Goal: Task Accomplishment & Management: Manage account settings

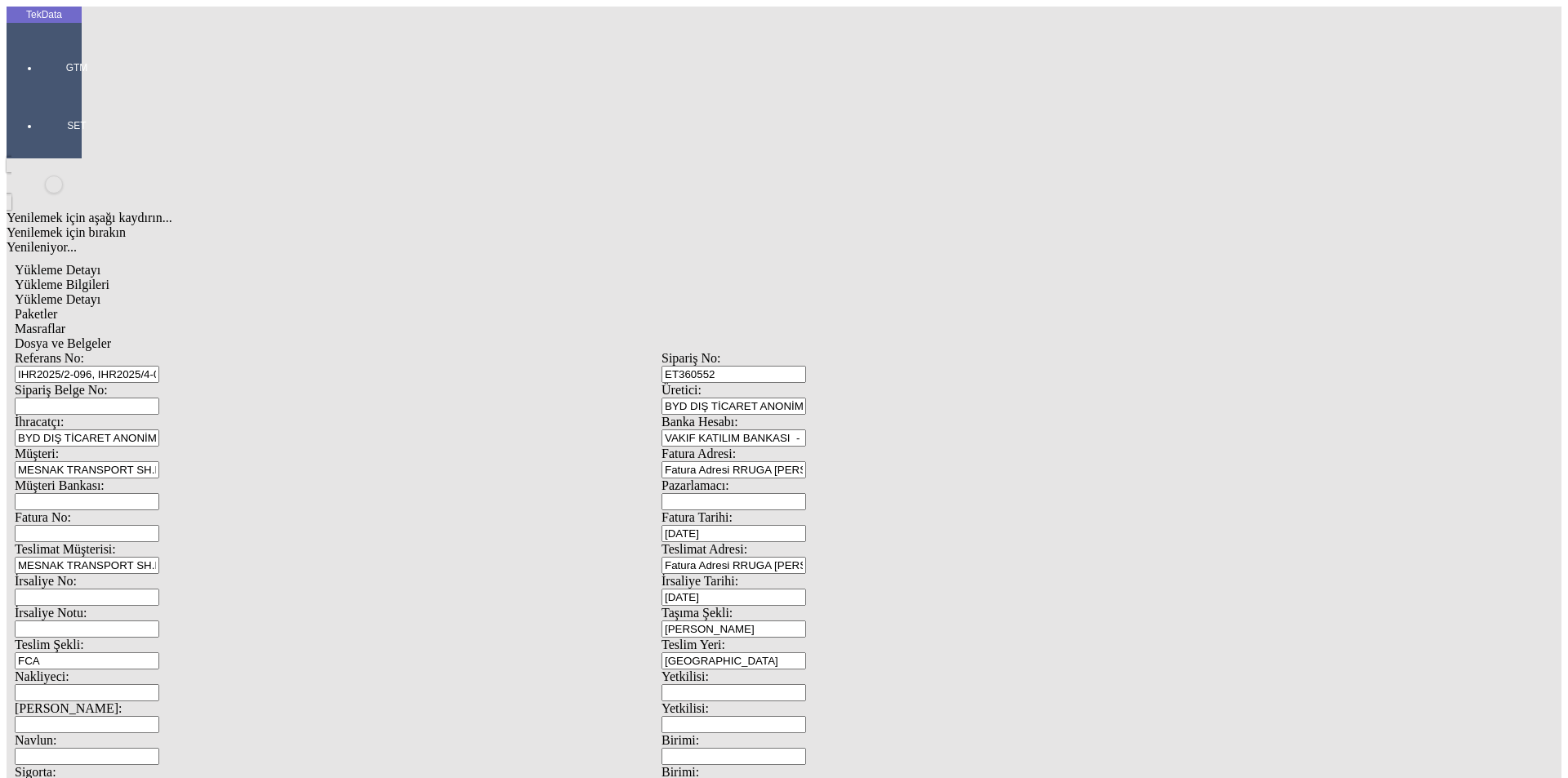
click at [110, 277] on span "Yükleme Bilgileri" at bounding box center [62, 284] width 95 height 14
click at [101, 292] on span "Yükleme Detayı" at bounding box center [58, 299] width 86 height 14
type input "2024/D1-02465"
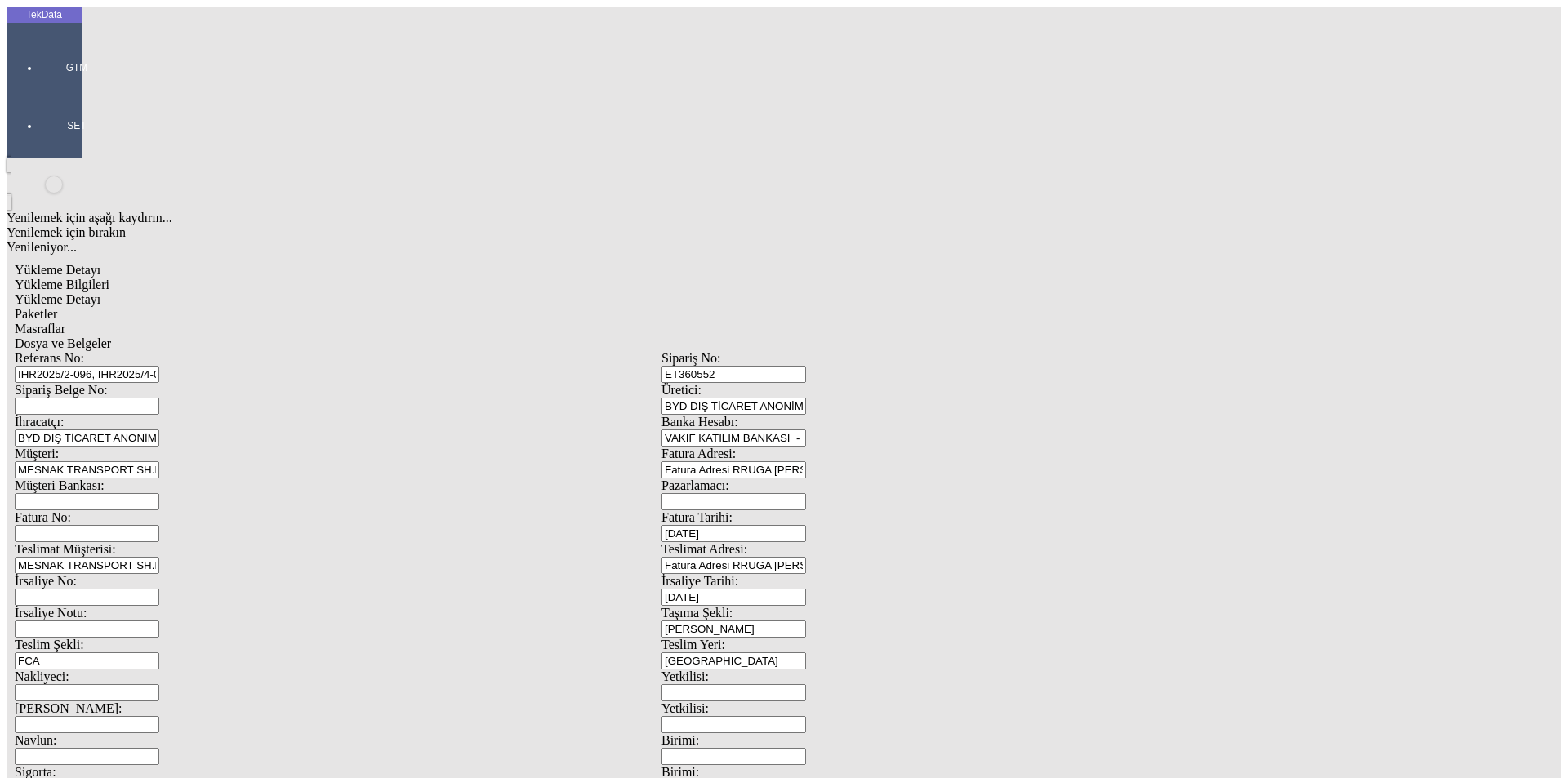
type input "1.54"
click at [929, 357] on div "Avro" at bounding box center [1214, 364] width 647 height 15
type input "Avro"
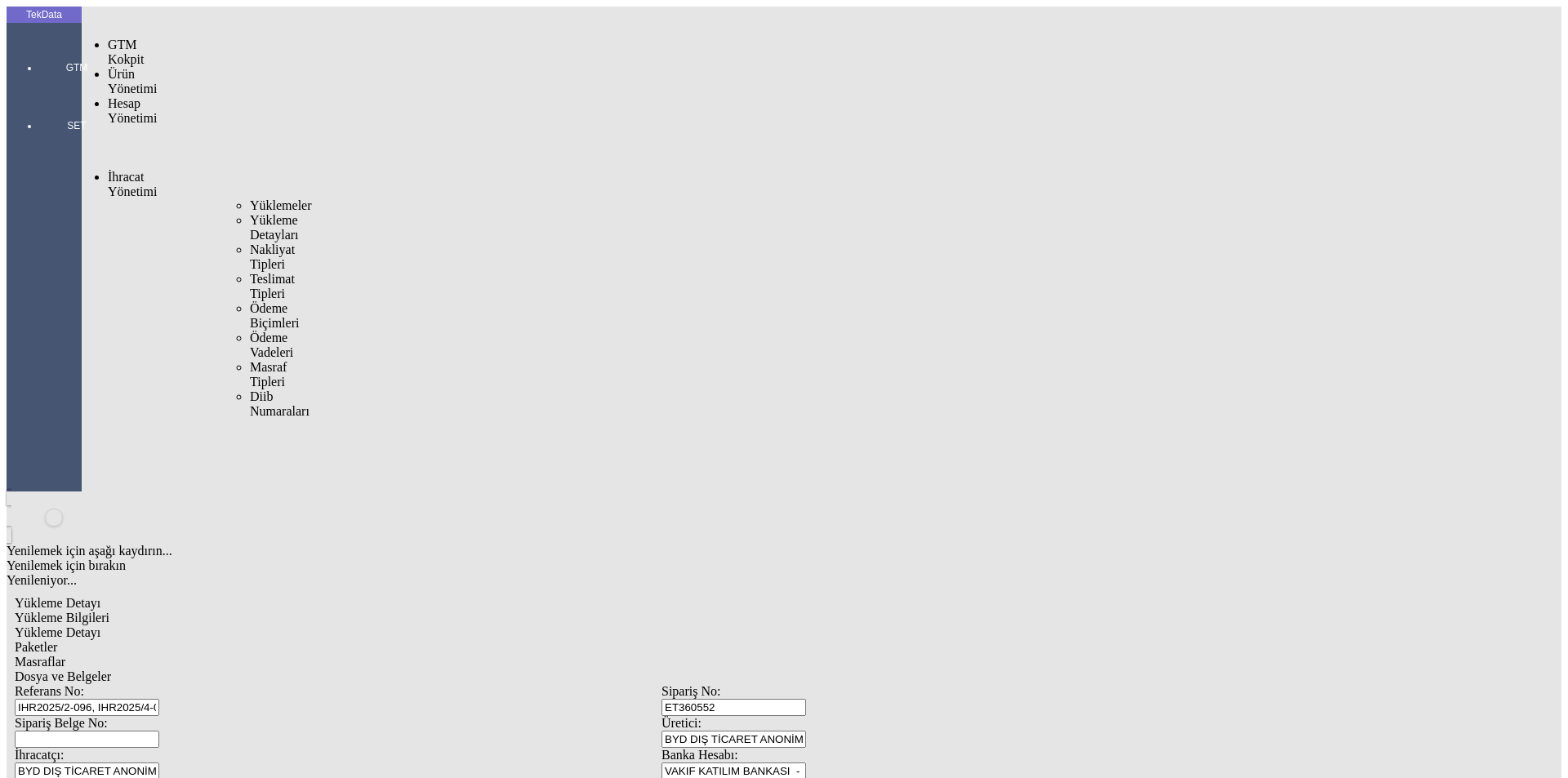
click at [250, 198] on span "Yüklemeler" at bounding box center [281, 205] width 62 height 14
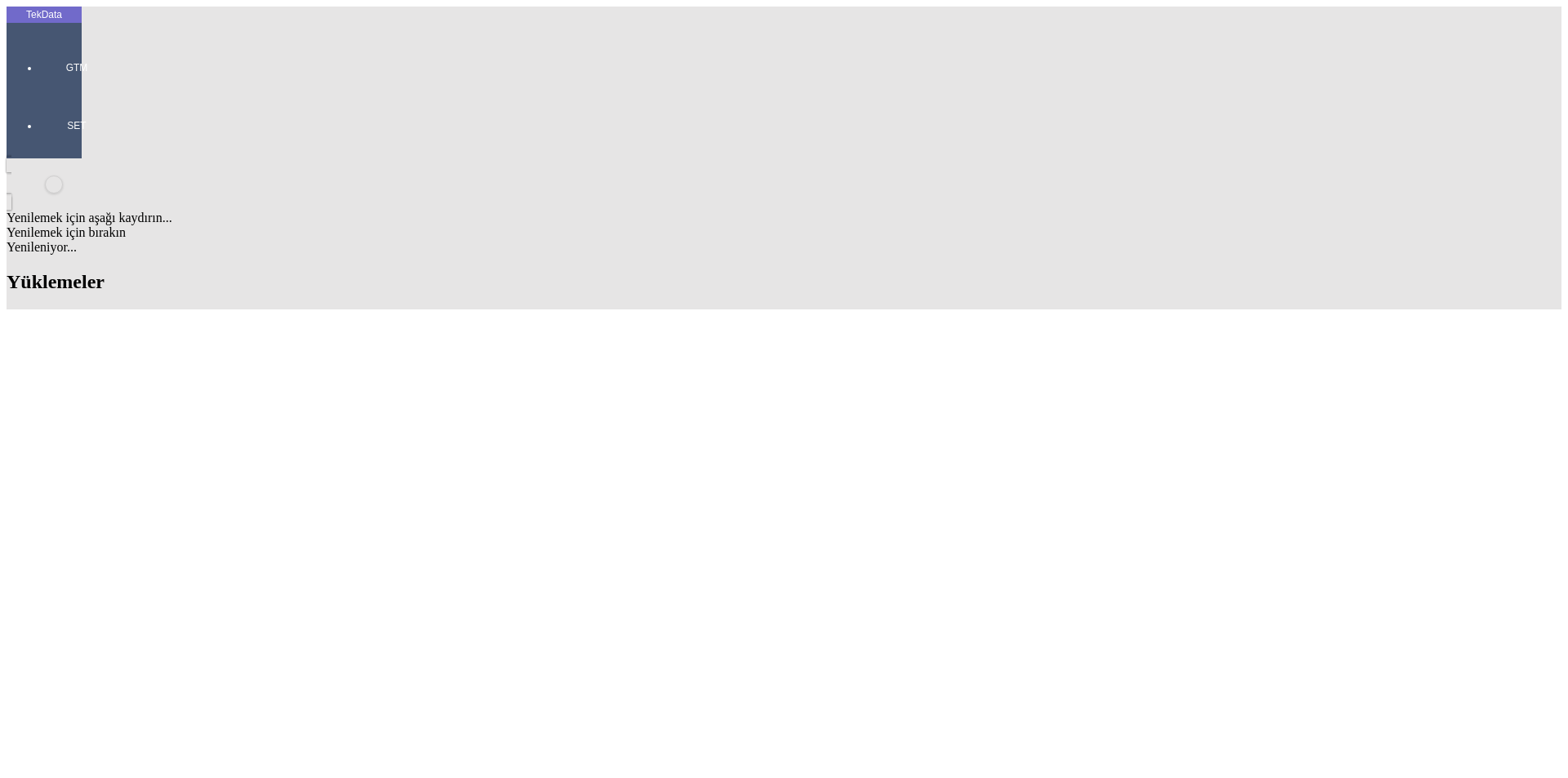
scroll to position [1388, 0]
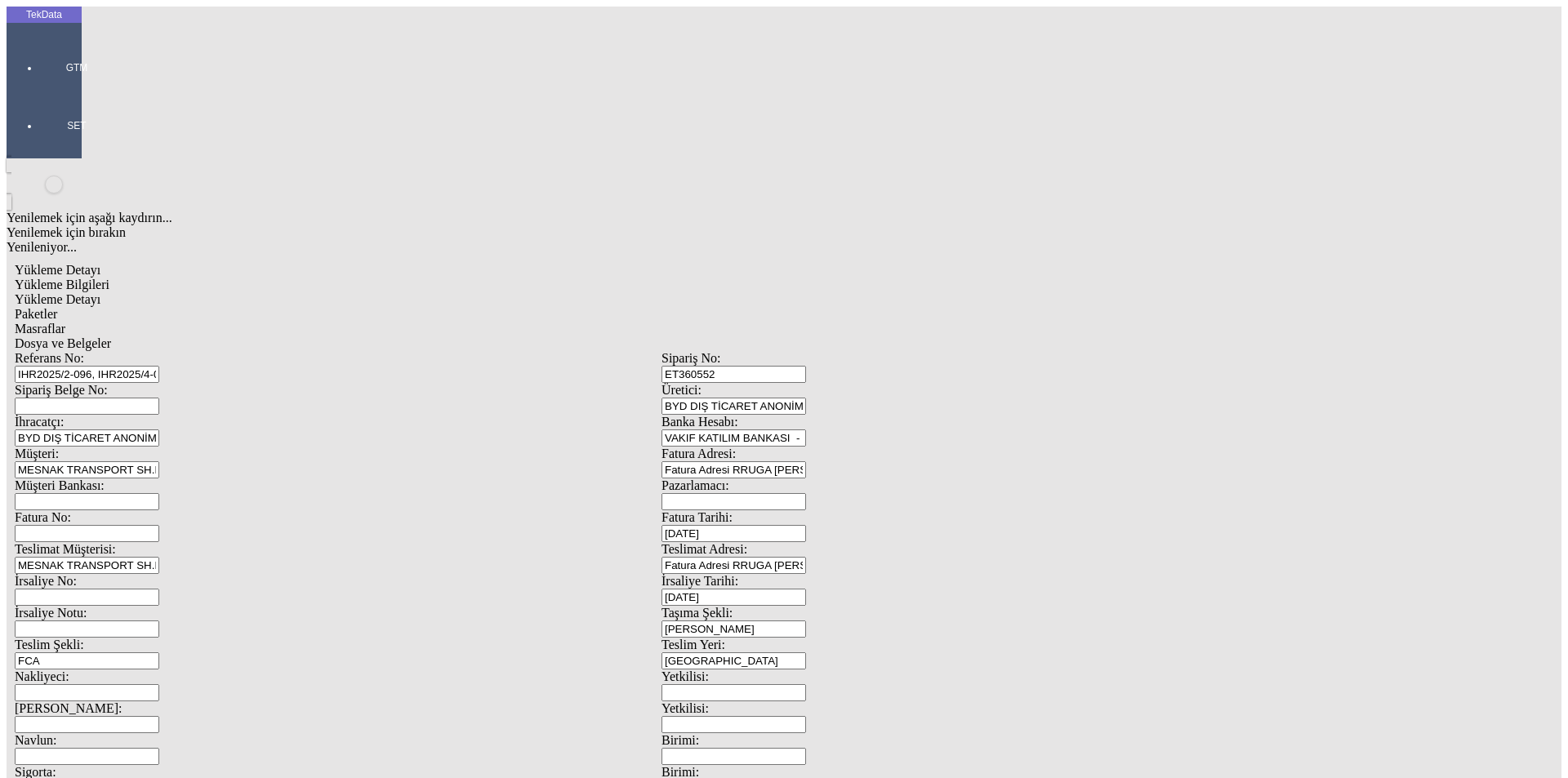
click at [101, 292] on span "Yükleme Detayı" at bounding box center [58, 299] width 86 height 14
type input "1.54"
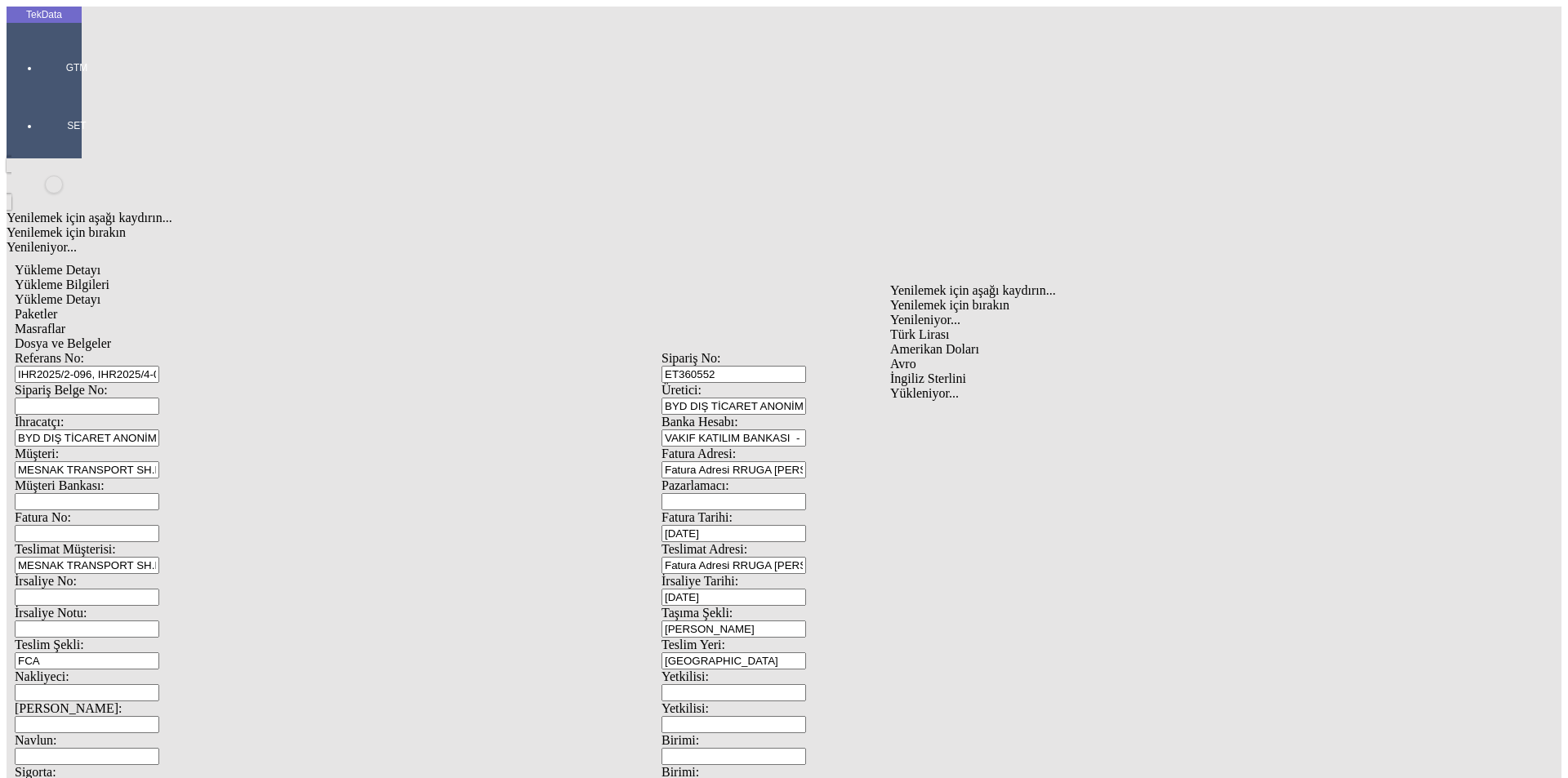
click at [952, 357] on div "Avro" at bounding box center [1214, 364] width 647 height 15
type input "Avro"
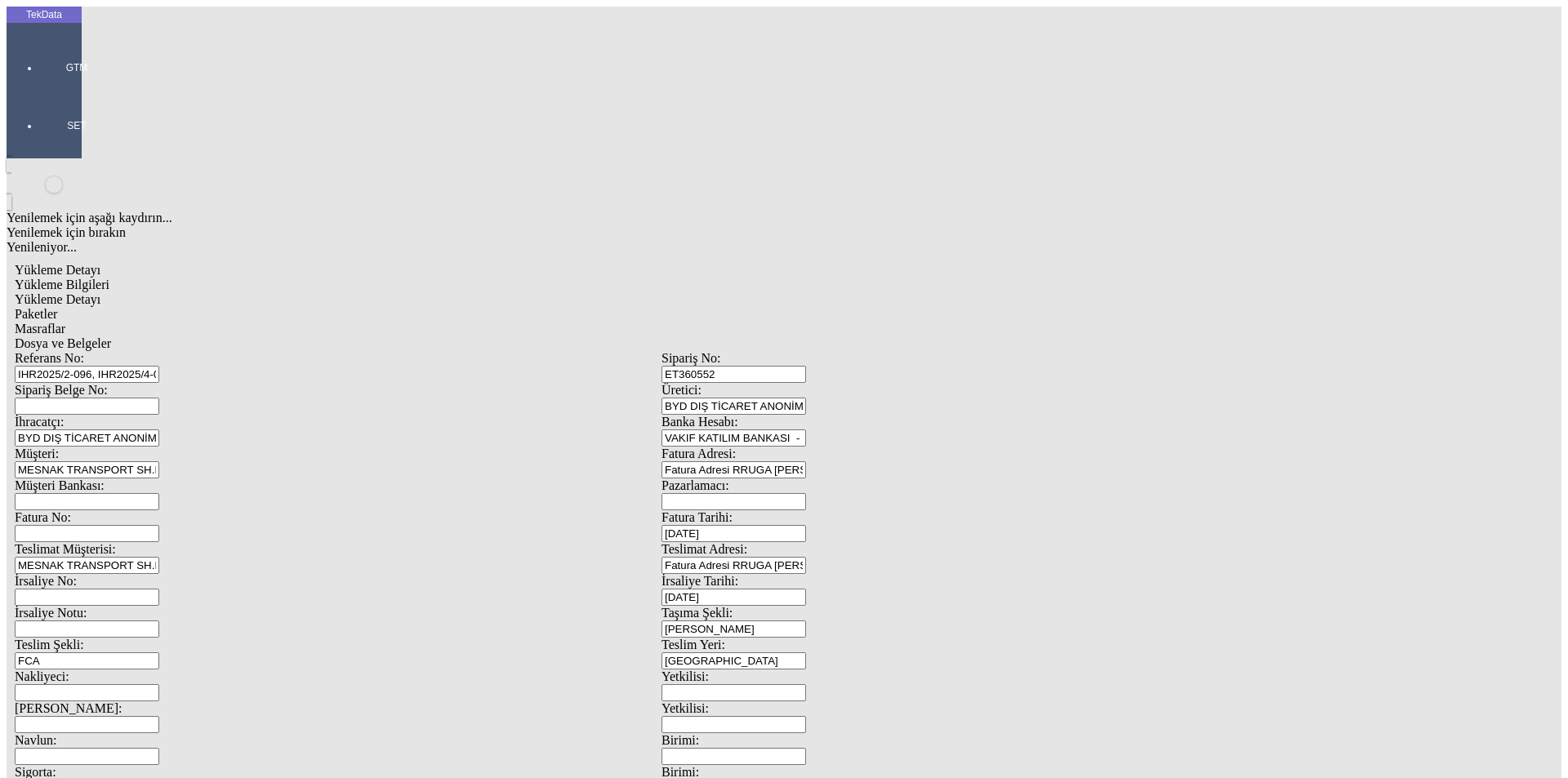
type input "1.24"
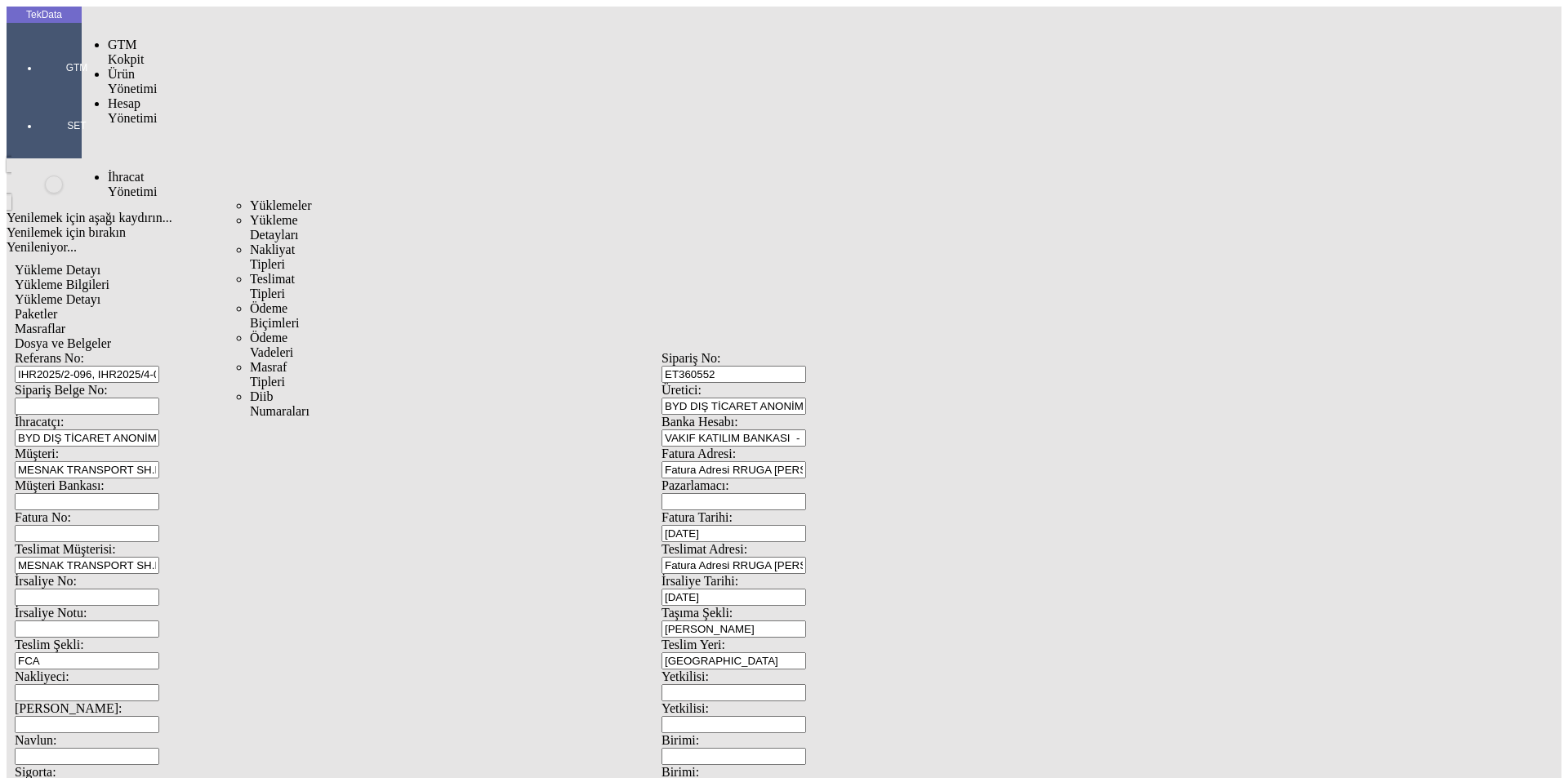
click at [250, 198] on span "Yüklemeler" at bounding box center [281, 205] width 62 height 14
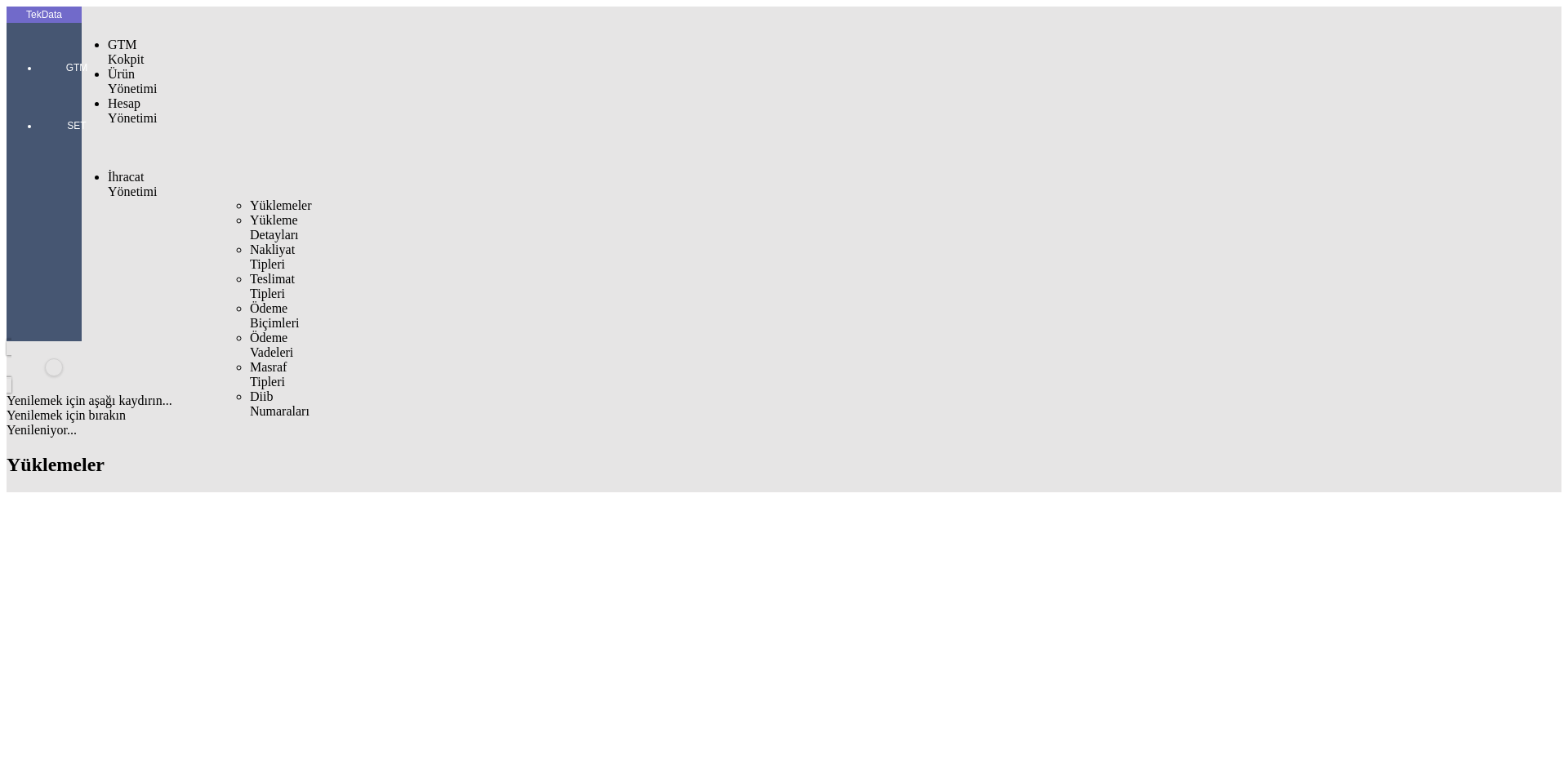
click at [250, 198] on span "Yüklemeler" at bounding box center [281, 205] width 62 height 14
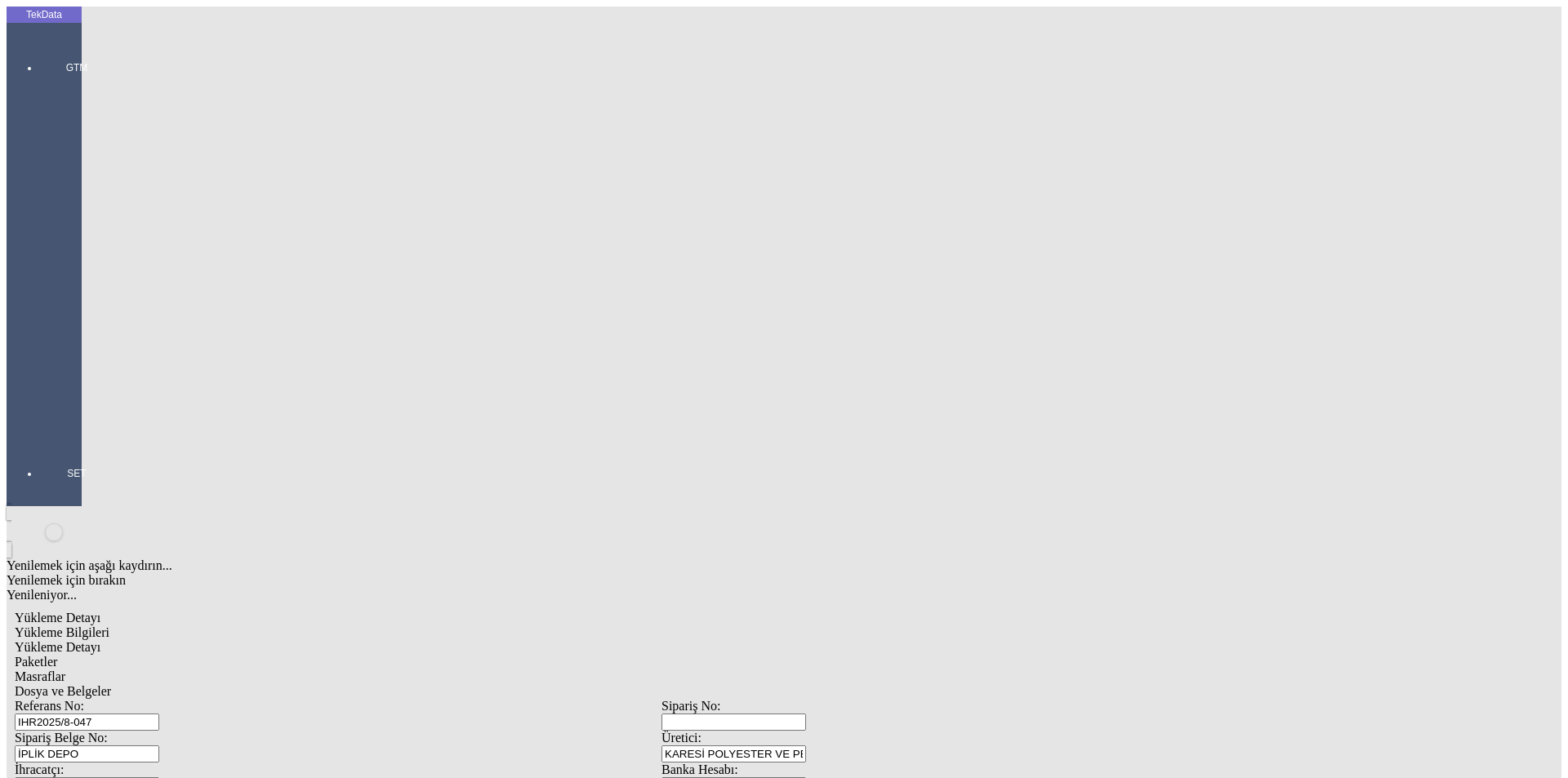
scroll to position [141, 0]
drag, startPoint x: 1166, startPoint y: 412, endPoint x: 908, endPoint y: 417, distance: 258.0
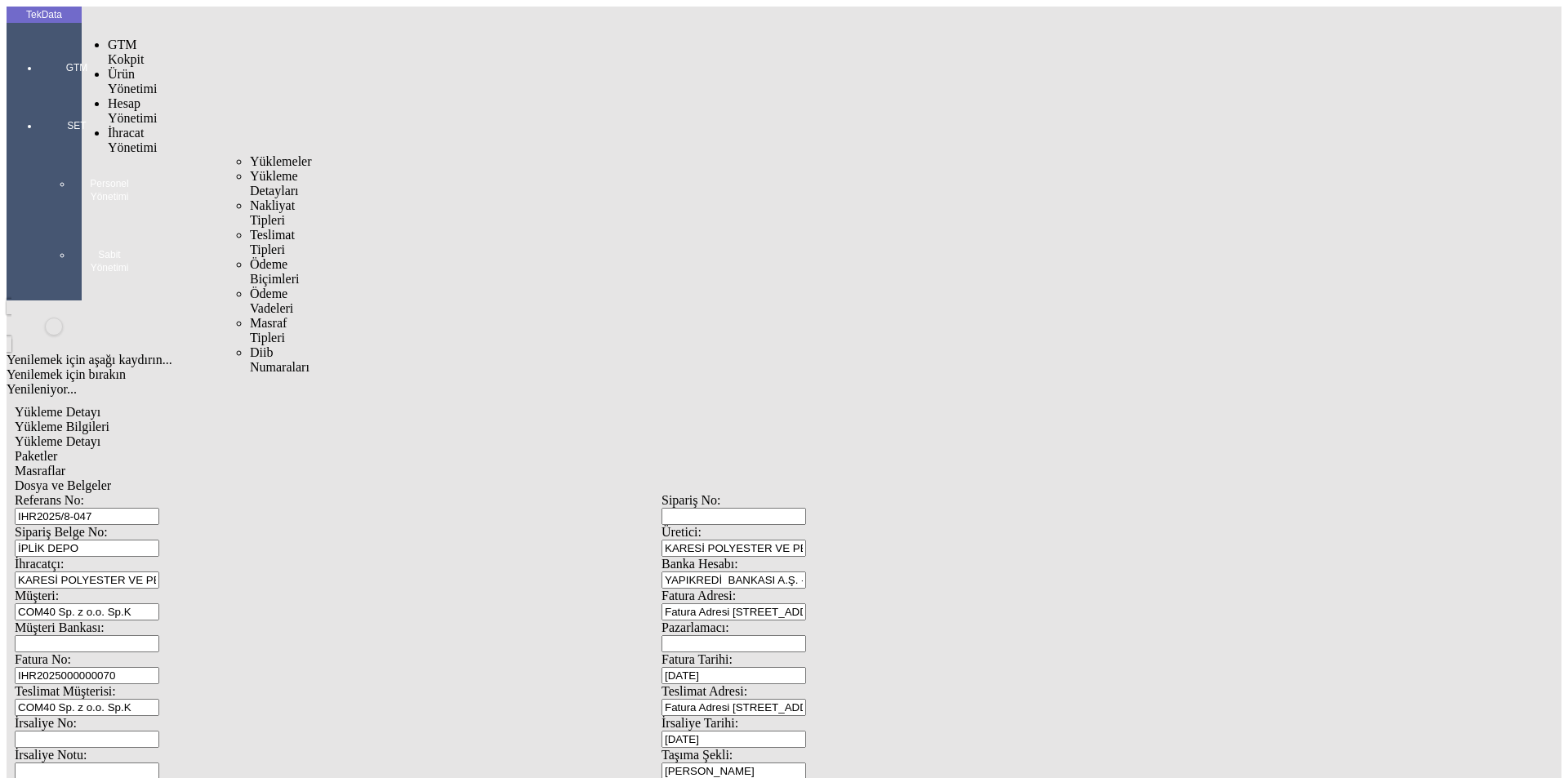
click at [250, 155] on span "Yüklemeler" at bounding box center [281, 162] width 62 height 14
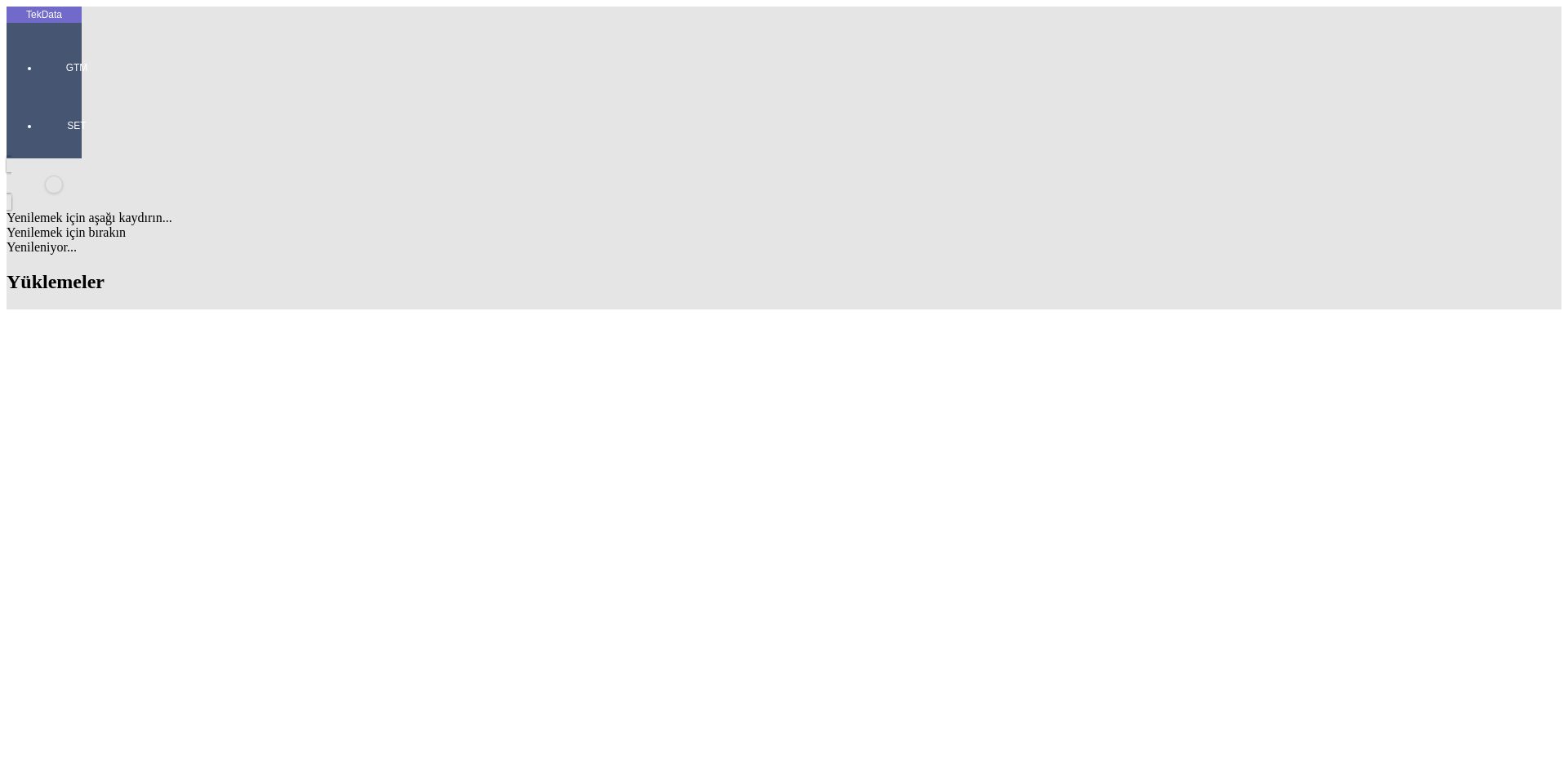
drag, startPoint x: 317, startPoint y: 156, endPoint x: 319, endPoint y: 165, distance: 9.2
type input "ı"
type input "IHR2025/8-076"
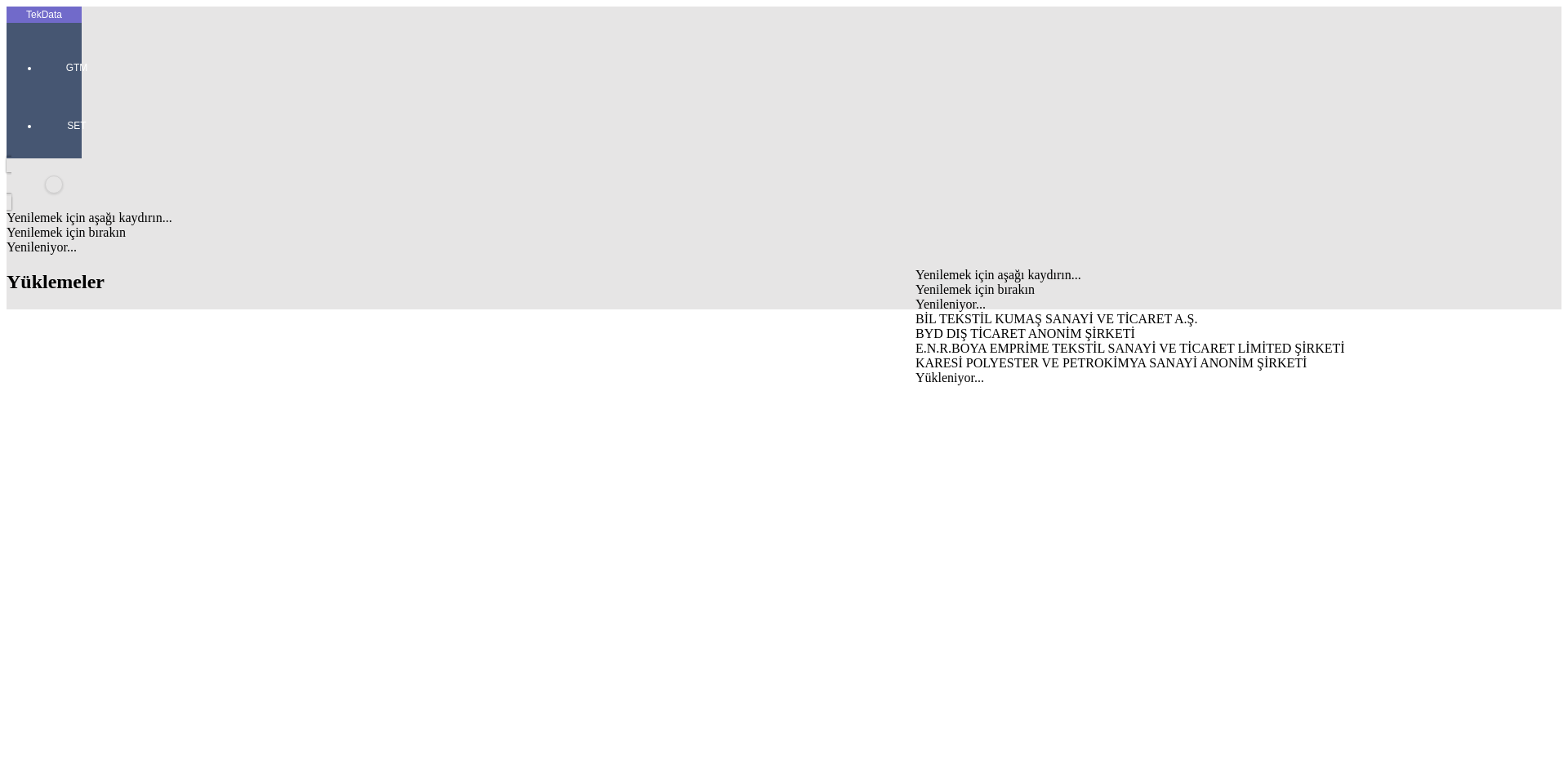
click at [964, 356] on div "KARESİ POLYESTER VE PETROKİMYA SANAYİ ANONİM ŞİRKETİ" at bounding box center [1228, 363] width 624 height 15
type input "KARESİ POLYESTER VE PETROKİMYA SANAYİ ANONİM ŞİRKETİ"
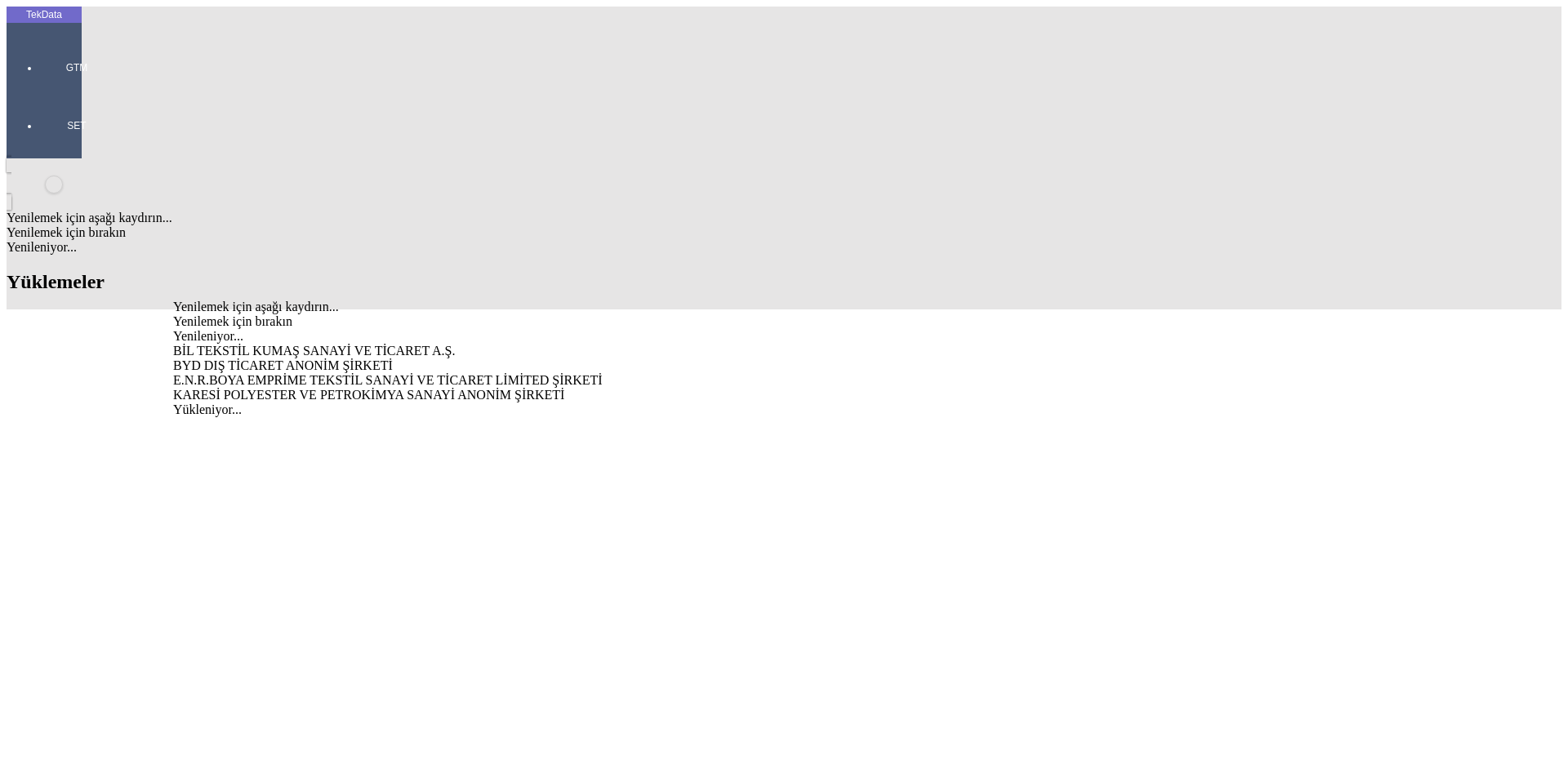
click at [567, 388] on div "KARESİ POLYESTER VE PETROKİMYA SANAYİ ANONİM ŞİRKETİ" at bounding box center [489, 395] width 630 height 15
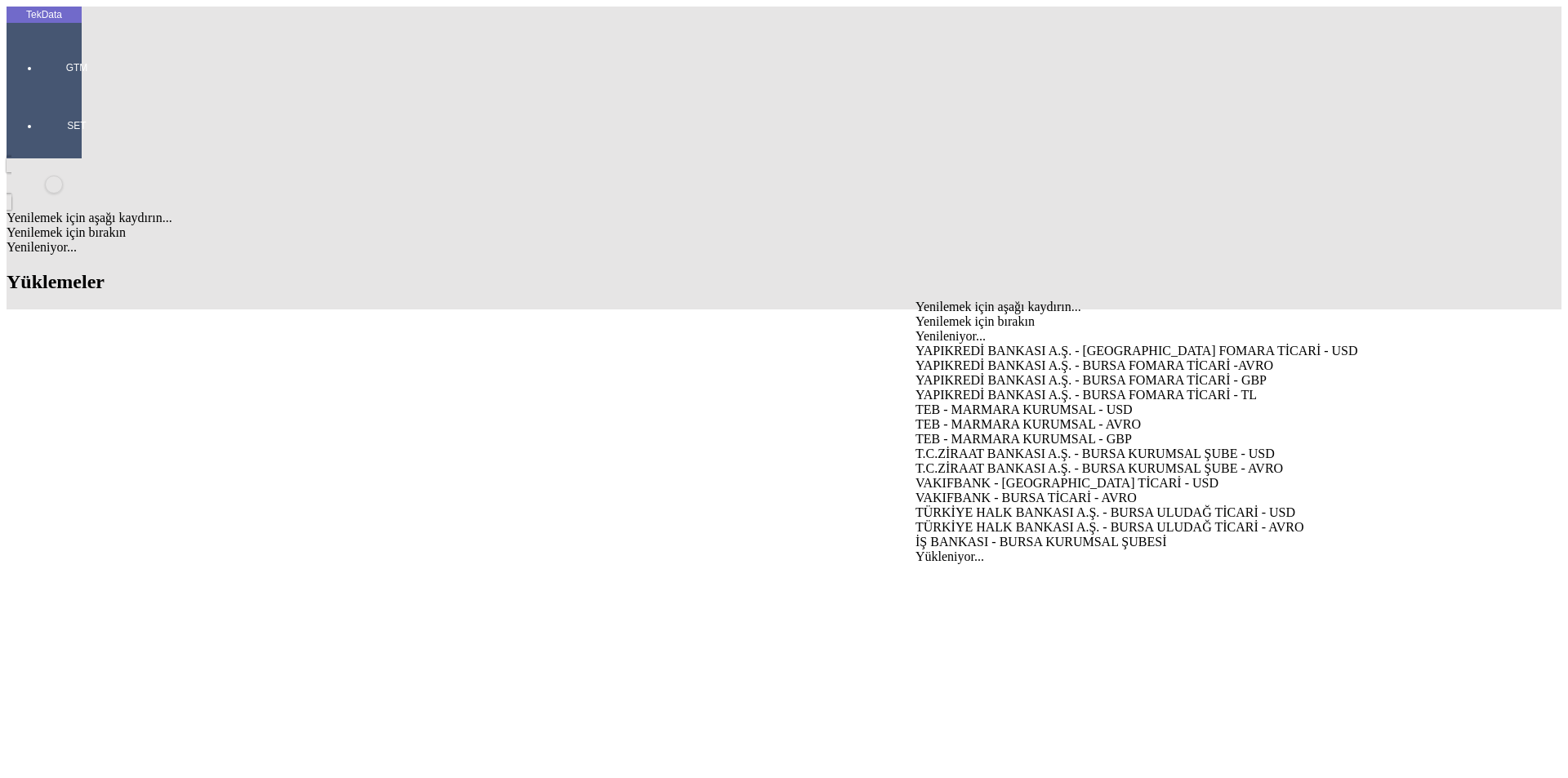
click at [1041, 476] on div "VAKIFBANK - [GEOGRAPHIC_DATA] TİCARİ - USD" at bounding box center [1228, 483] width 624 height 15
type input "VAKIFBANK - [GEOGRAPHIC_DATA] TİCARİ - USD"
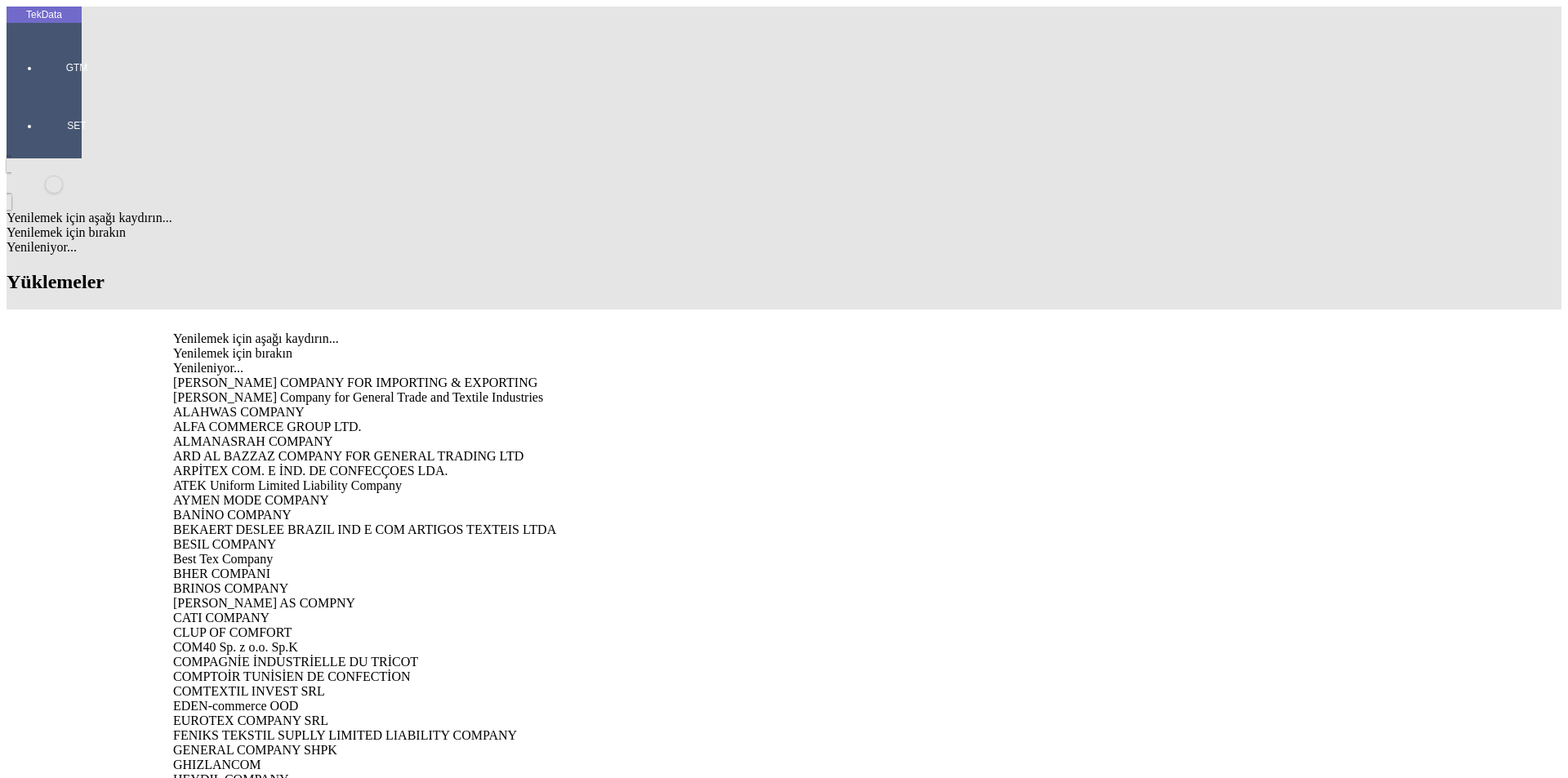
type input "COM40"
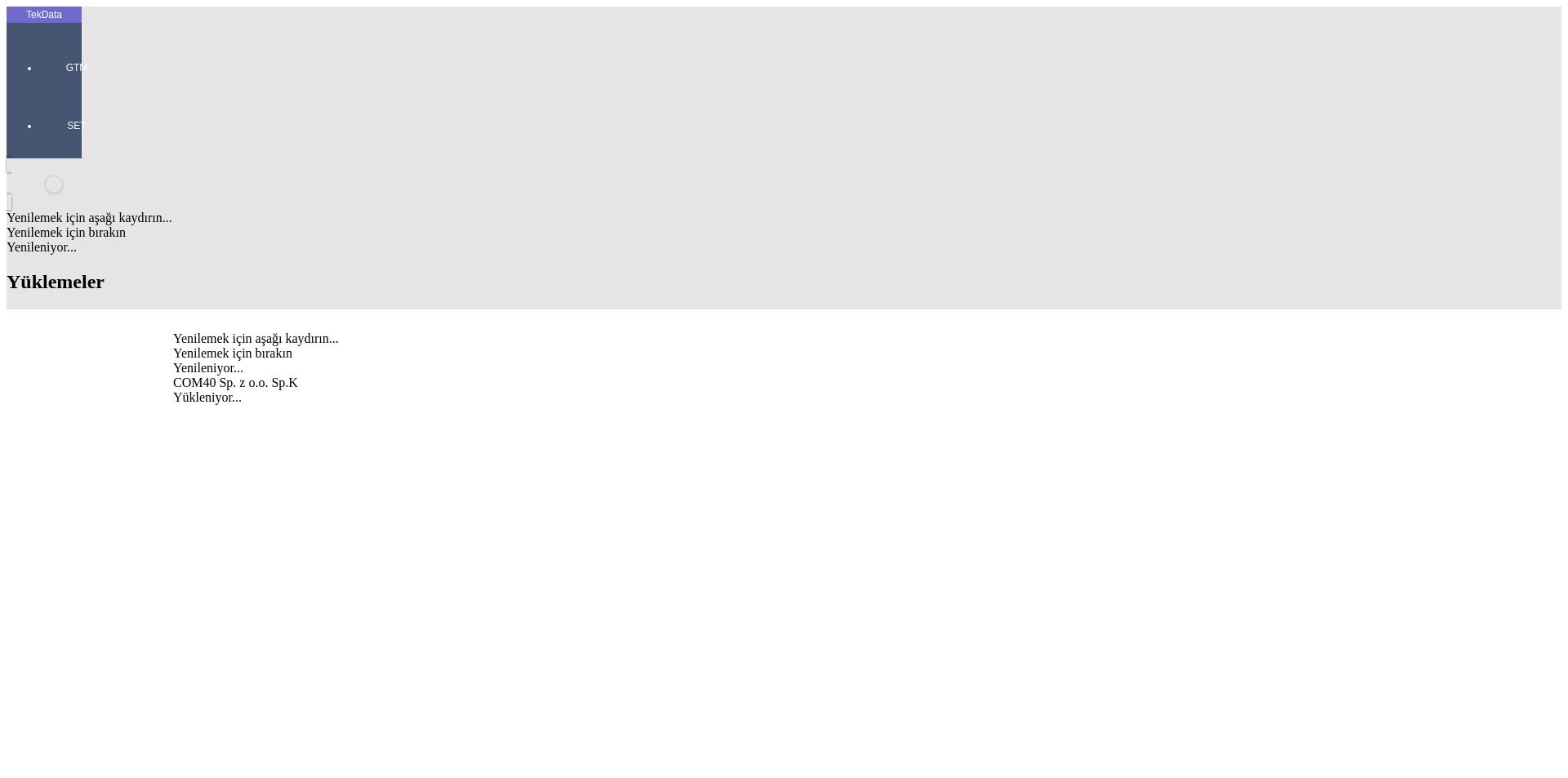
click at [450, 376] on div "COM40 Sp. z o.o. Sp.K" at bounding box center [489, 383] width 630 height 15
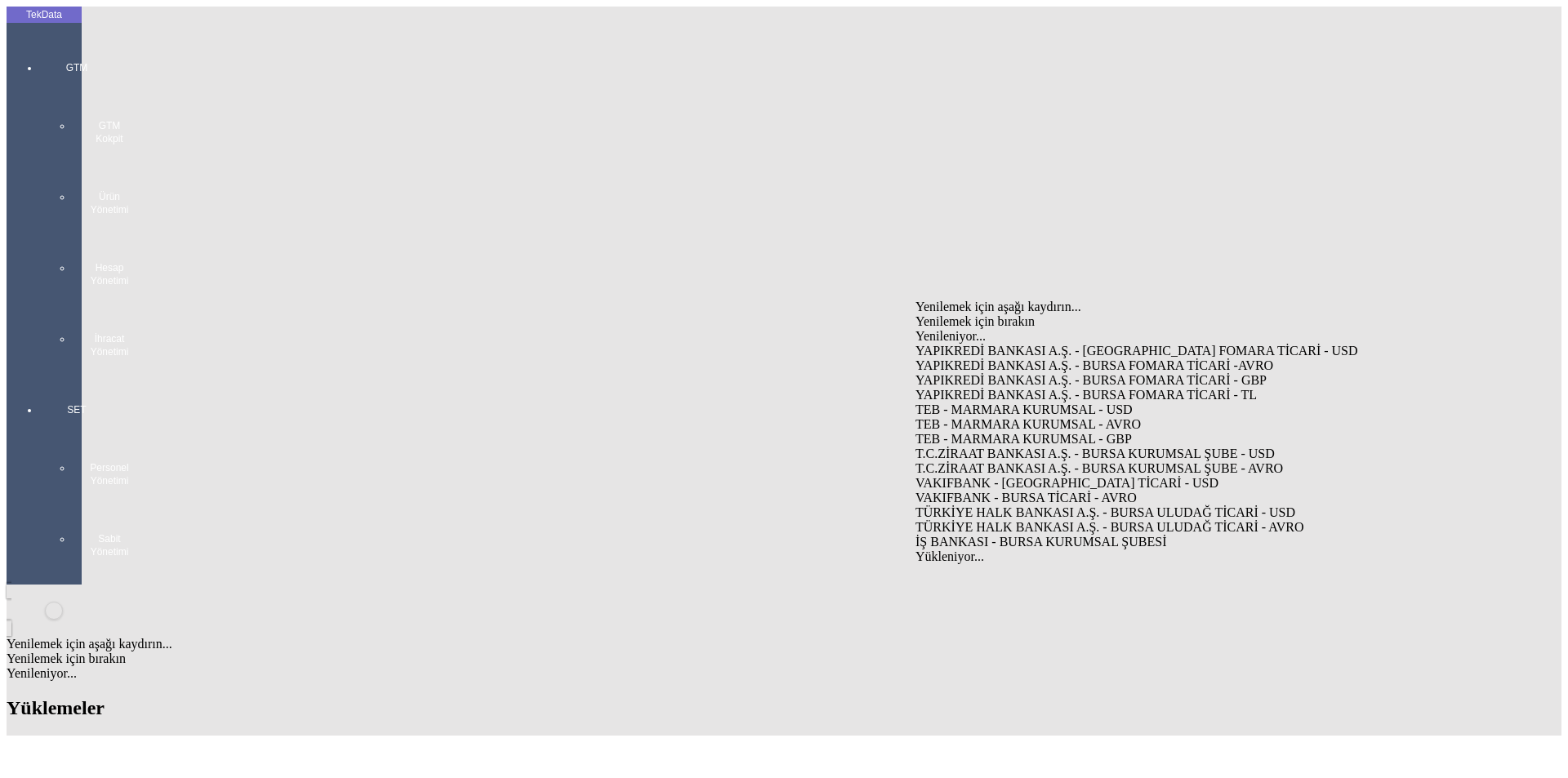
click at [1204, 344] on div "YAPIKREDİ BANKASI A.Ş. - [GEOGRAPHIC_DATA] FOMARA TİCARİ - USD" at bounding box center [1228, 351] width 624 height 15
type input "YAPIKREDİ BANKASI A.Ş. - [GEOGRAPHIC_DATA] FOMARA TİCARİ - USD"
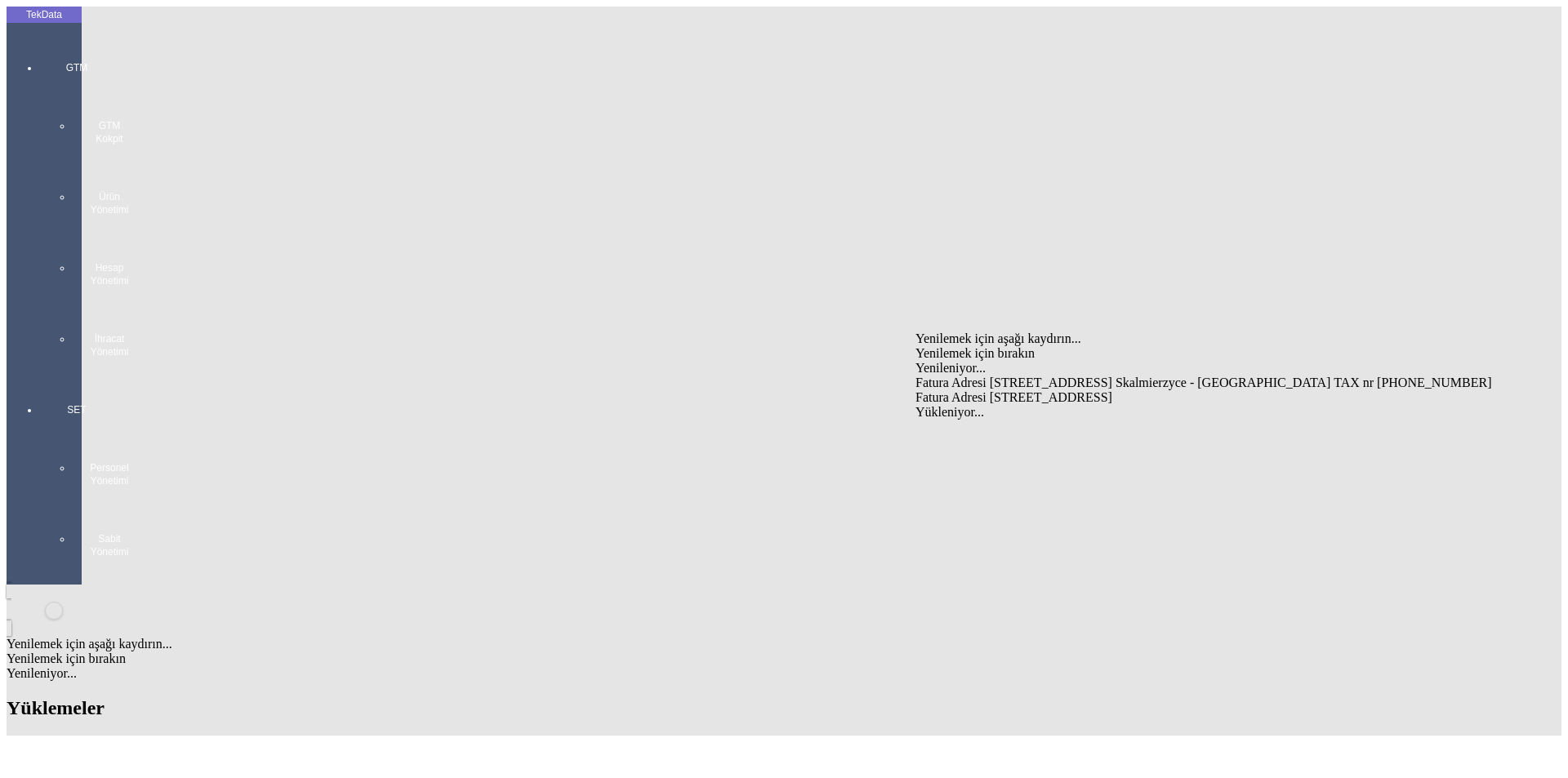
click at [962, 390] on div "Fatura Adresi [STREET_ADDRESS]" at bounding box center [1228, 397] width 624 height 15
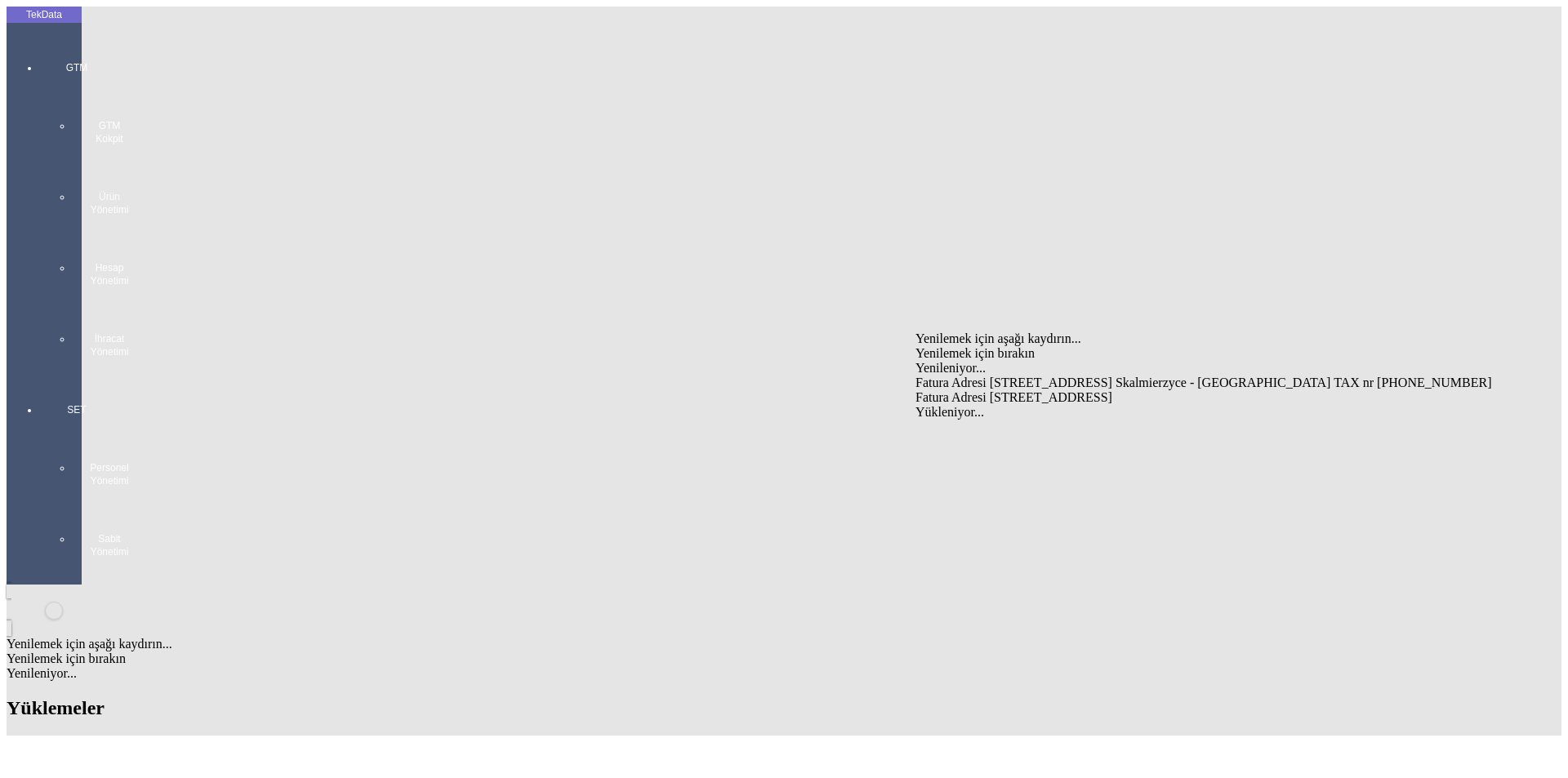
click at [1069, 376] on div "Fatura Adresi [STREET_ADDRESS] Skalmierzyce - [GEOGRAPHIC_DATA] TAX nr [PHONE_N…" at bounding box center [1228, 383] width 624 height 15
type input "Fatura Adresi [STREET_ADDRESS] Skalmierzyce - [GEOGRAPHIC_DATA] TAX nr [PHONE_N…"
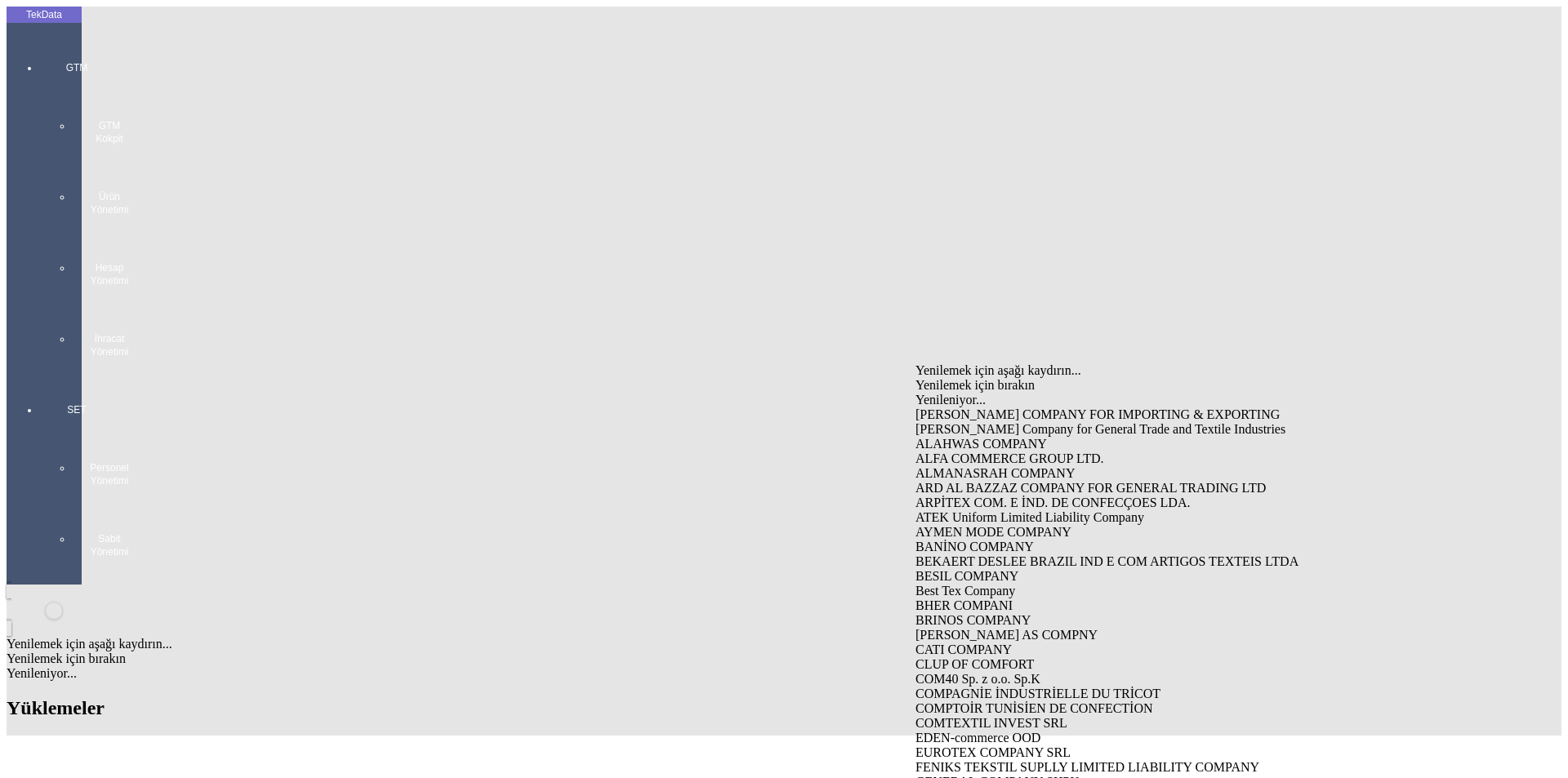
type input "COM40"
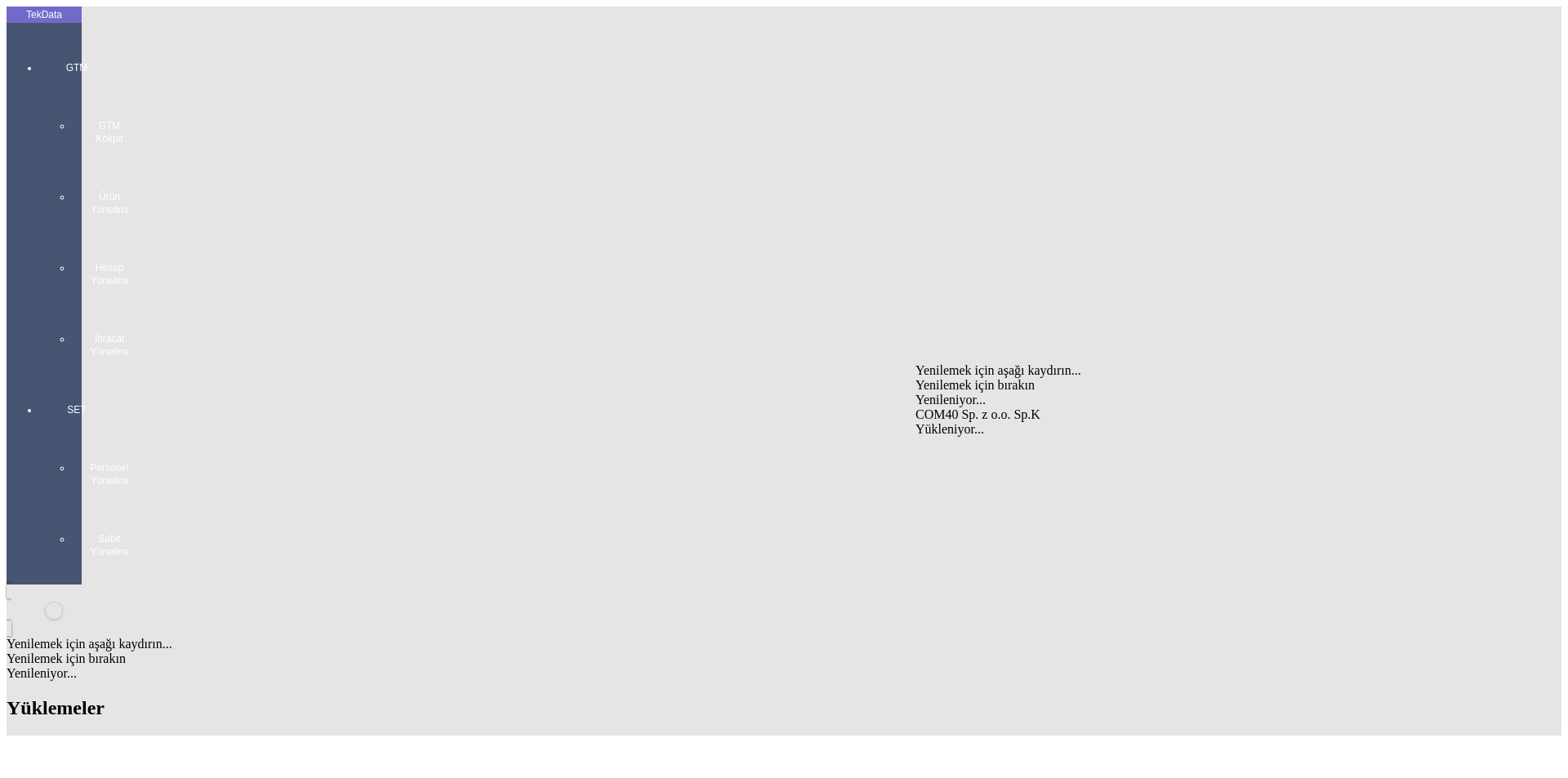
click at [982, 408] on div "COM40 Sp. z o.o. Sp.K" at bounding box center [1228, 415] width 624 height 15
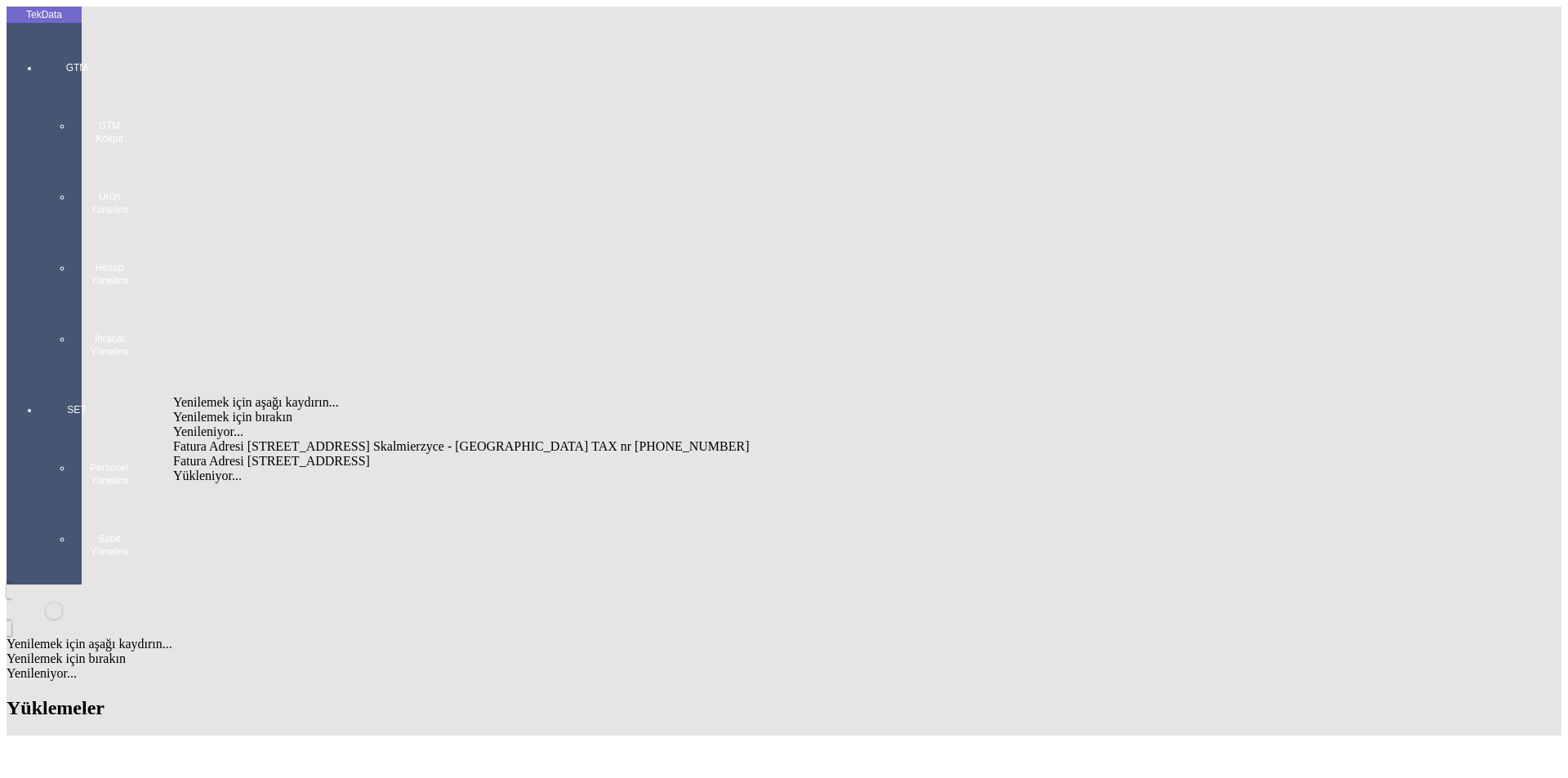
click at [381, 440] on div "Fatura Adresi [STREET_ADDRESS] Skalmierzyce - [GEOGRAPHIC_DATA] TAX nr [PHONE_N…" at bounding box center [489, 447] width 630 height 15
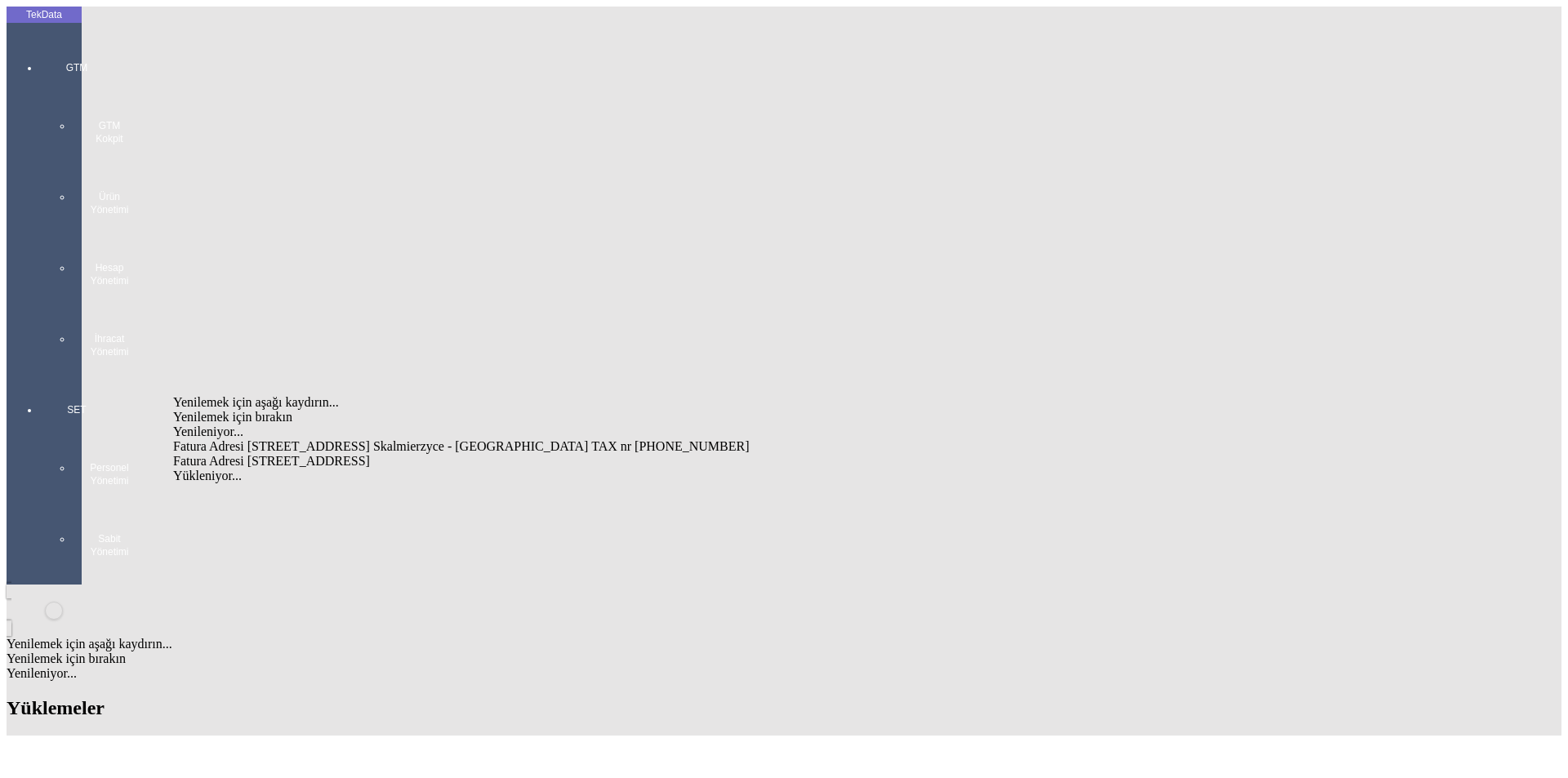
click at [662, 454] on div "Fatura Adresi [STREET_ADDRESS]" at bounding box center [489, 461] width 630 height 15
type input "Fatura Adresi [STREET_ADDRESS]"
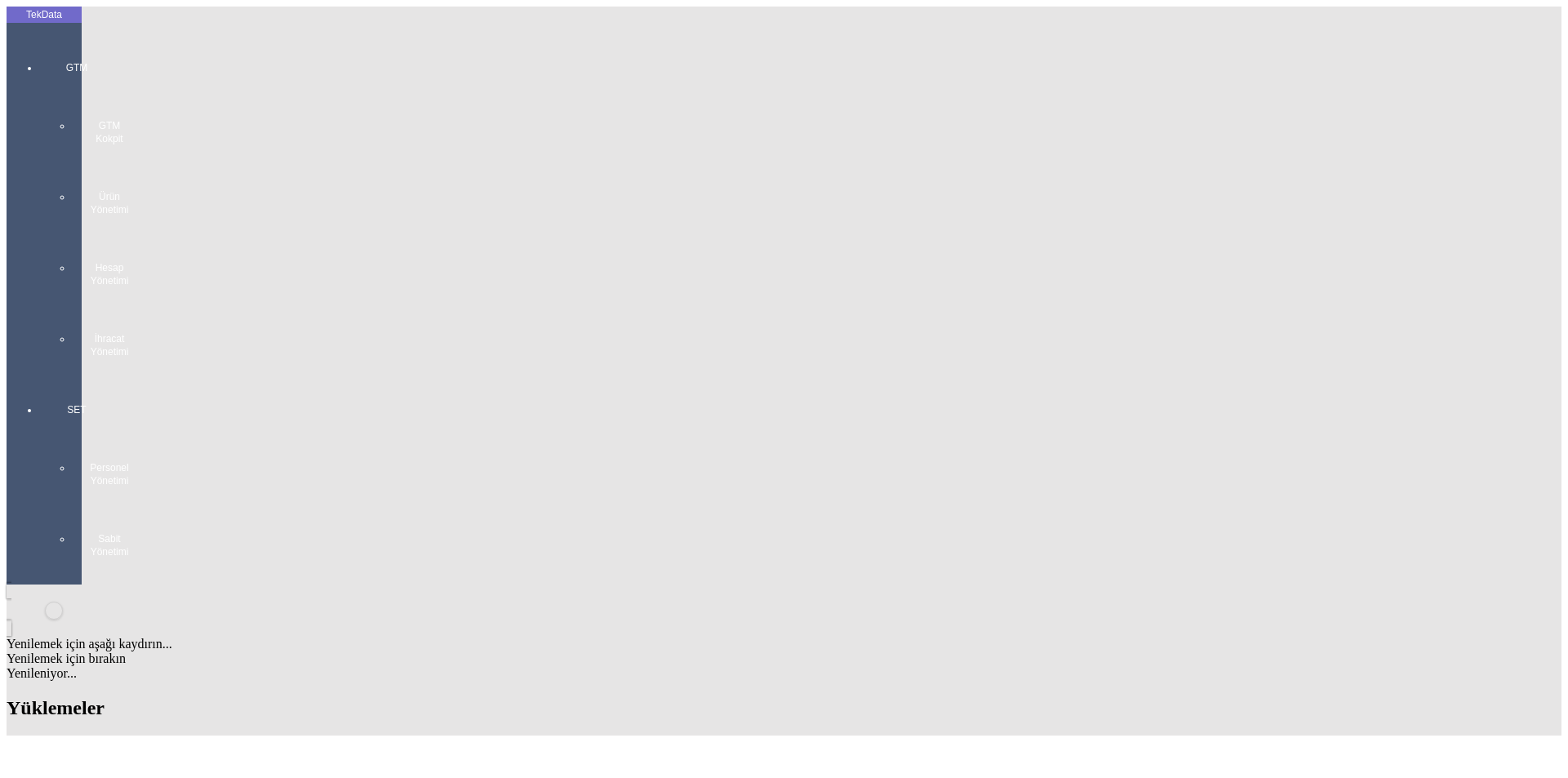
click at [609, 535] on div "[PERSON_NAME]" at bounding box center [489, 542] width 630 height 15
type input "[PERSON_NAME]"
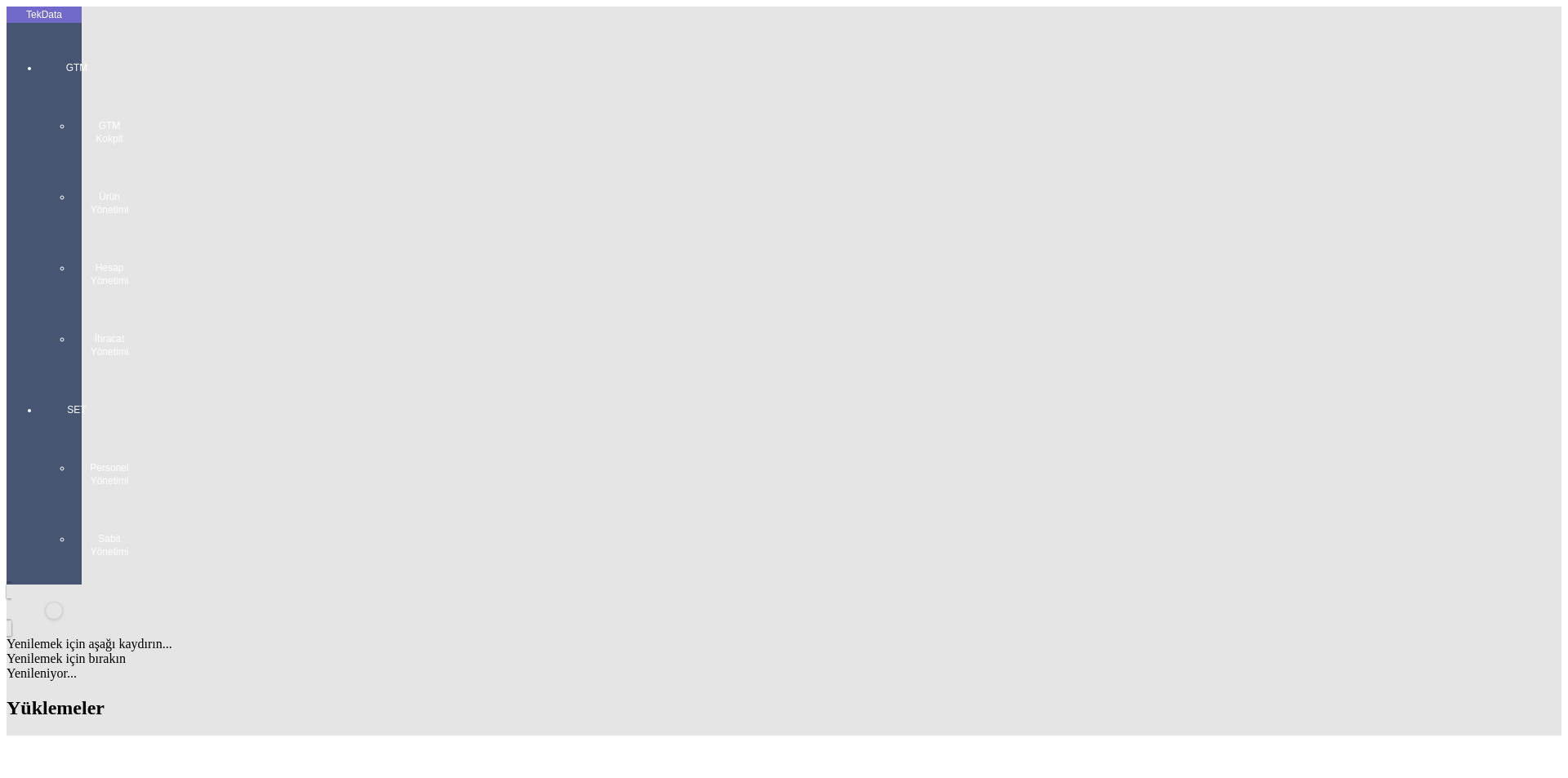
click at [946, 550] on div "CIF" at bounding box center [1228, 557] width 624 height 15
type input "CIF"
type input "p"
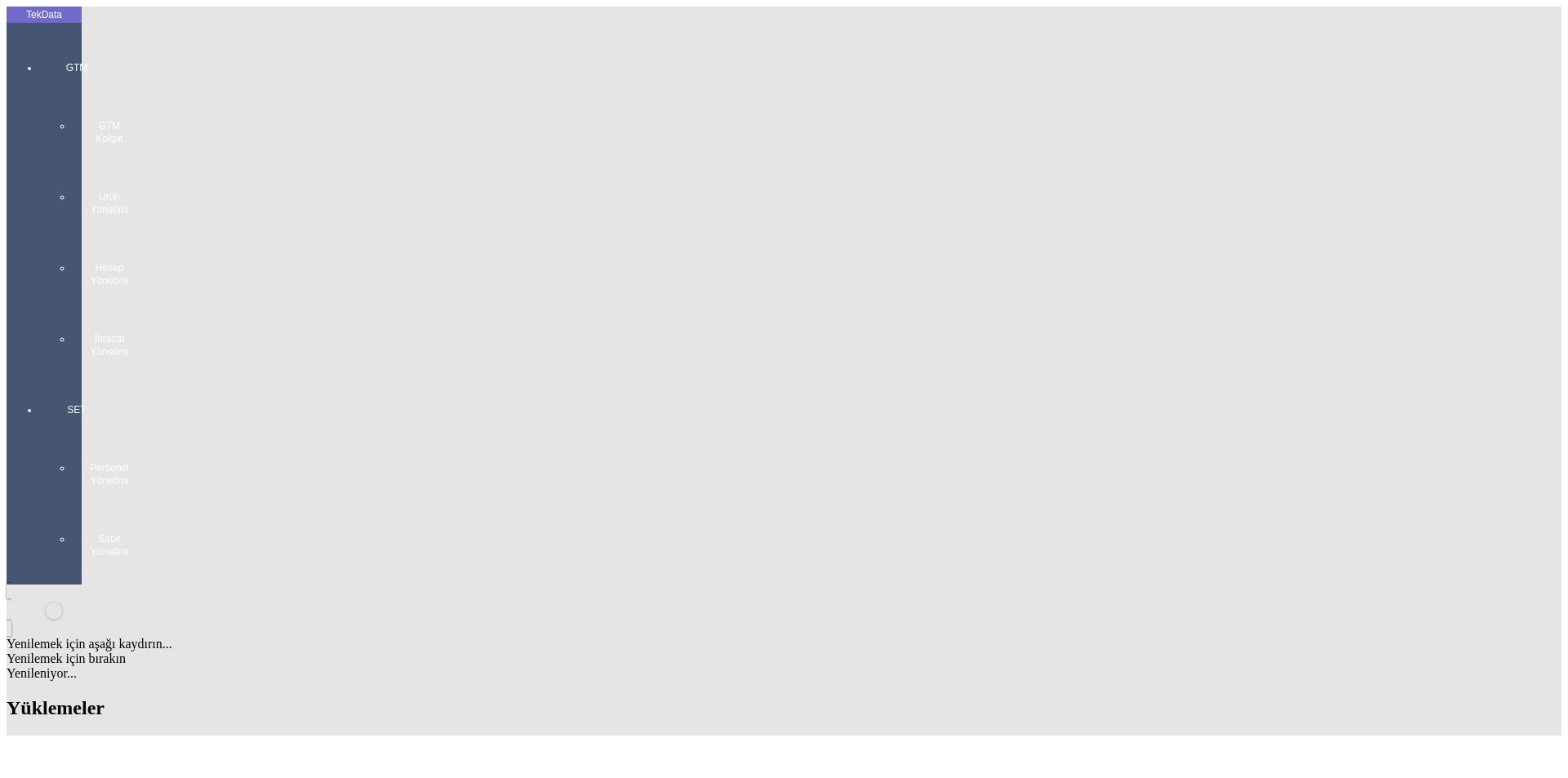
type input "[GEOGRAPHIC_DATA]"
click at [980, 596] on div "Mal Mukabili" at bounding box center [1228, 603] width 624 height 15
type input "Mal Mukabili"
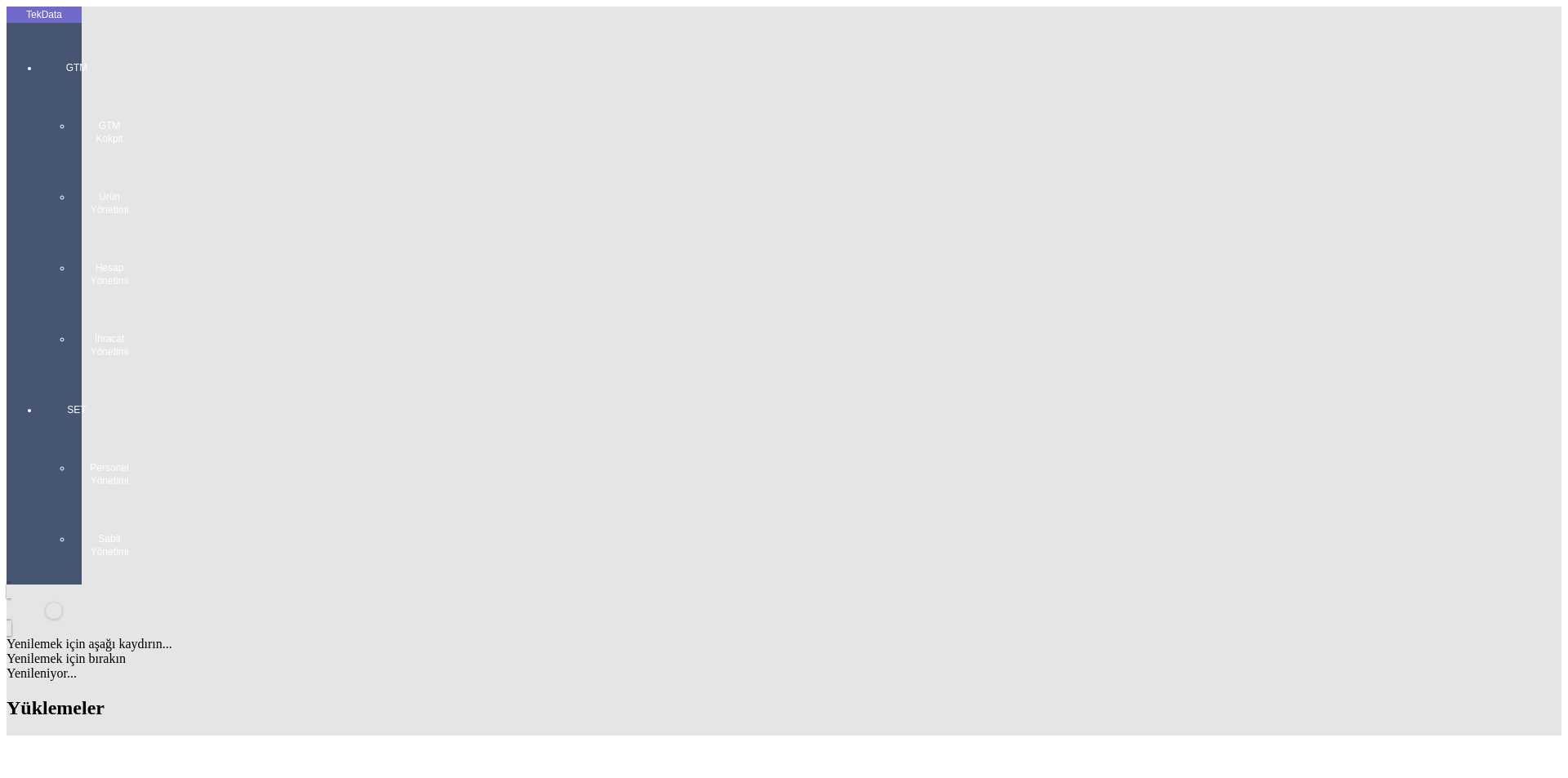
click at [522, 435] on div "Görüldüğünde Ödemeli" at bounding box center [489, 442] width 630 height 15
type input "Görüldüğünde Ödemeli"
click at [980, 435] on div "Ödeme bekliyor" at bounding box center [1228, 442] width 624 height 15
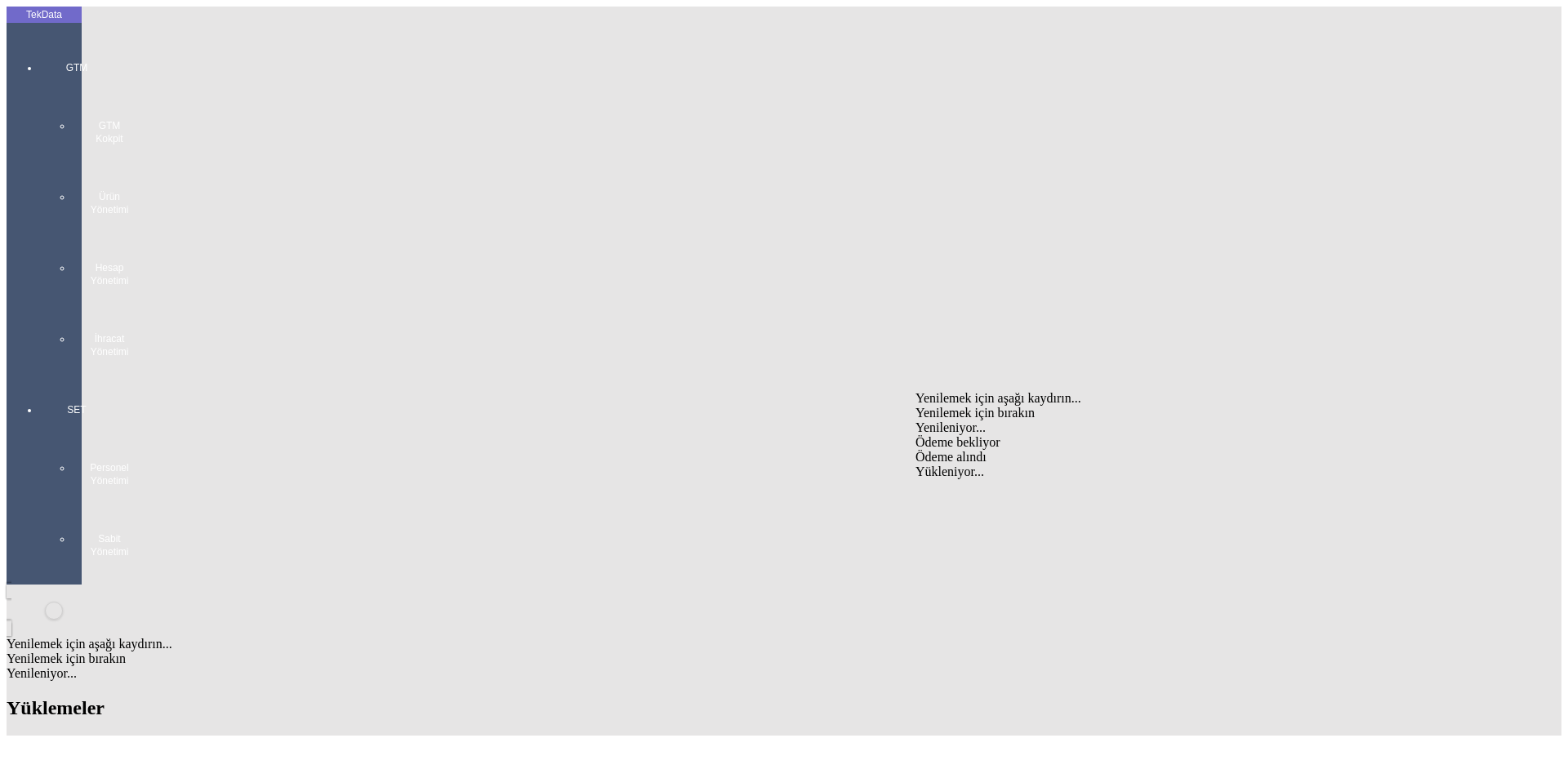
type input "Ödeme bekliyor"
type input "2600"
type input "45"
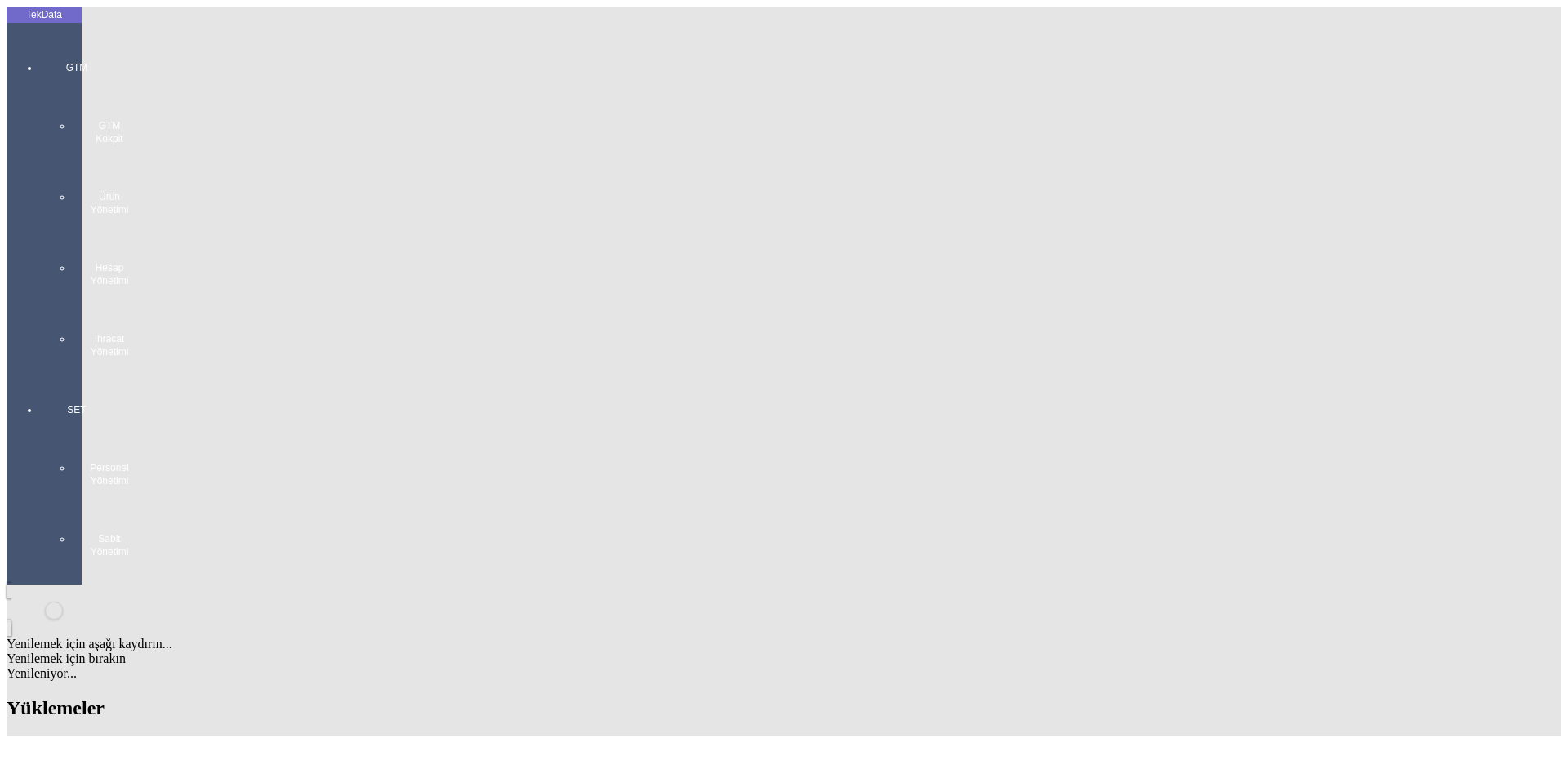
type input "20161.4"
type input "21750.4"
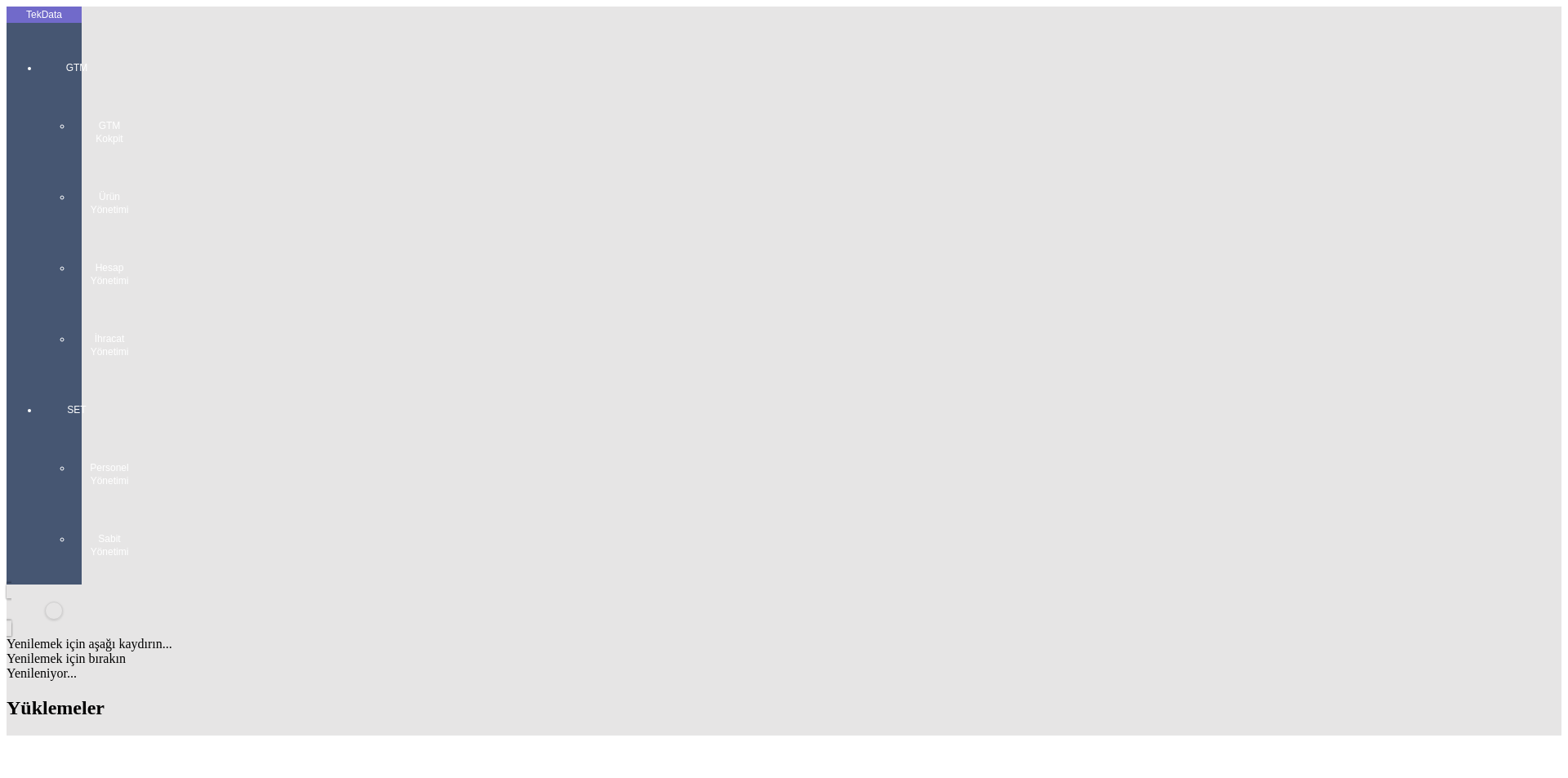
scroll to position [1388, 0]
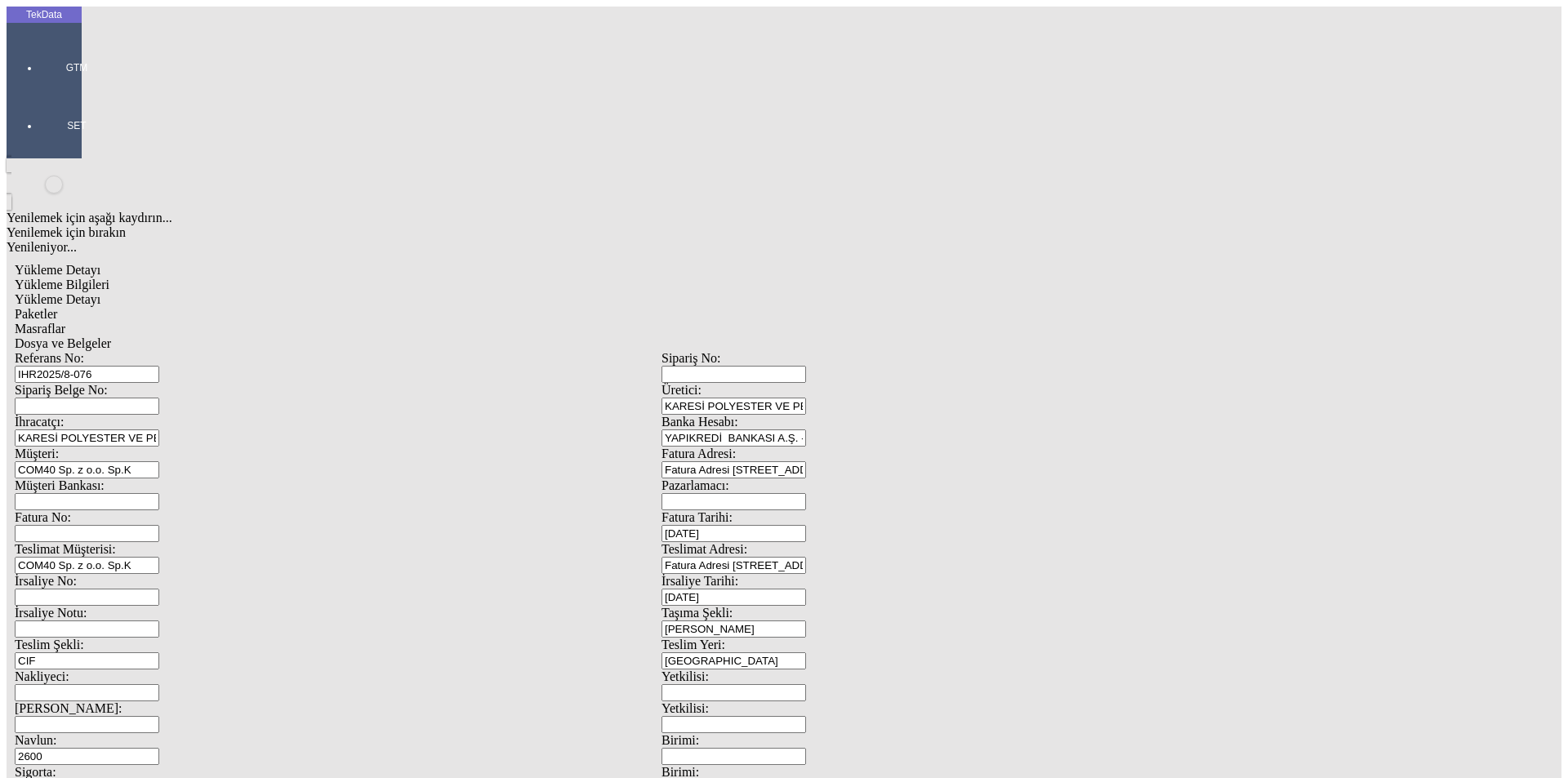
click at [249, 292] on div "Yükleme Detayı" at bounding box center [661, 299] width 1294 height 15
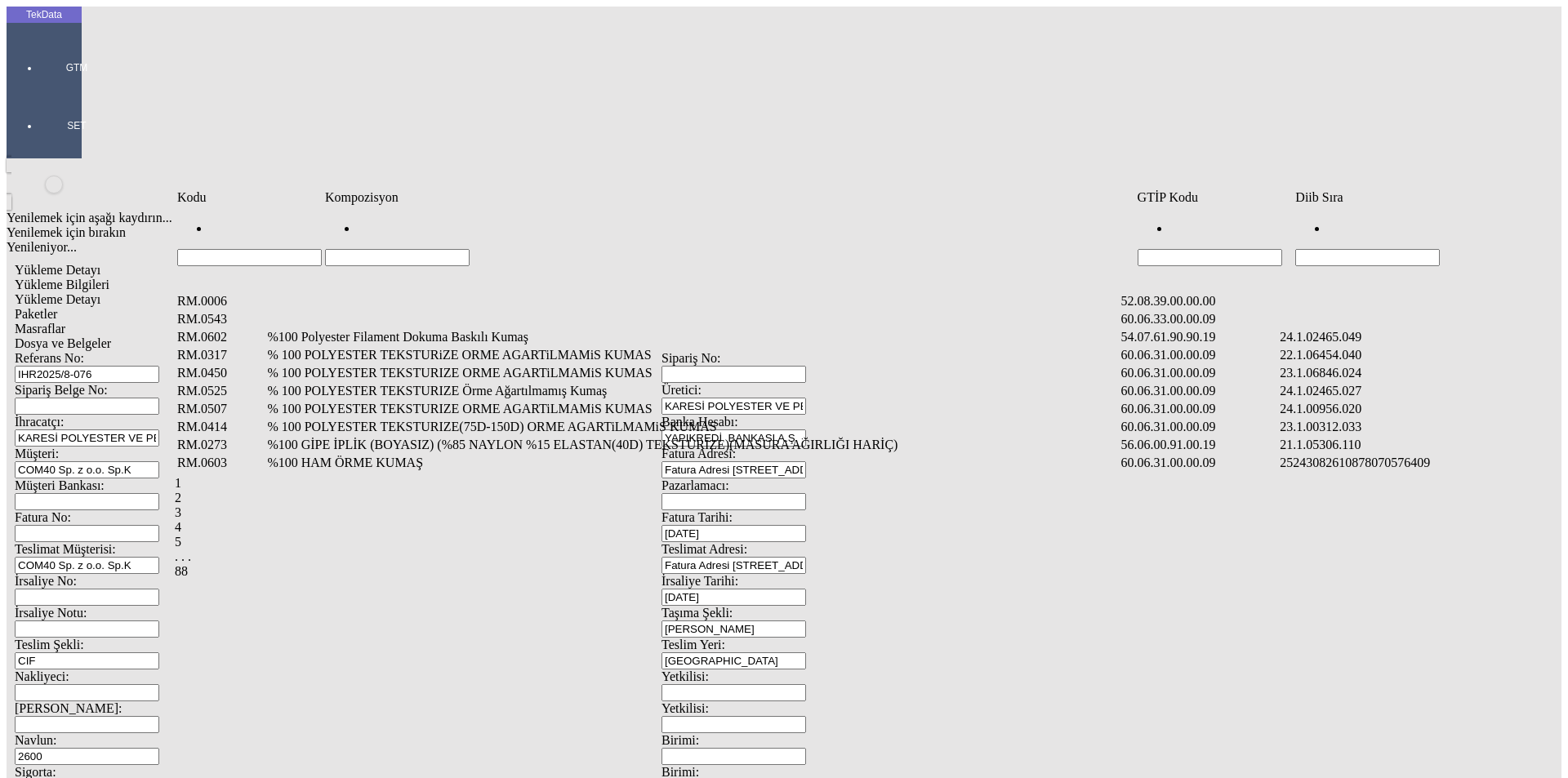
click at [1400, 249] on input "Hücreyi Filtrele" at bounding box center [1368, 257] width 145 height 17
type input "2465"
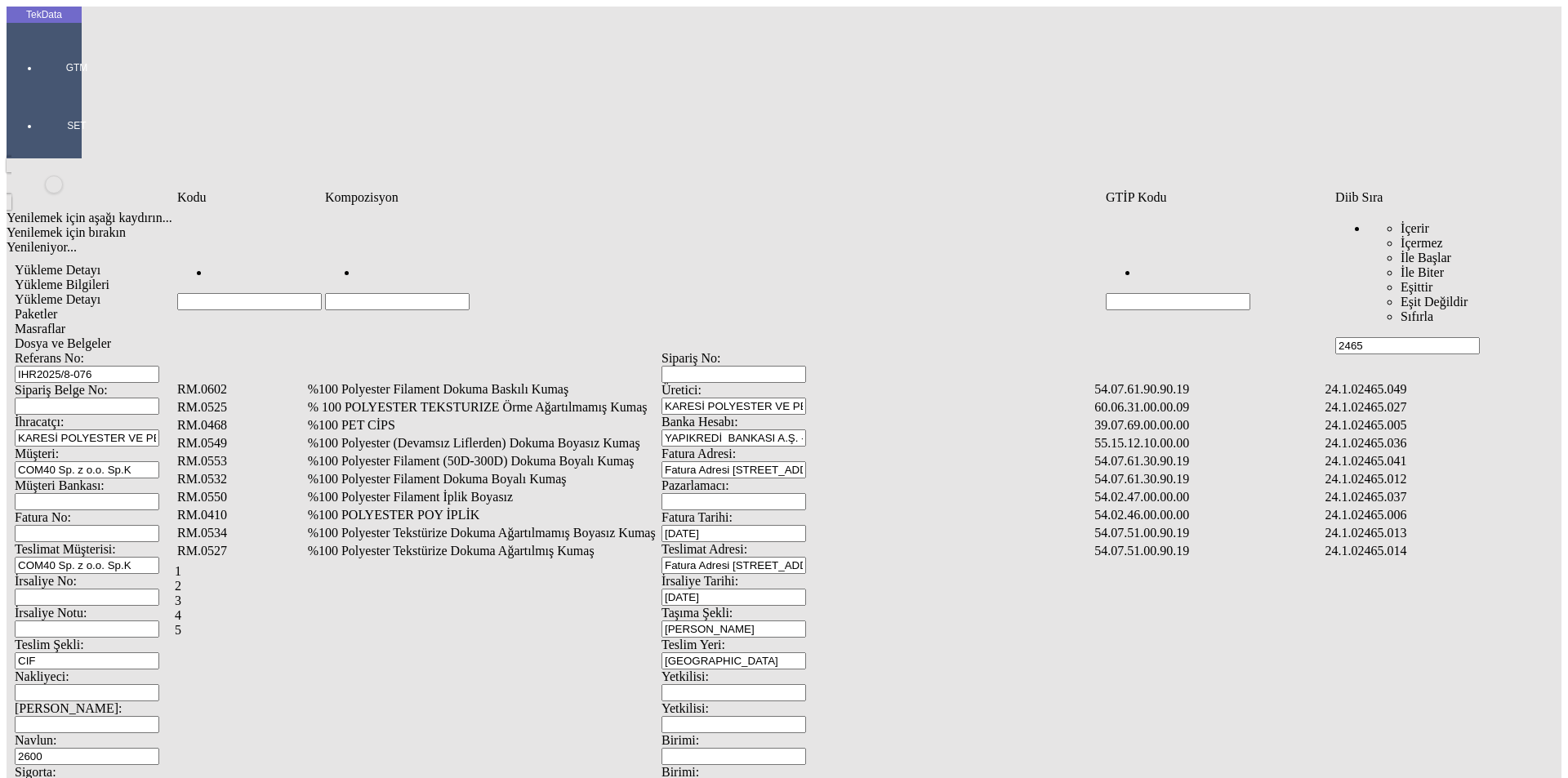
click at [470, 293] on input "Hücreyi Filtrele" at bounding box center [397, 301] width 145 height 17
type input "%"
type input "%100 polyester te"
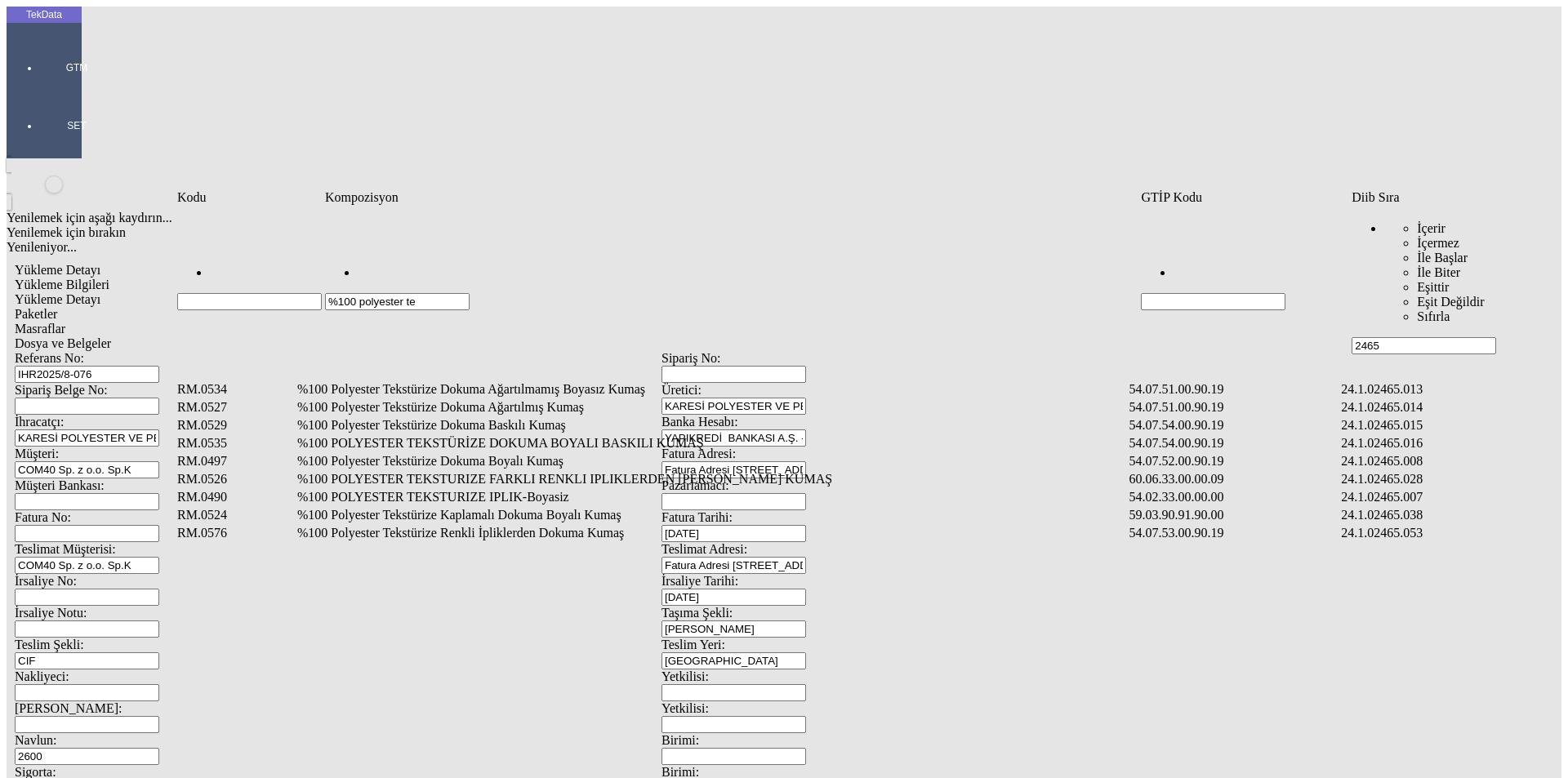
click at [605, 490] on td "%100 POLYESTER TEKSTURIZE IPLIK-Boyasiz" at bounding box center [711, 498] width 831 height 16
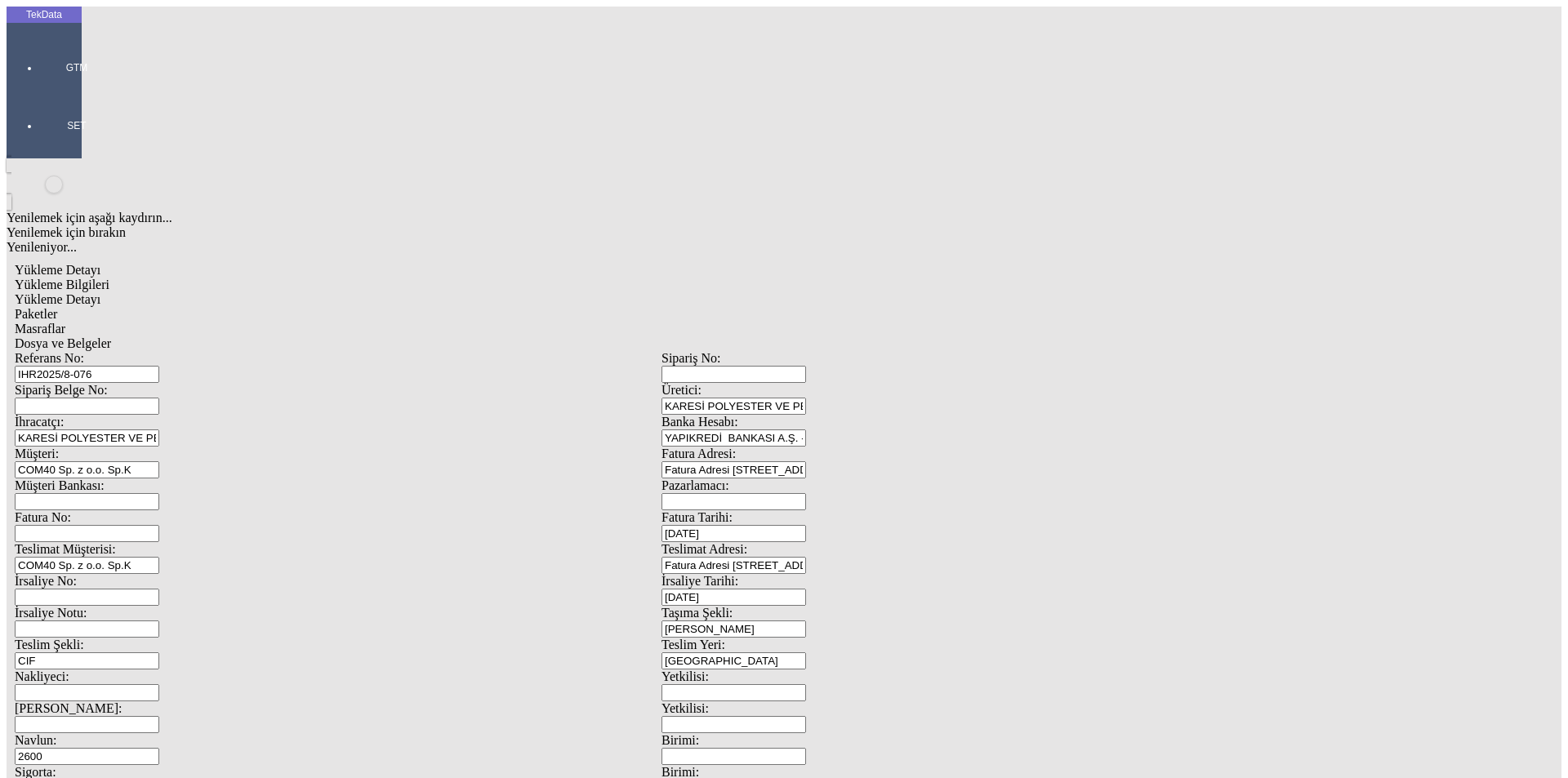
type input "20161.4"
click at [969, 295] on div "Kg" at bounding box center [1214, 302] width 647 height 15
type input "Kg"
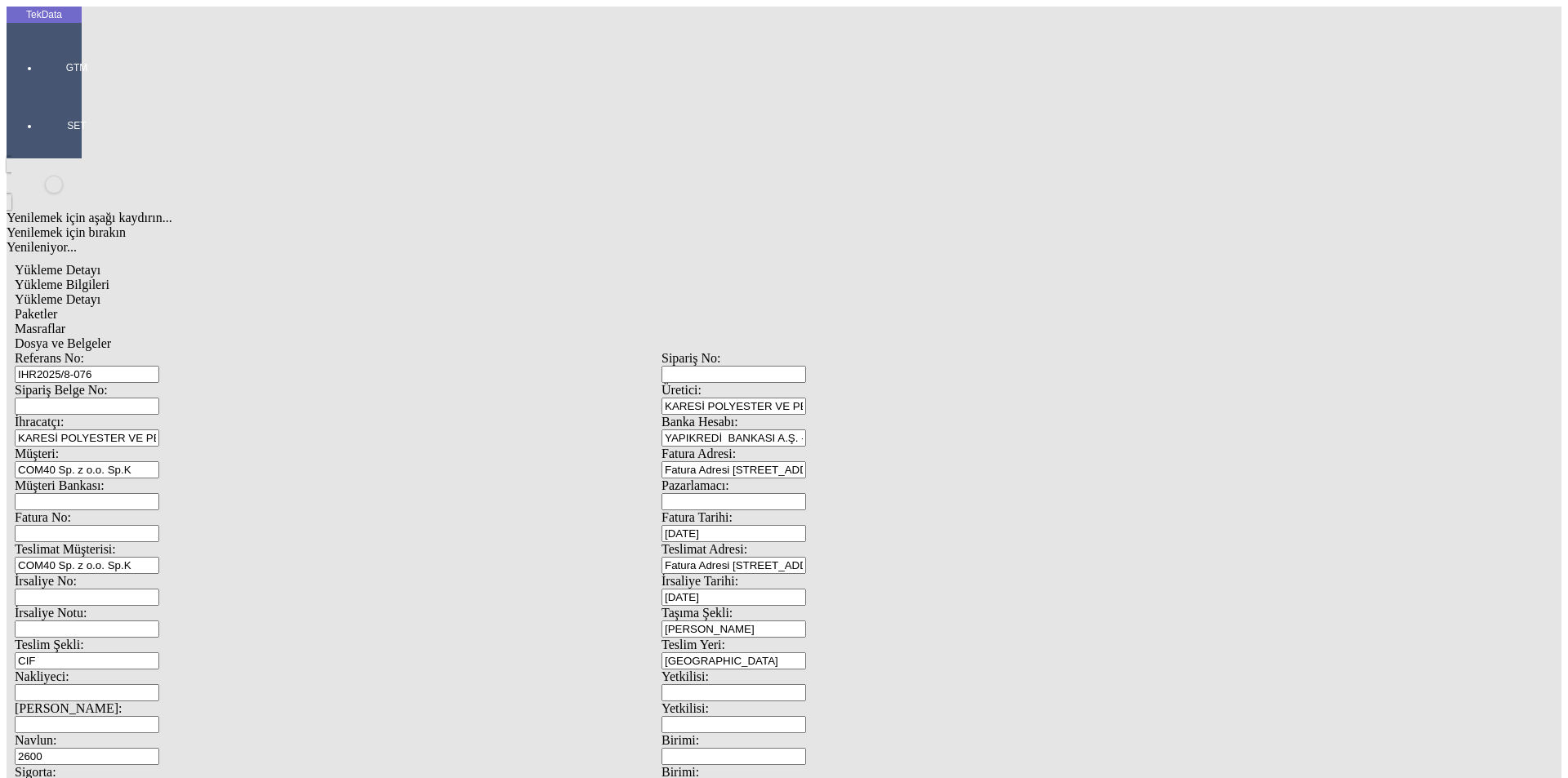
type input "1.65"
click at [942, 342] on div "Amerikan Doları" at bounding box center [1214, 349] width 647 height 15
type input "Amerikan Doları"
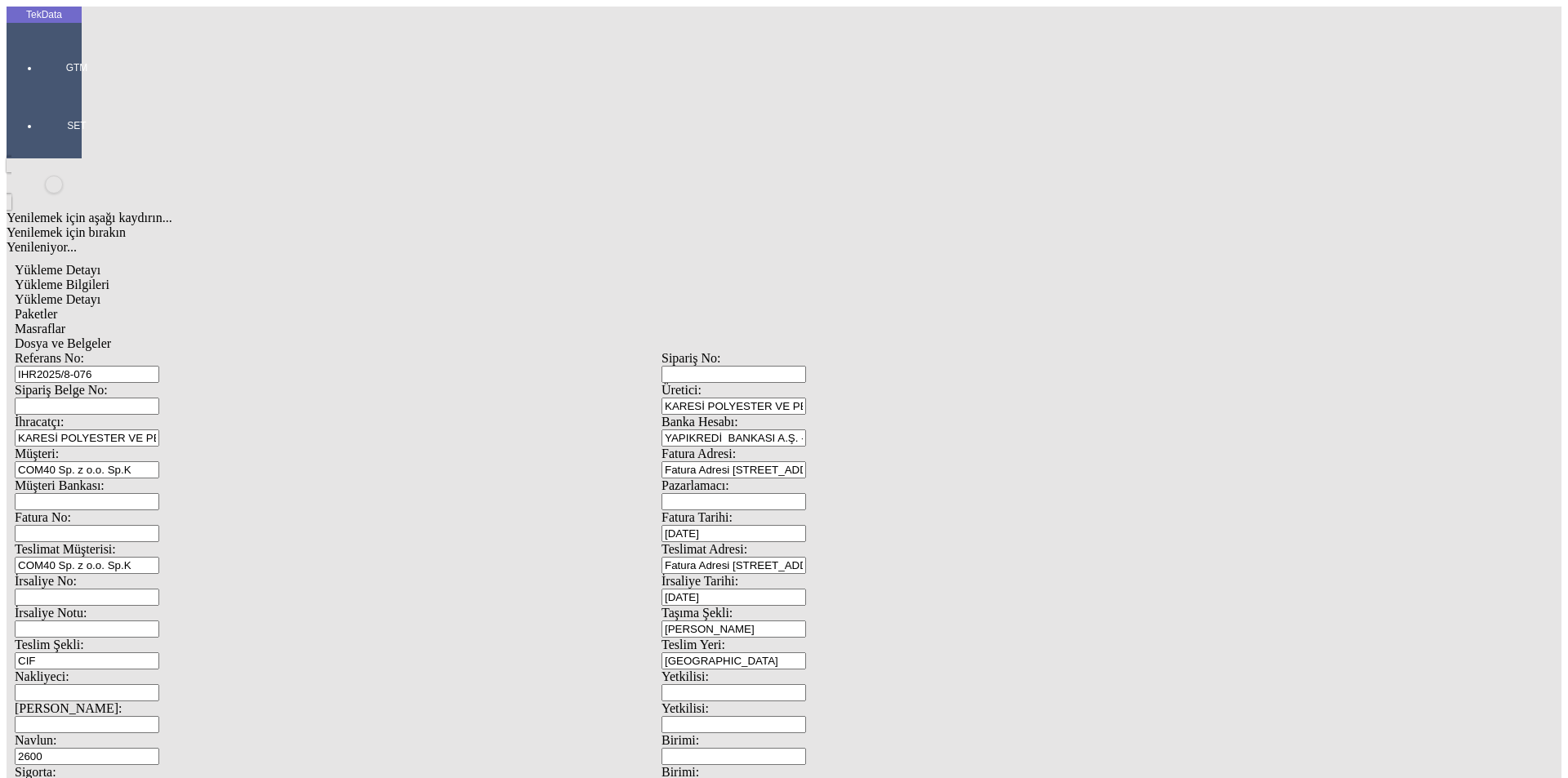
type input "20161.4"
drag, startPoint x: 315, startPoint y: 332, endPoint x: 305, endPoint y: 336, distance: 10.8
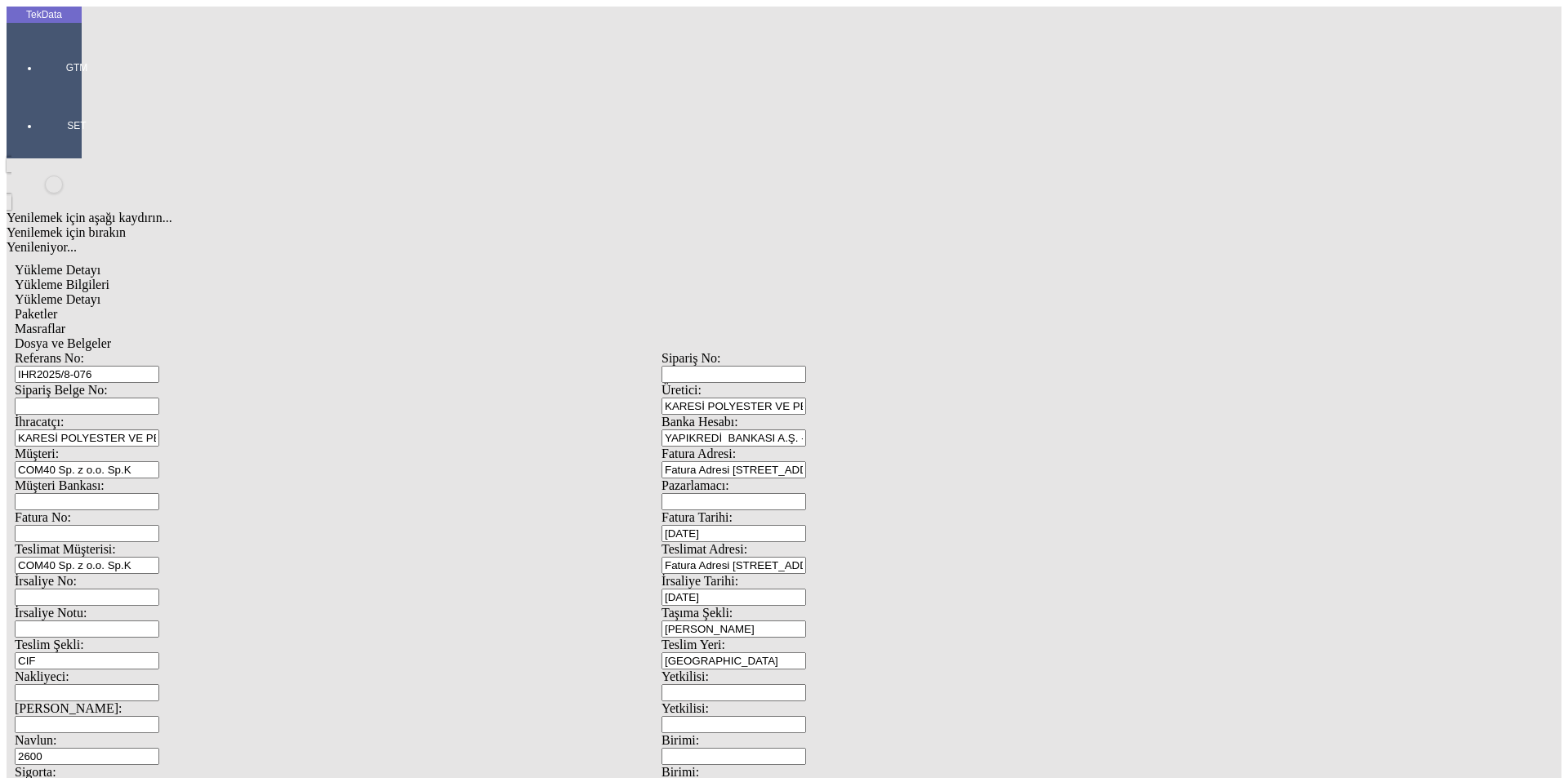
type input "21750.4"
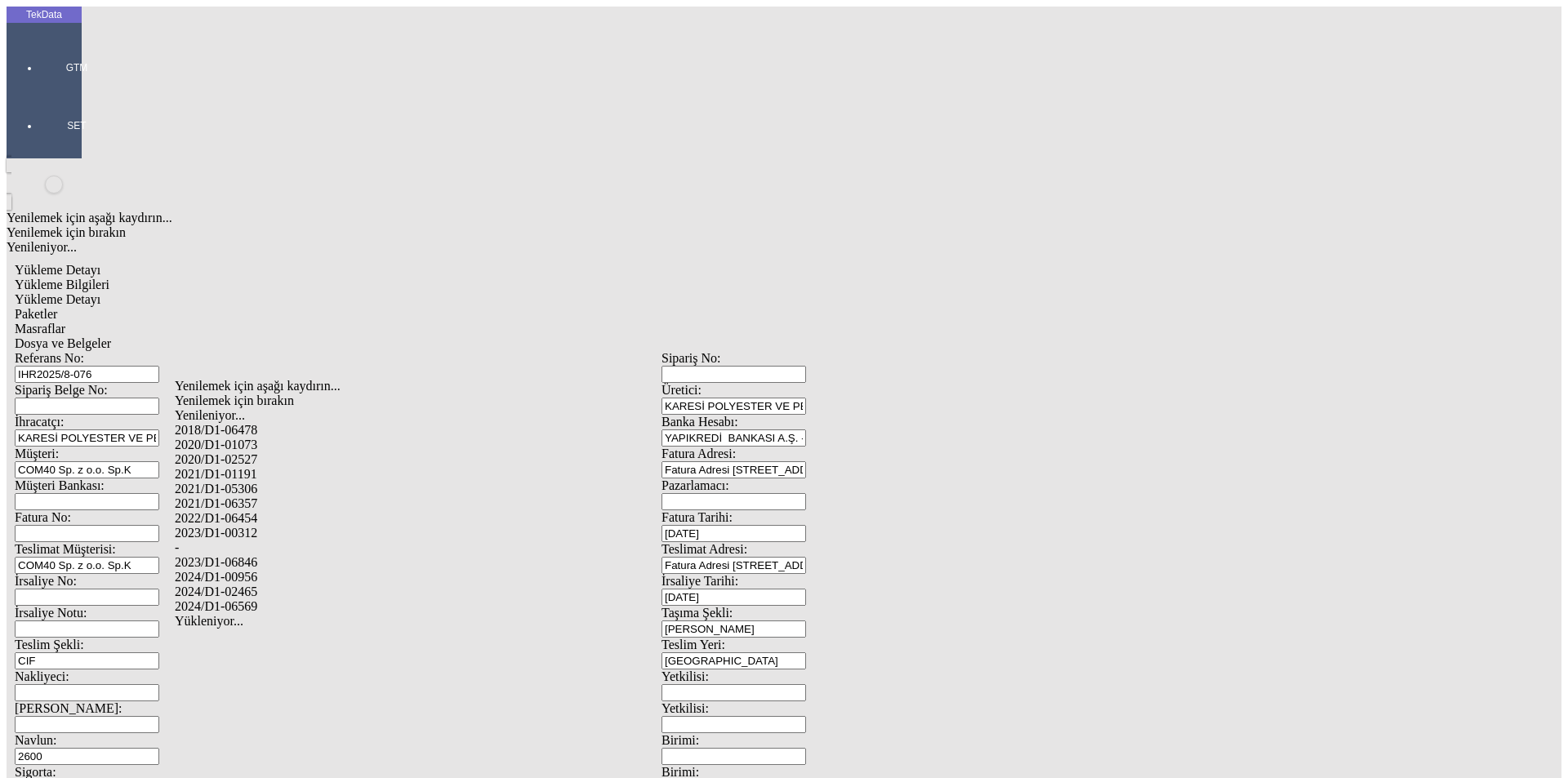
click at [257, 584] on div "2024/D1-02465" at bounding box center [492, 591] width 634 height 15
type input "2024/D1-02465"
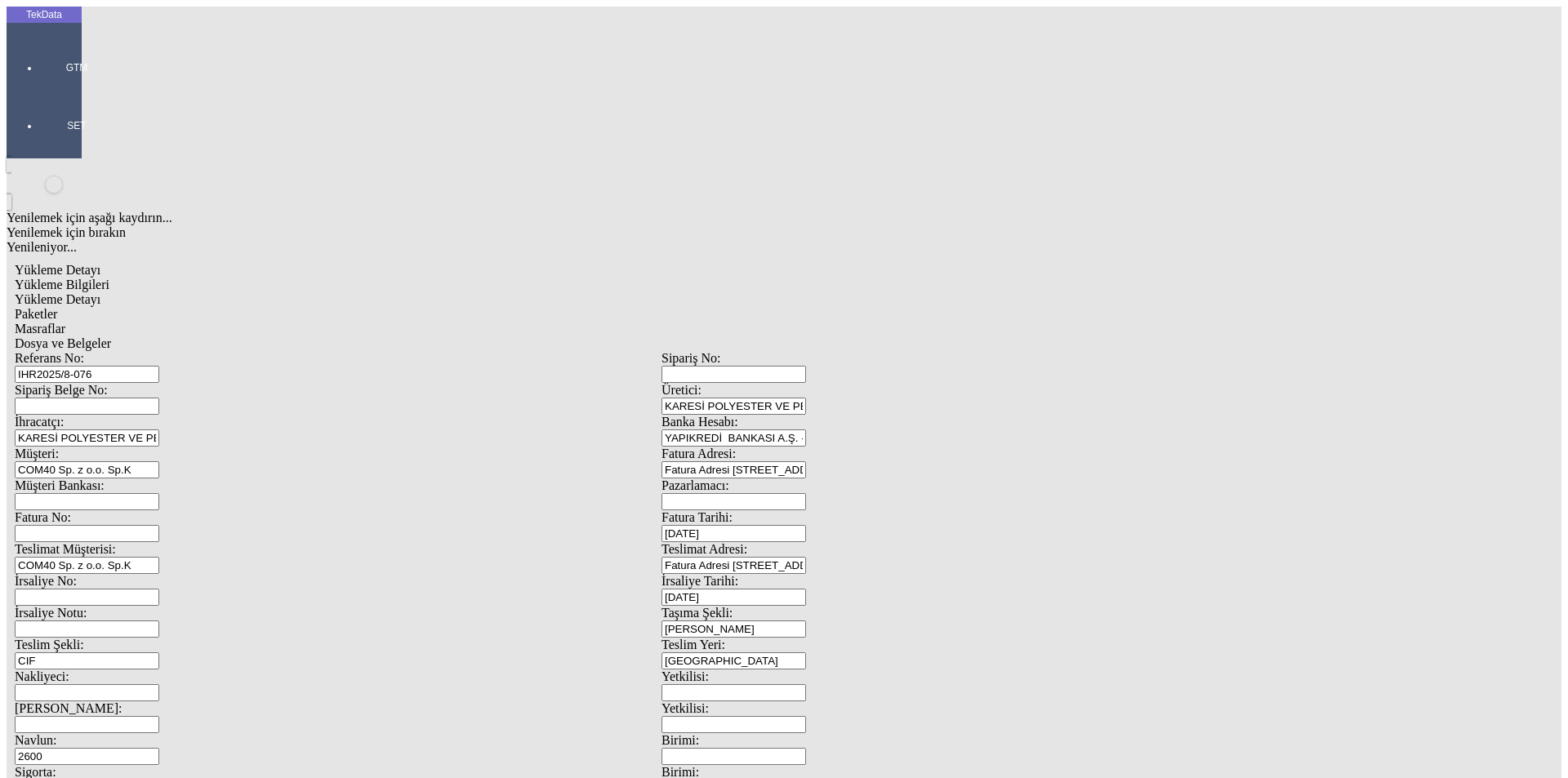
click at [354, 307] on div "Paketler" at bounding box center [661, 314] width 1294 height 15
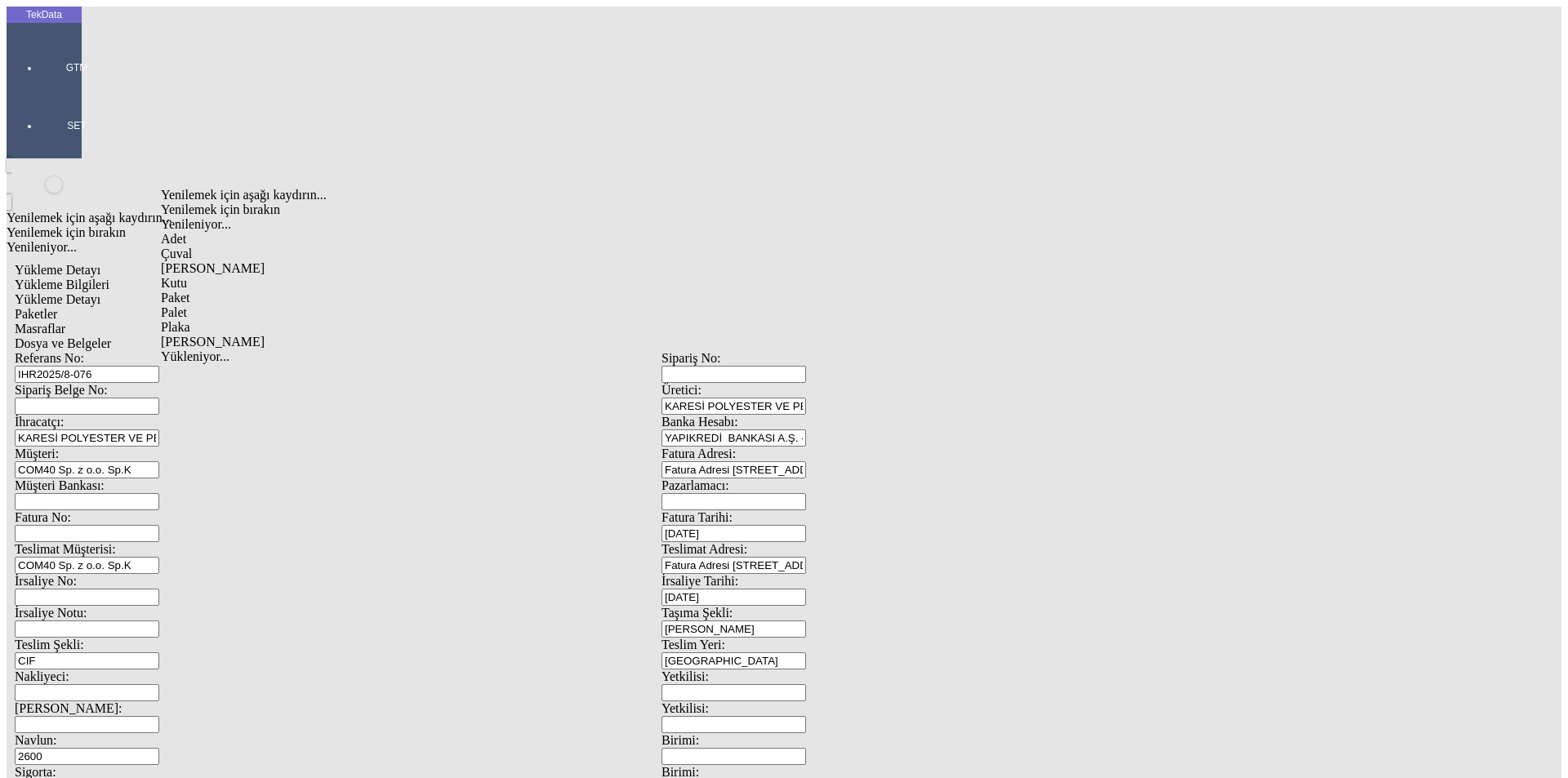
click at [321, 305] on div "Palet" at bounding box center [485, 312] width 648 height 15
type input "Palet"
type input "20"
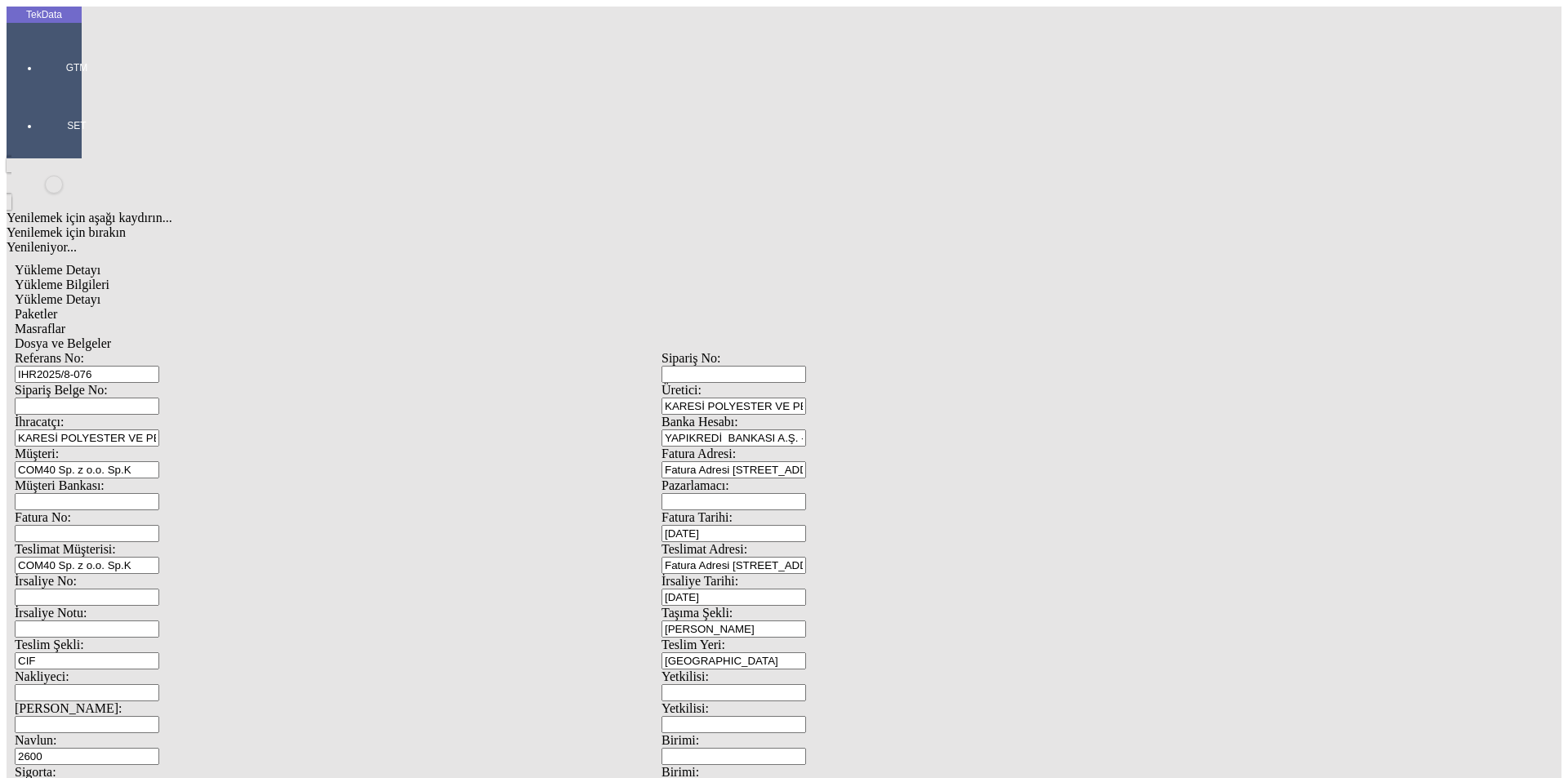
click at [66, 322] on span "Masraflar" at bounding box center [40, 329] width 51 height 14
click at [111, 336] on span "Dosya ve Belgeler" at bounding box center [63, 343] width 97 height 14
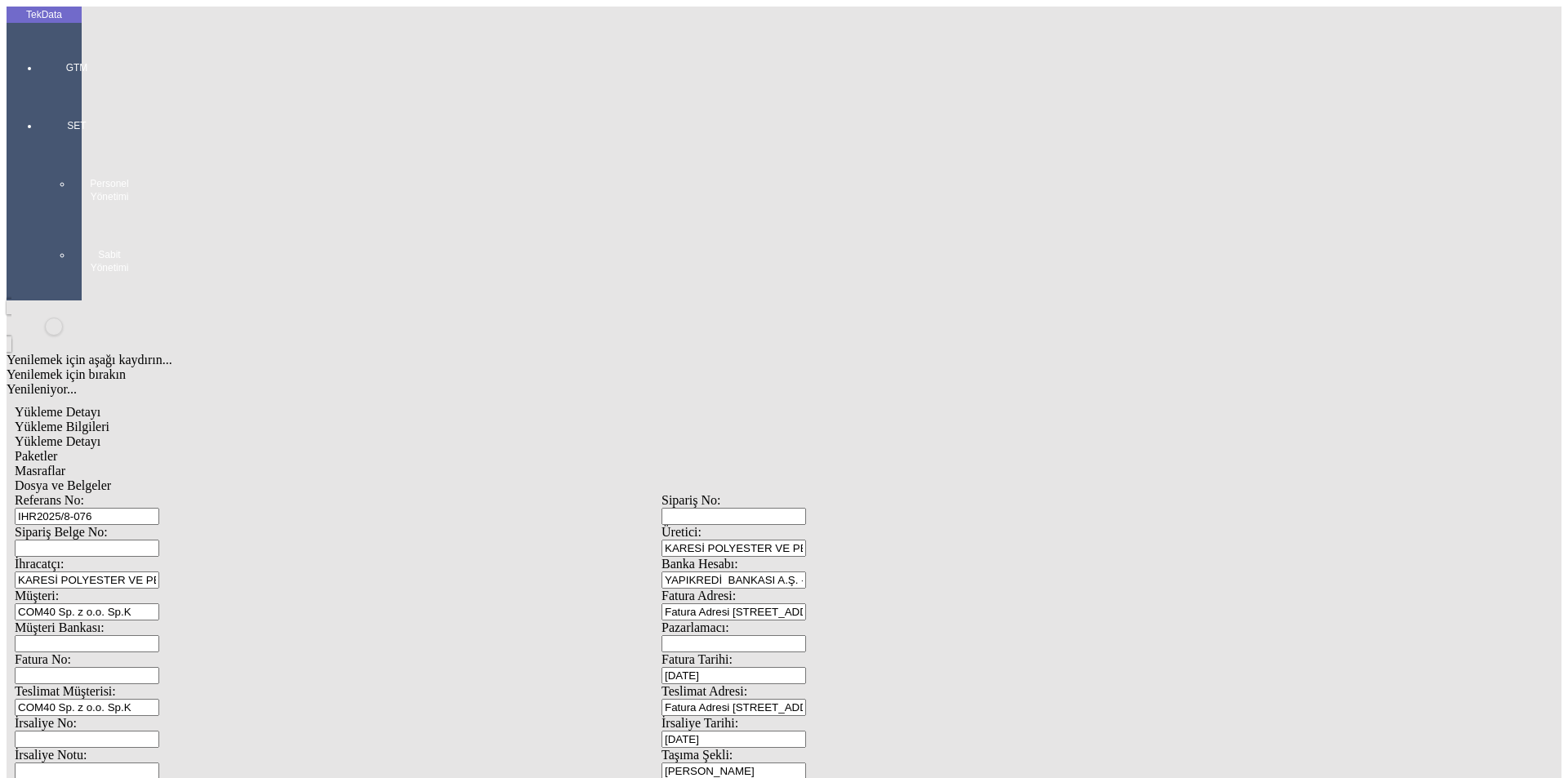
click at [110, 420] on span "Yükleme Bilgileri" at bounding box center [62, 427] width 95 height 14
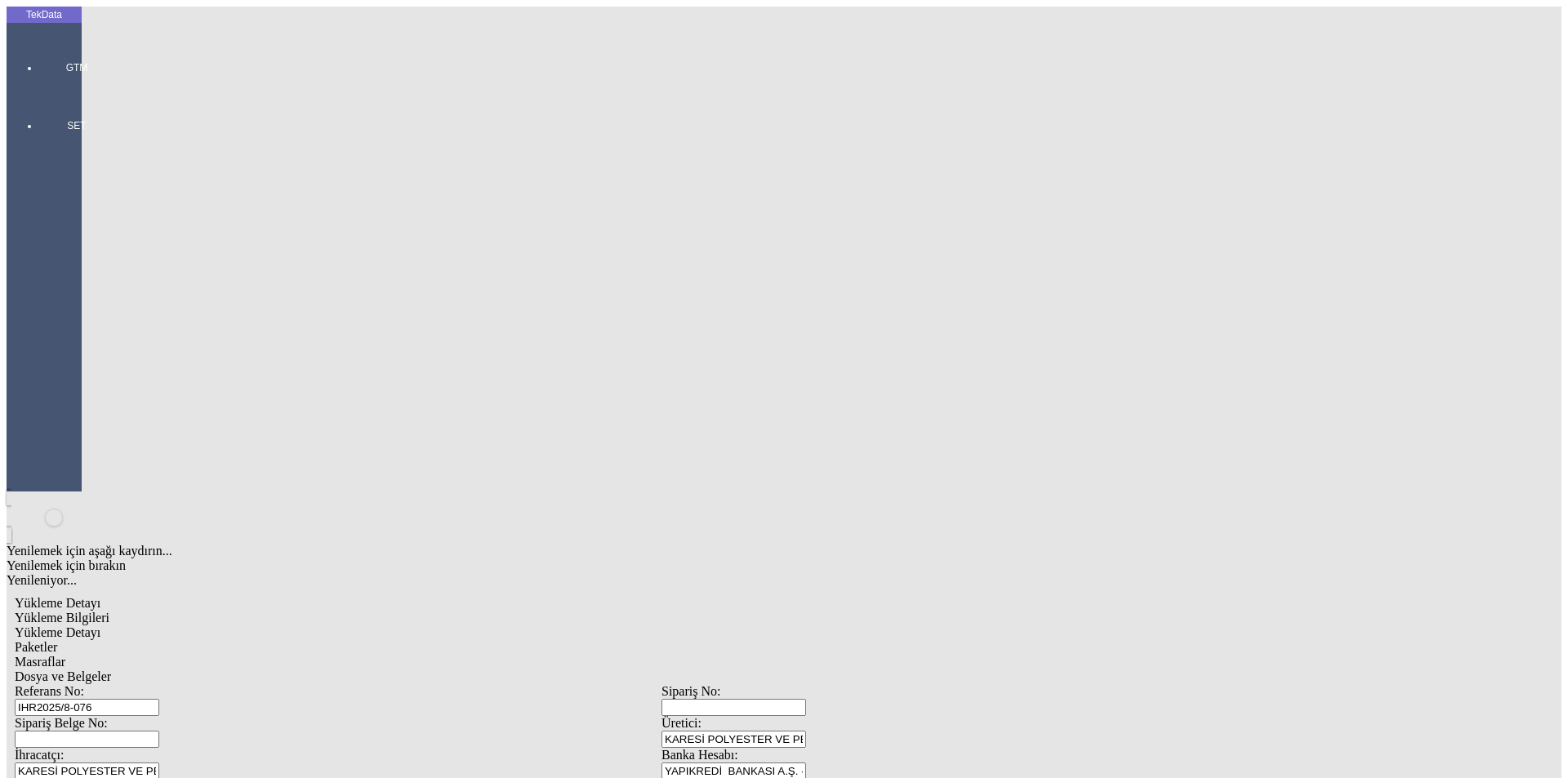
click at [52, 133] on span "SET" at bounding box center [76, 126] width 49 height 13
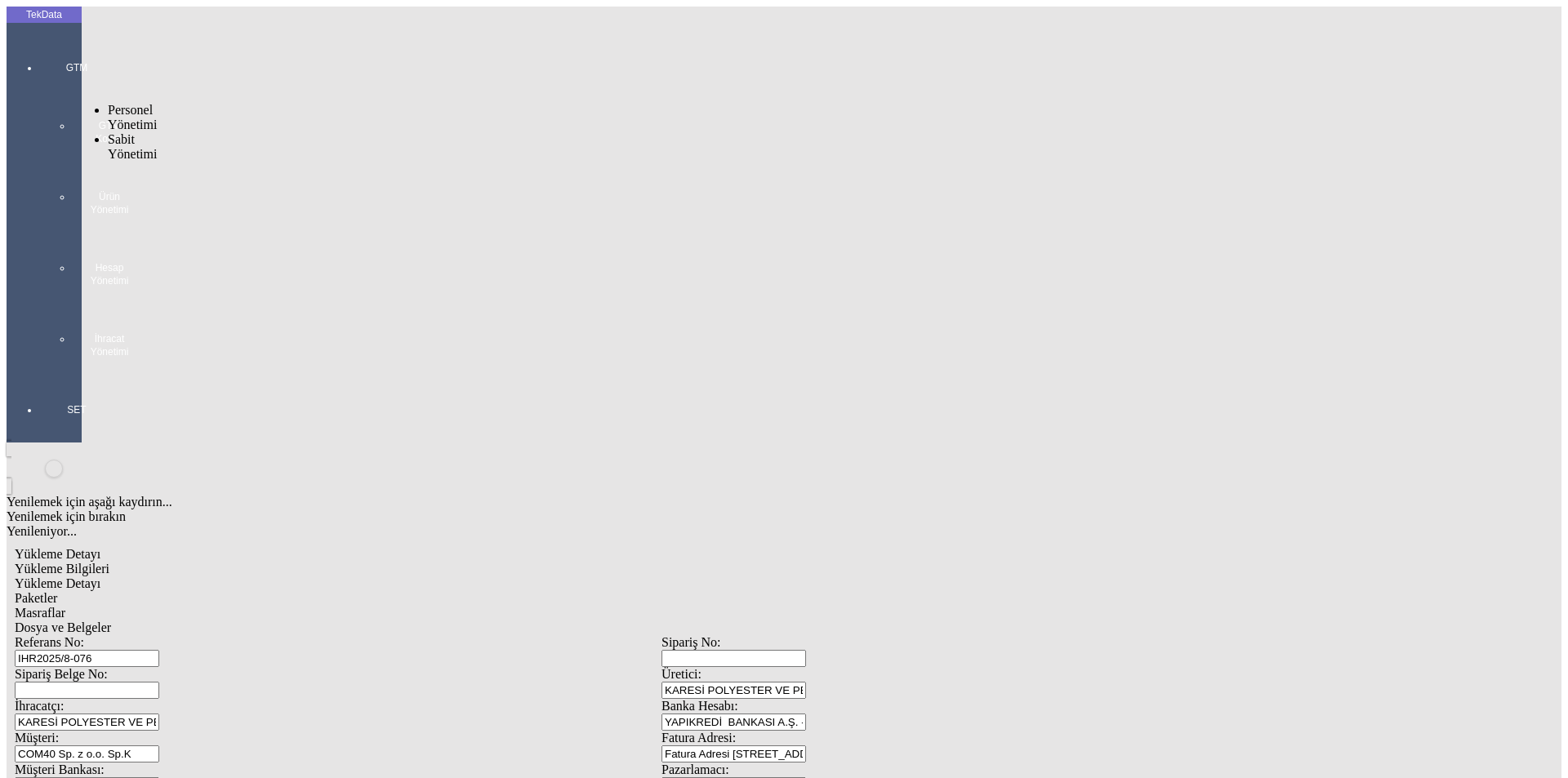
click at [41, 66] on div "GTM GTM Kokpit Ürün Yönetimi Hesap Yönetimi İhracat Yönetimi" at bounding box center [76, 203] width 75 height 342
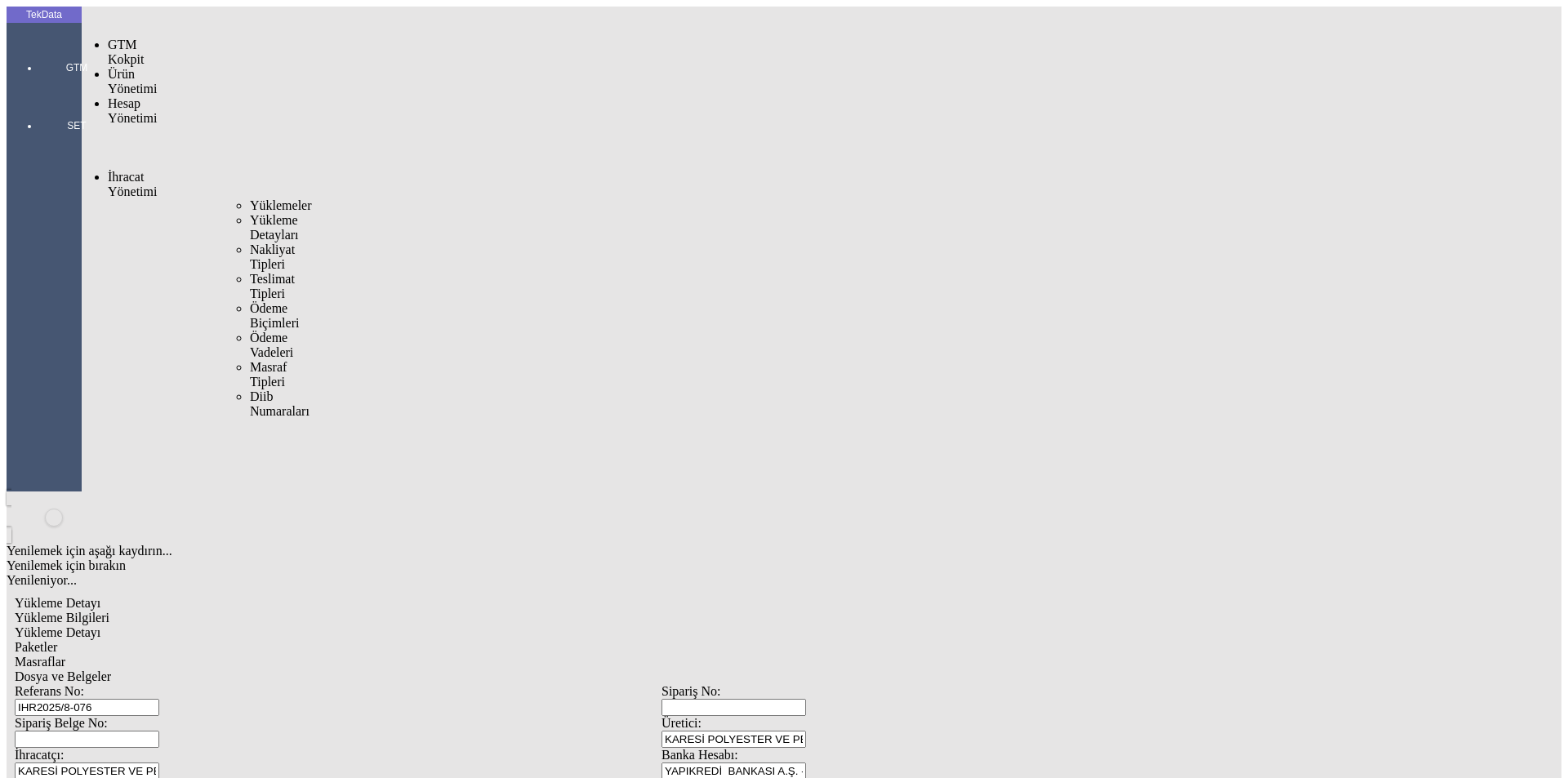
click at [250, 198] on span "Yüklemeler" at bounding box center [281, 205] width 62 height 14
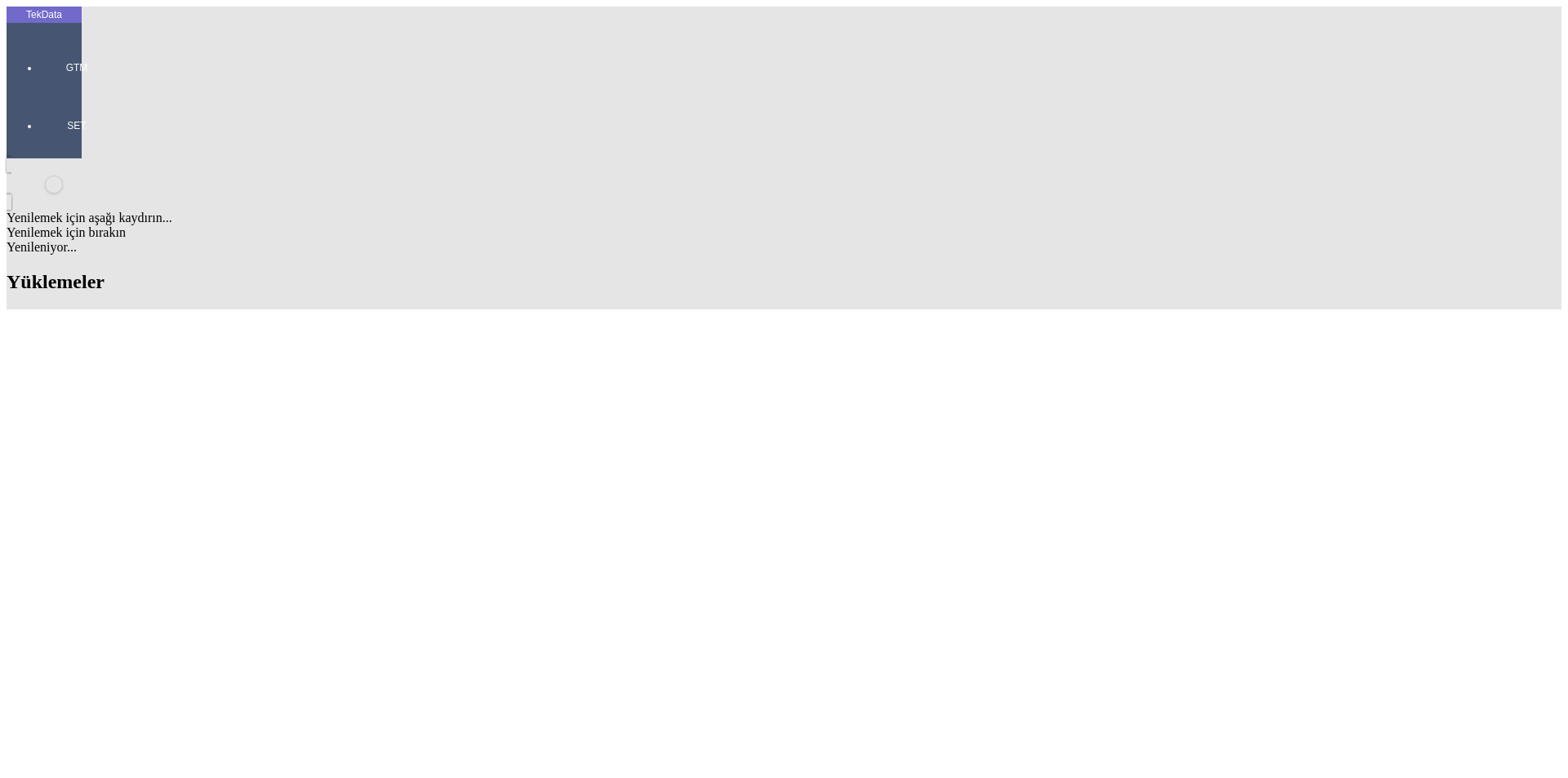
scroll to position [1307, 0]
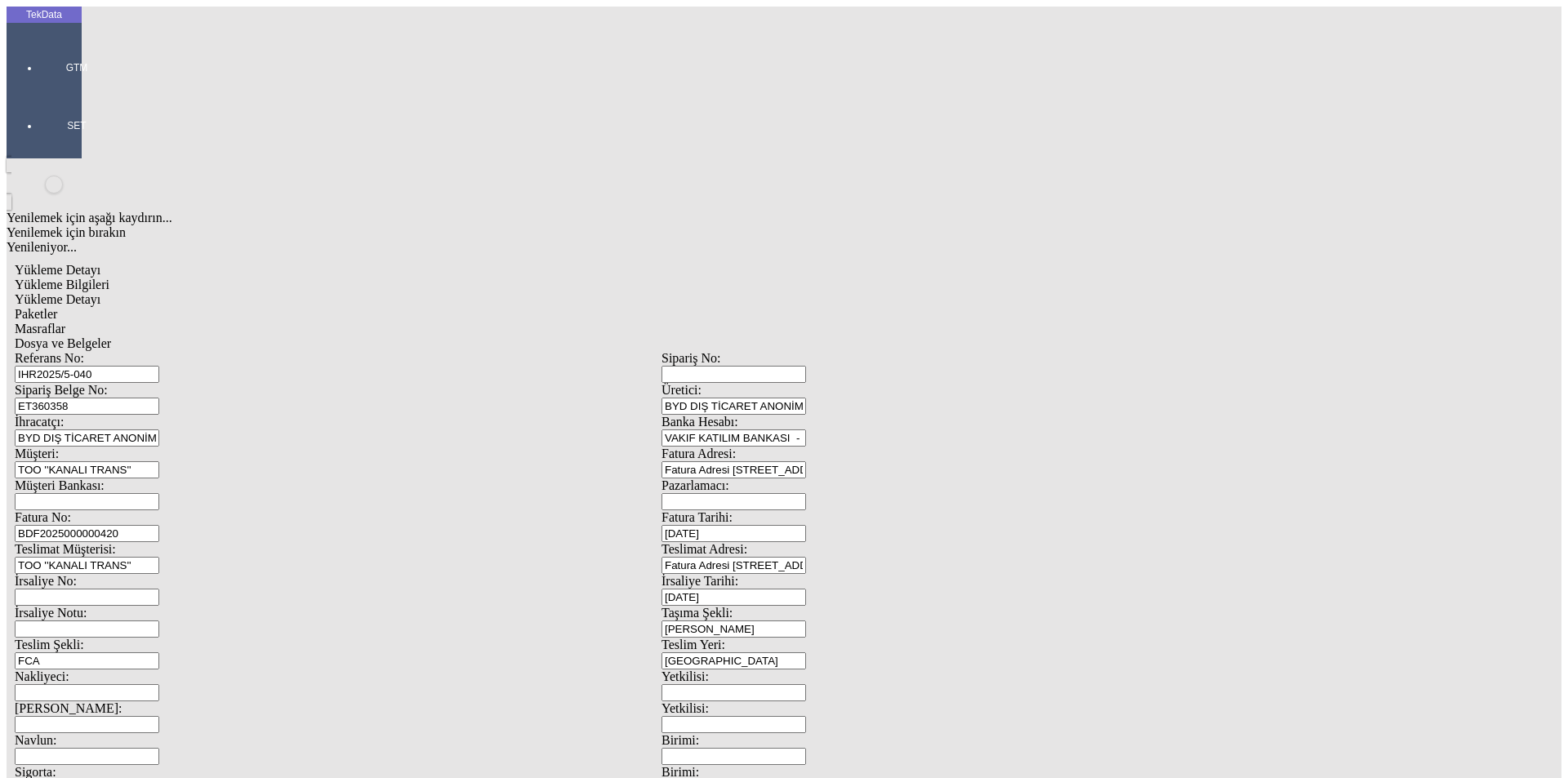
click at [160, 526] on input "BDF2025000000420" at bounding box center [87, 534] width 145 height 17
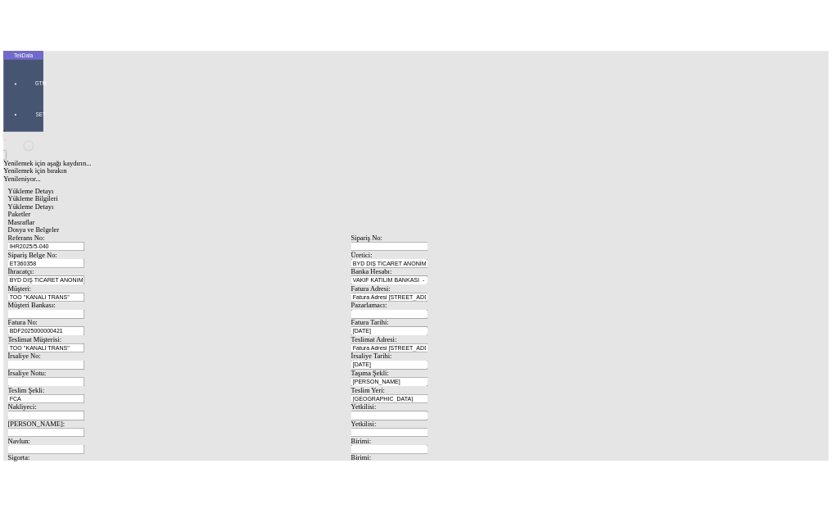
scroll to position [141, 0]
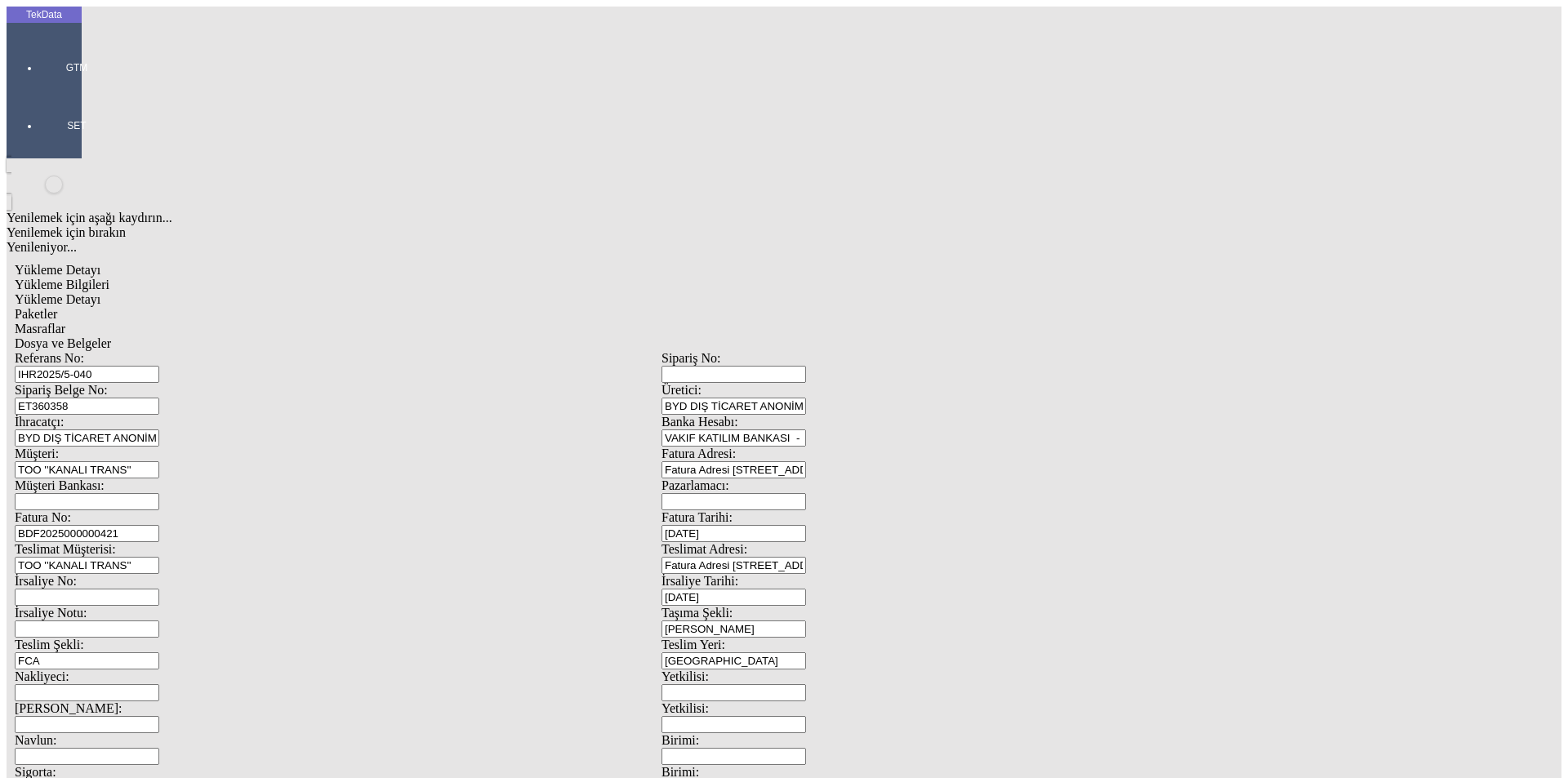
type input "BDF2025000000421"
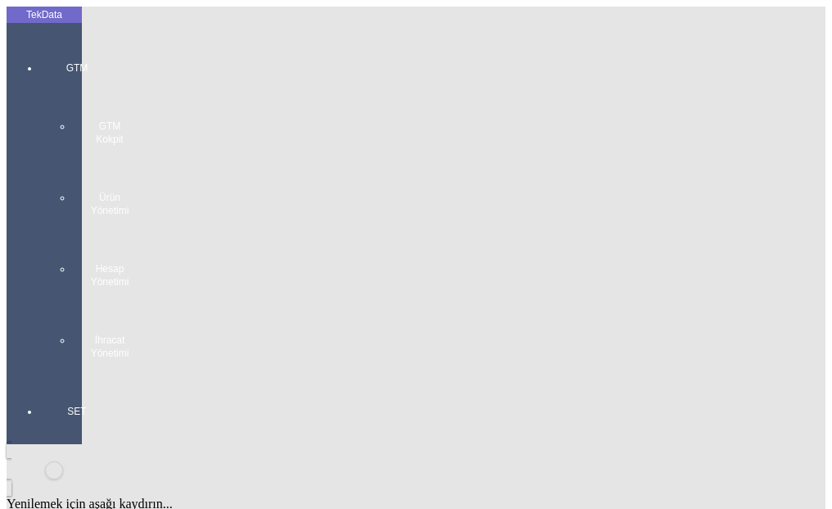
scroll to position [413, 0]
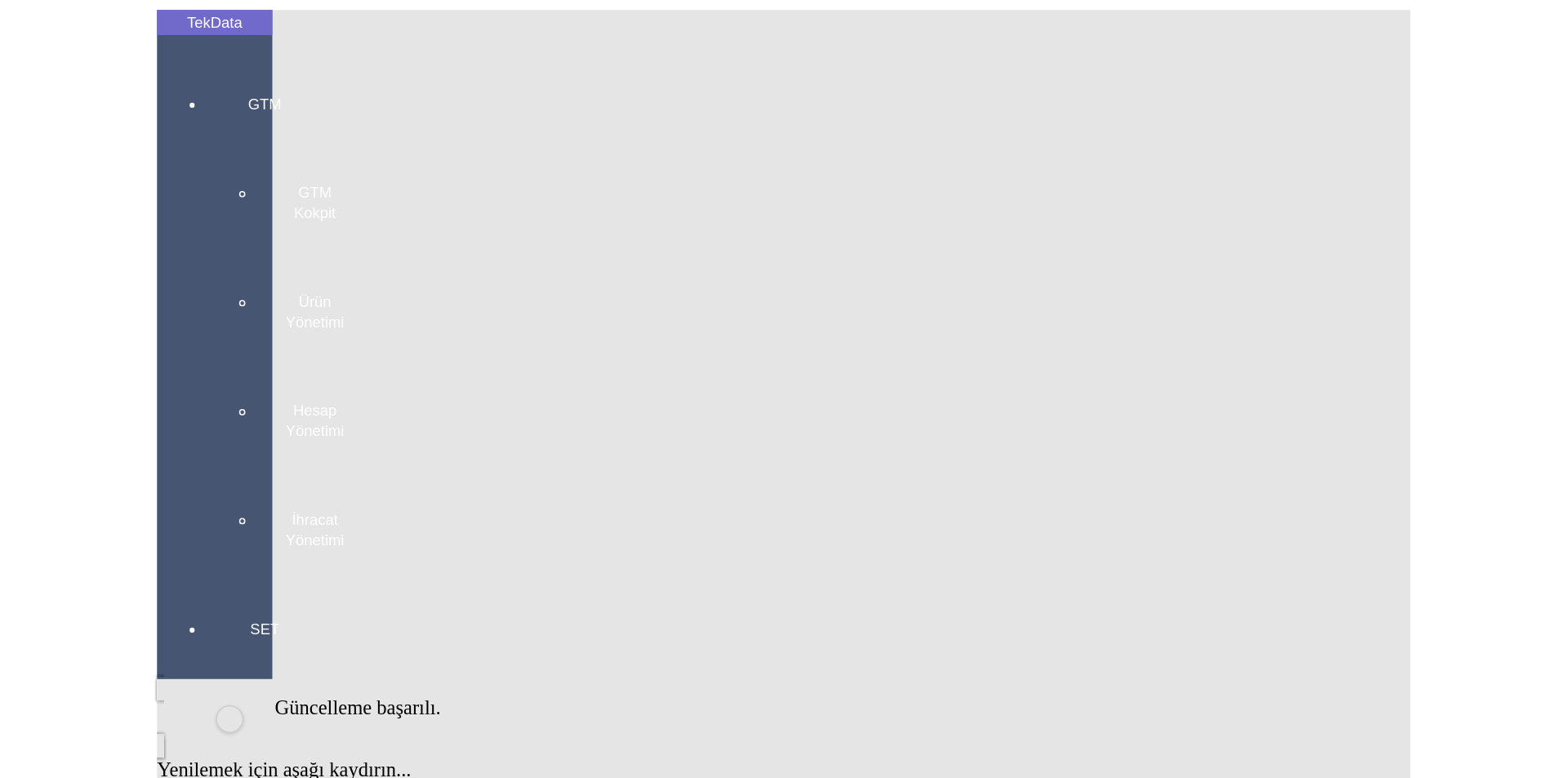
scroll to position [0, 0]
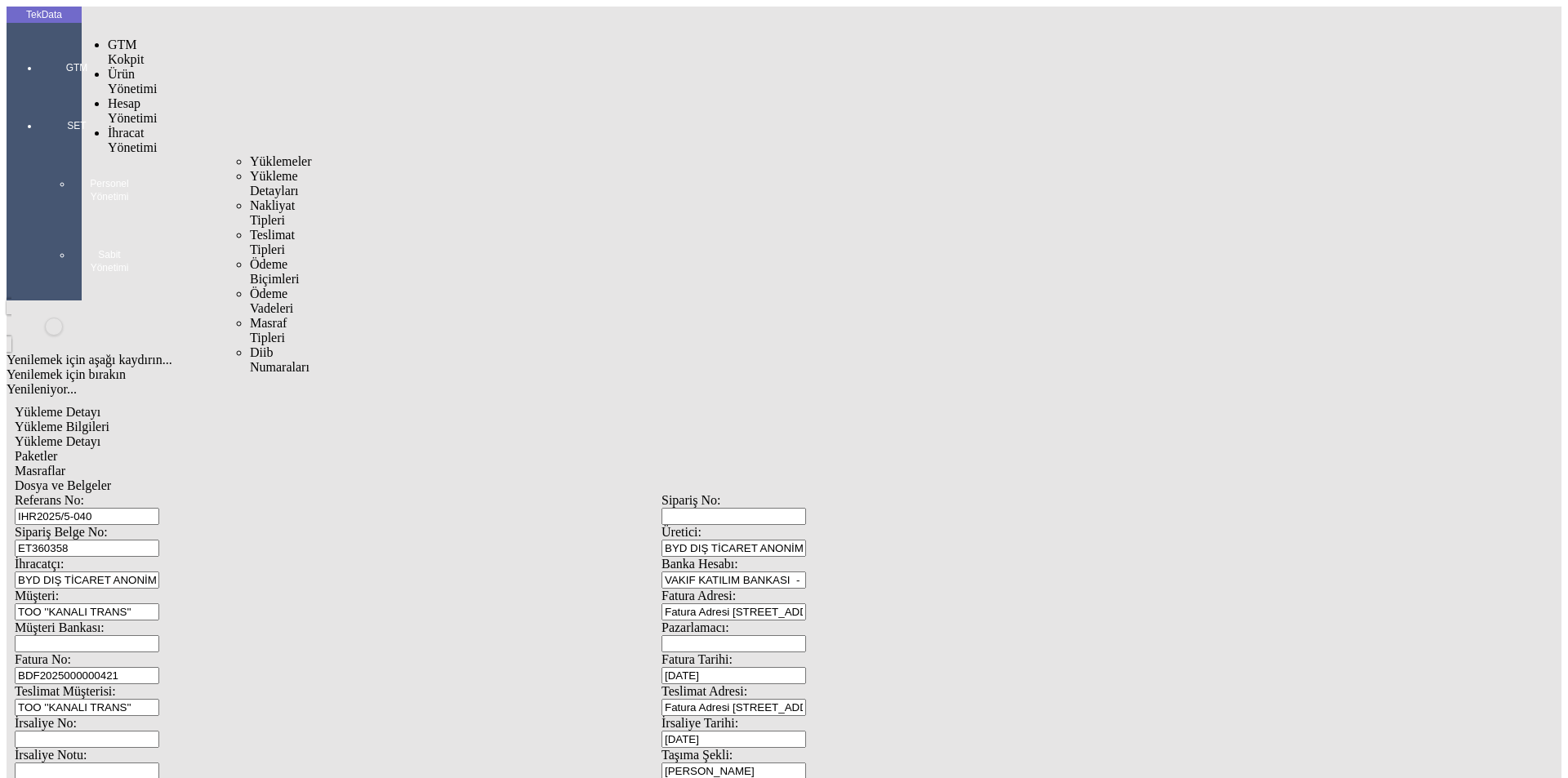
click at [250, 155] on span "Yüklemeler" at bounding box center [281, 162] width 62 height 14
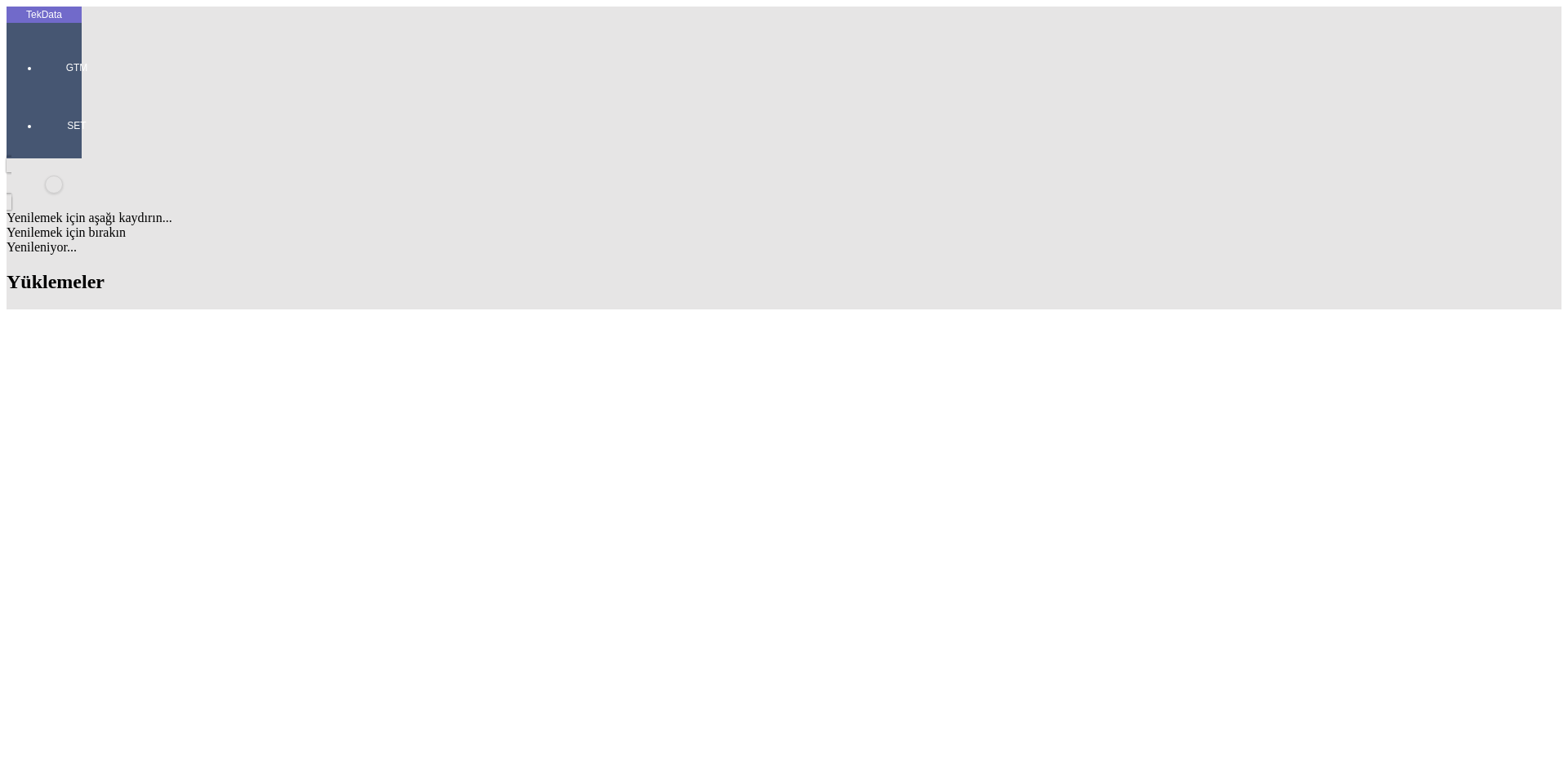
scroll to position [1225, 0]
drag, startPoint x: 700, startPoint y: 449, endPoint x: 783, endPoint y: 454, distance: 83.2
copy td "BDF2025000000421"
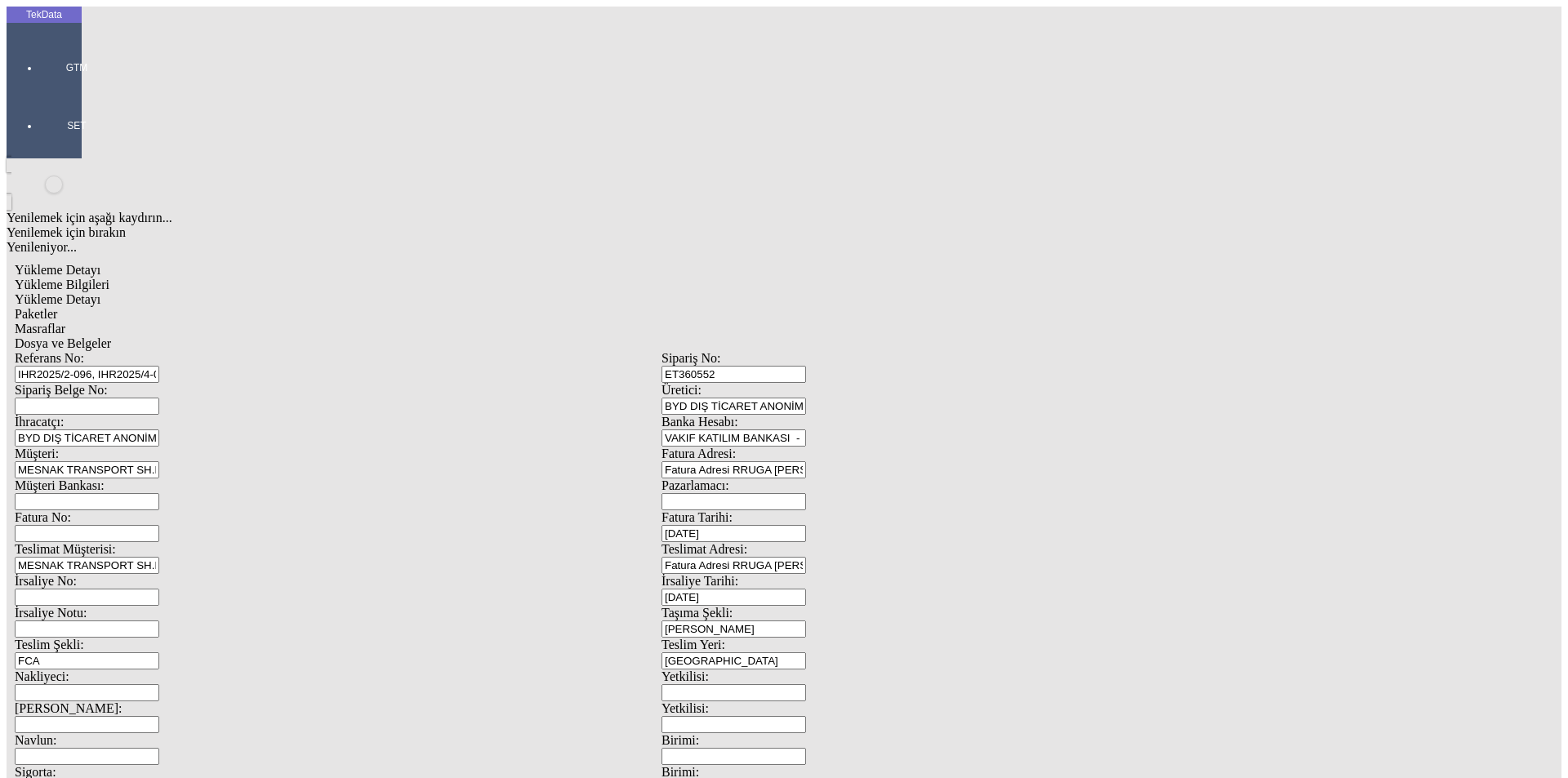
click at [160, 526] on input "Fatura No:" at bounding box center [87, 534] width 145 height 17
paste input "BDF2025000000421"
type input "BDF2025000000421"
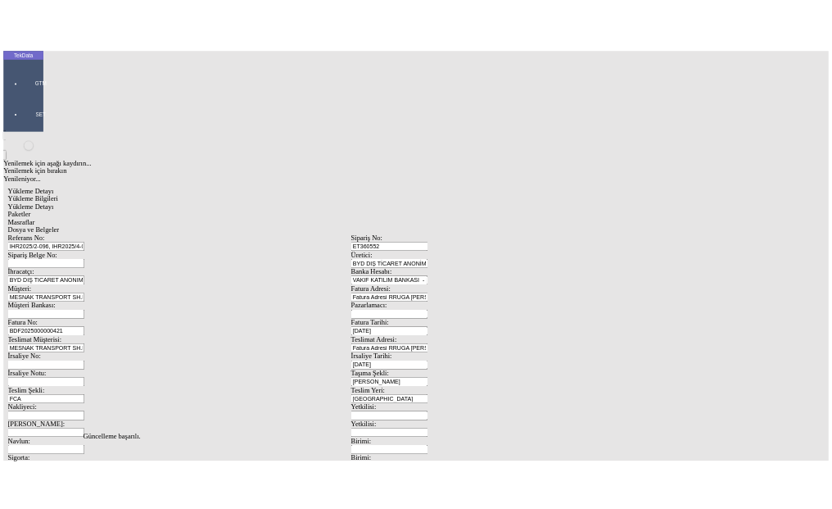
scroll to position [0, 0]
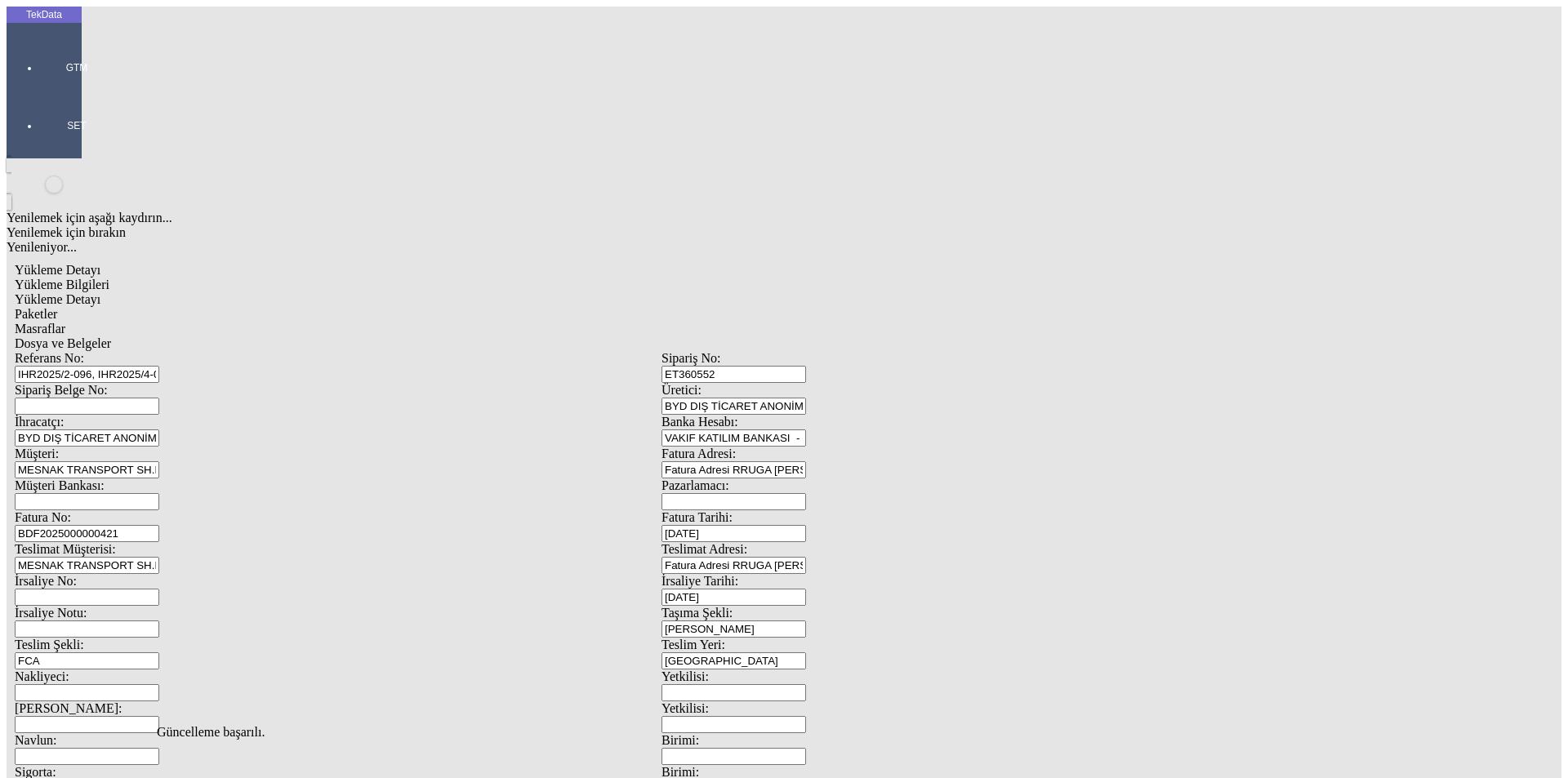
click at [101, 292] on span "Yükleme Detayı" at bounding box center [58, 299] width 86 height 14
type input "Metre"
type input "Avro"
type input "2024/D1-02465"
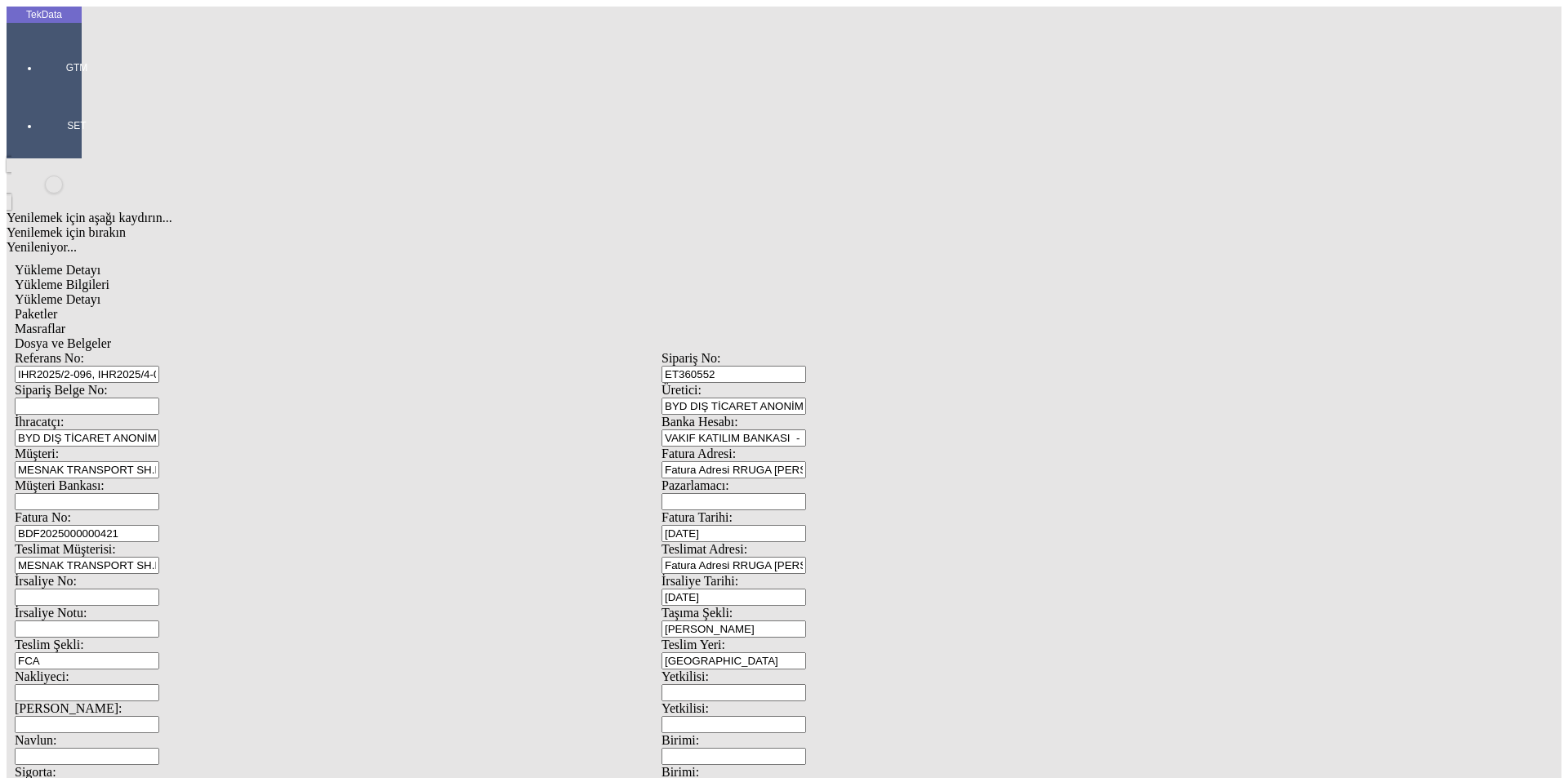
type input "2842.6"
type input "1.29"
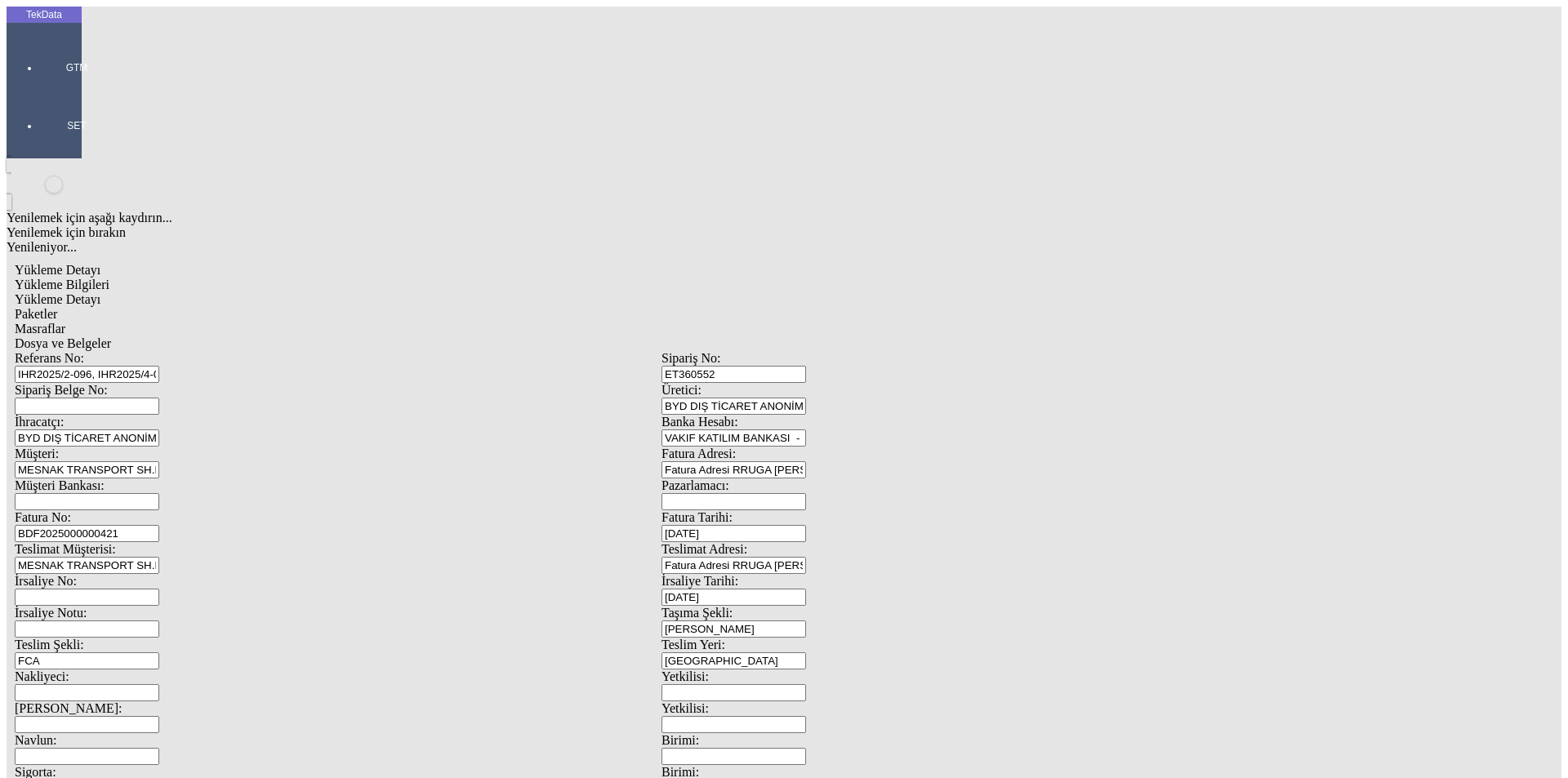
type input "1.33"
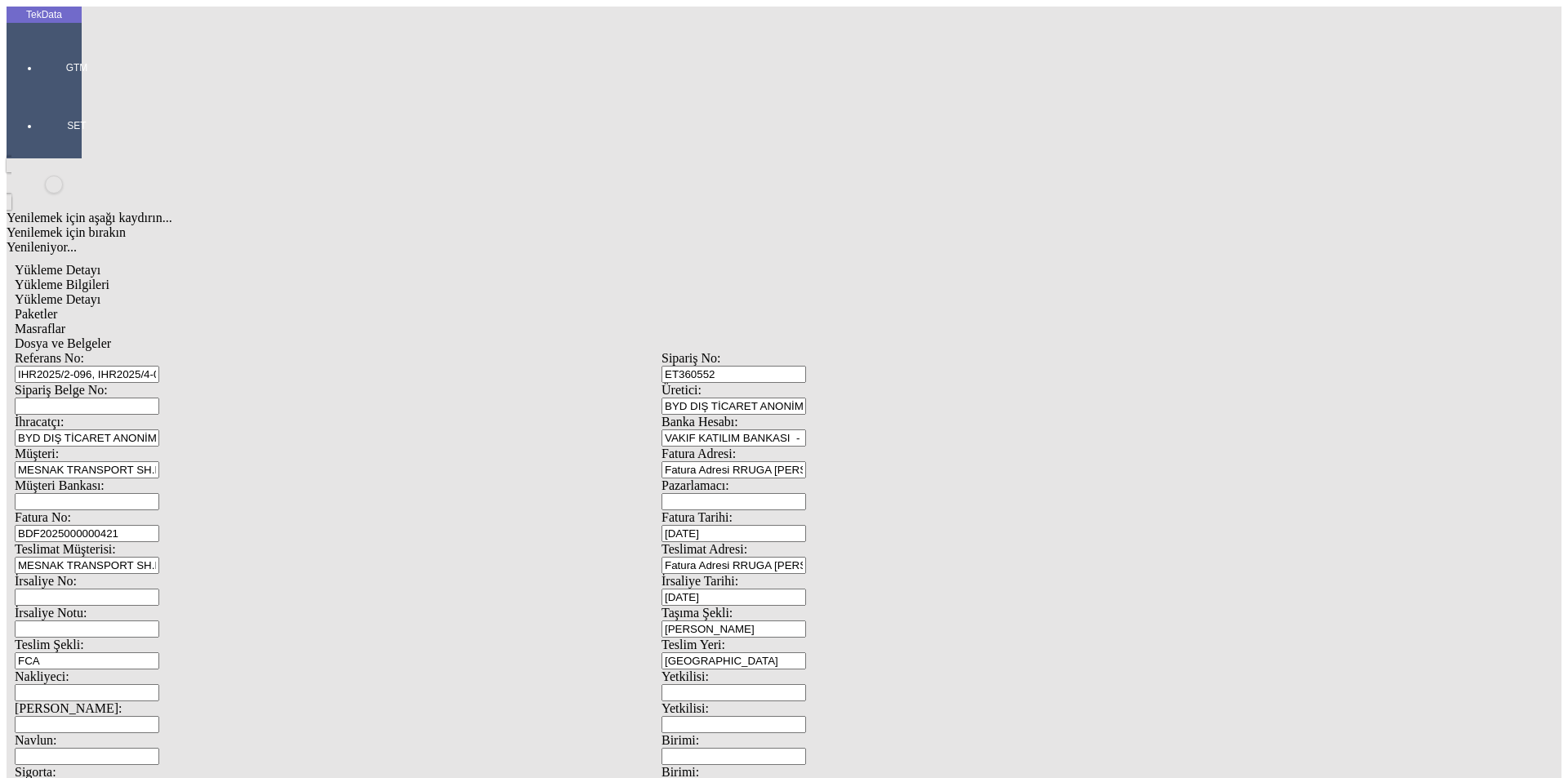
type input "2"
type input "1.97"
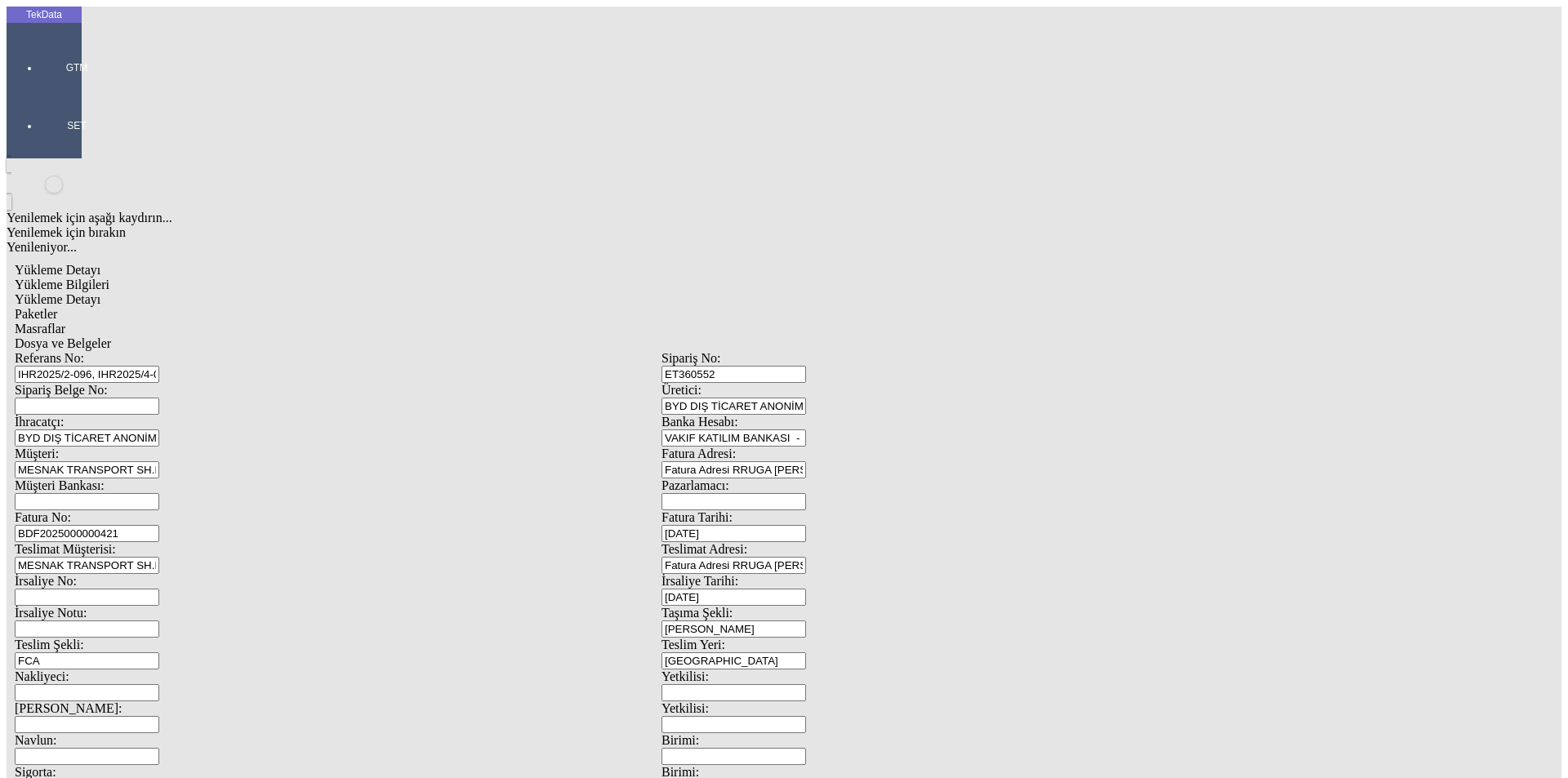
type input "3.08"
click at [353, 307] on div "Paketler" at bounding box center [661, 314] width 1294 height 15
click at [66, 322] on span "Masraflar" at bounding box center [40, 329] width 51 height 14
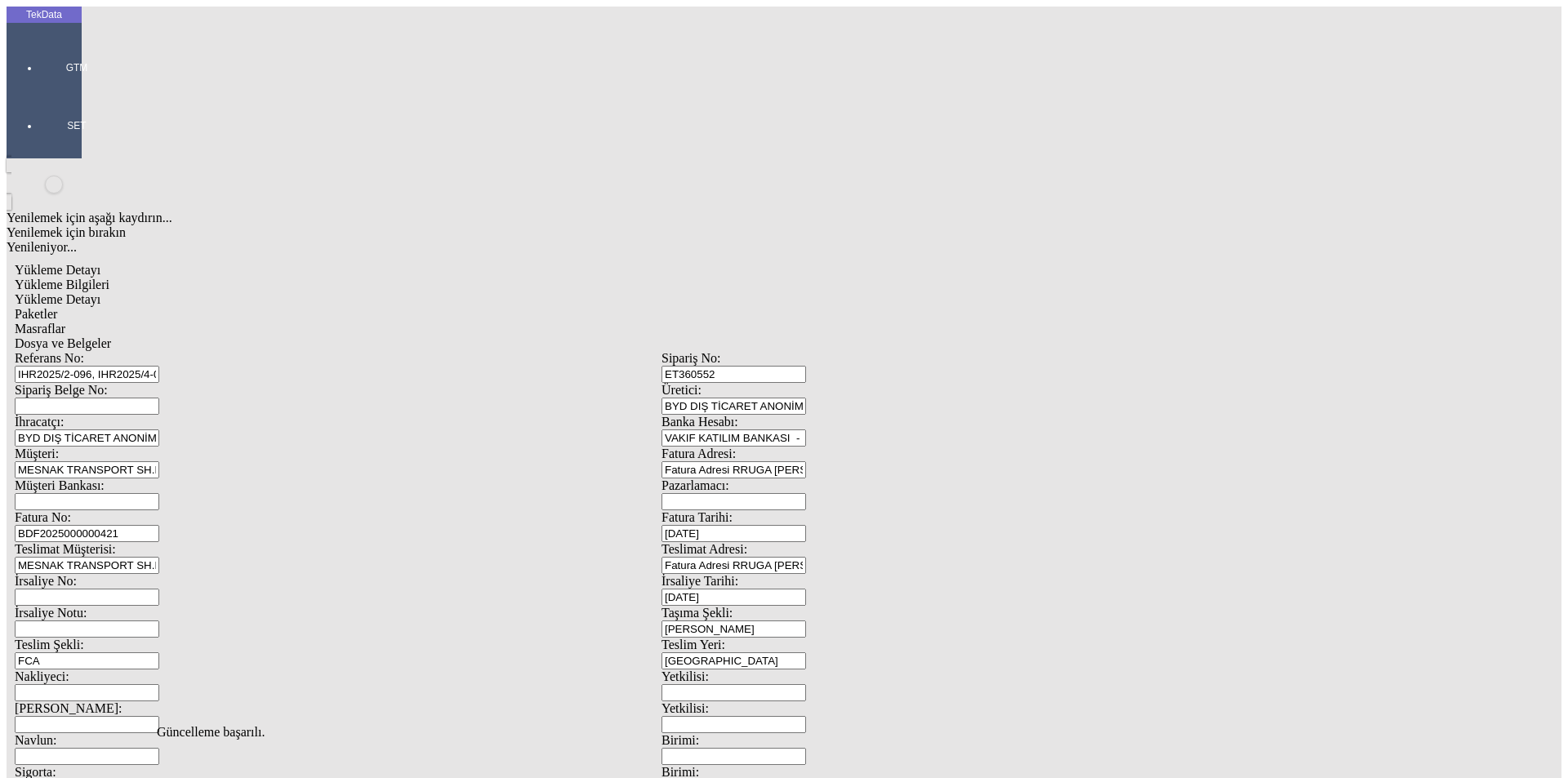
click at [111, 336] on span "Dosya ve Belgeler" at bounding box center [63, 343] width 97 height 14
